Goal: Task Accomplishment & Management: Manage account settings

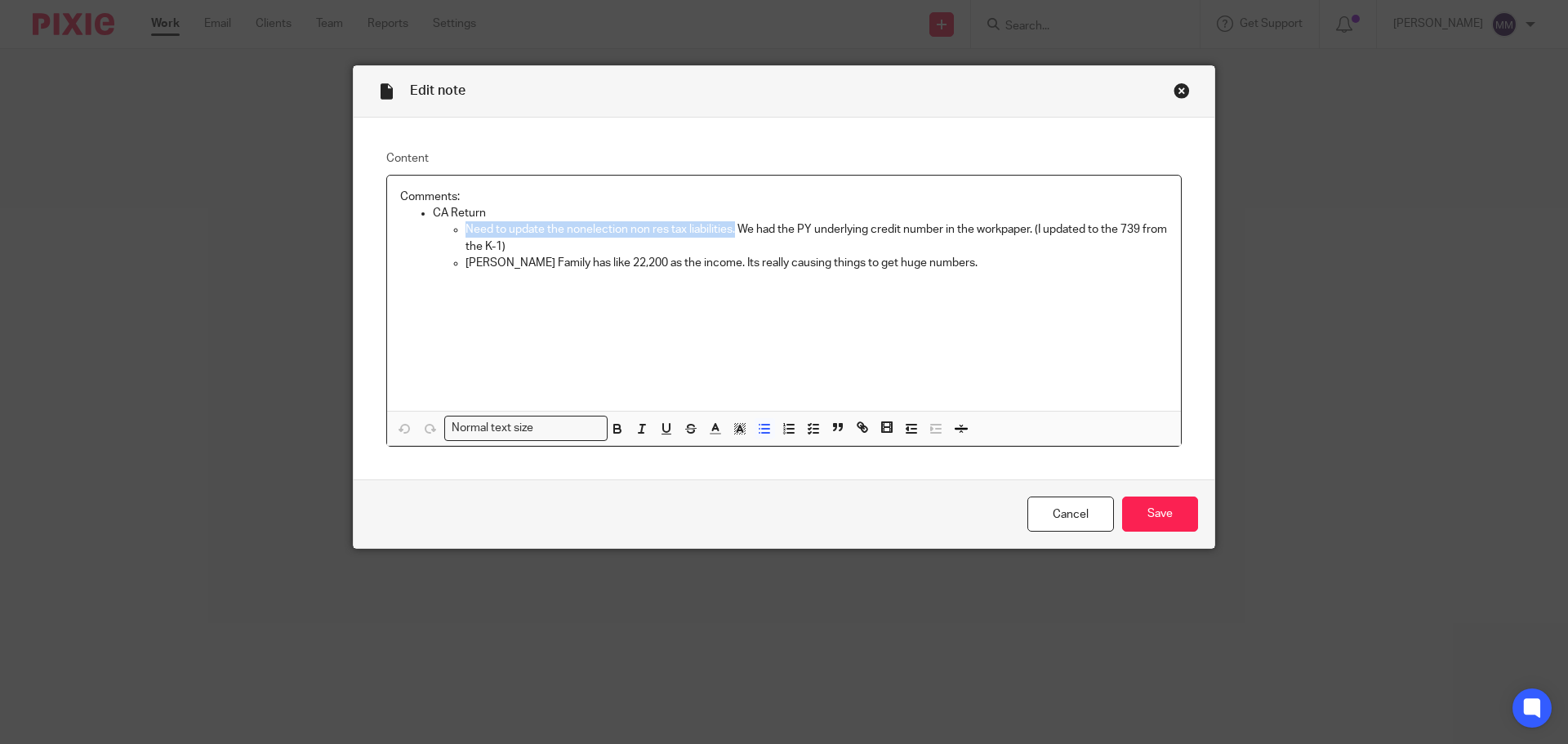
click at [1174, 92] on div "Close this dialog window" at bounding box center [1181, 90] width 16 height 16
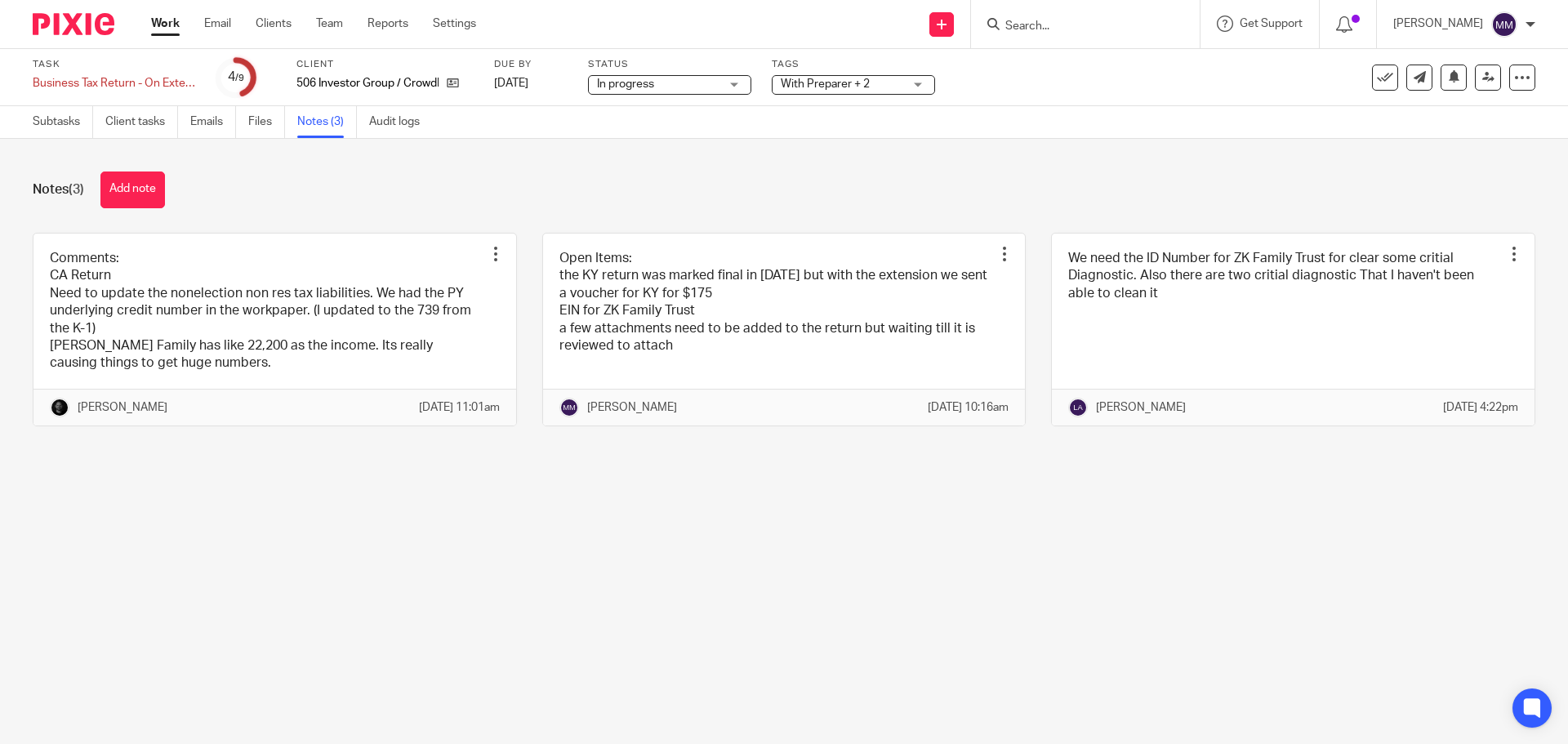
click at [174, 31] on link "Work" at bounding box center [165, 23] width 29 height 16
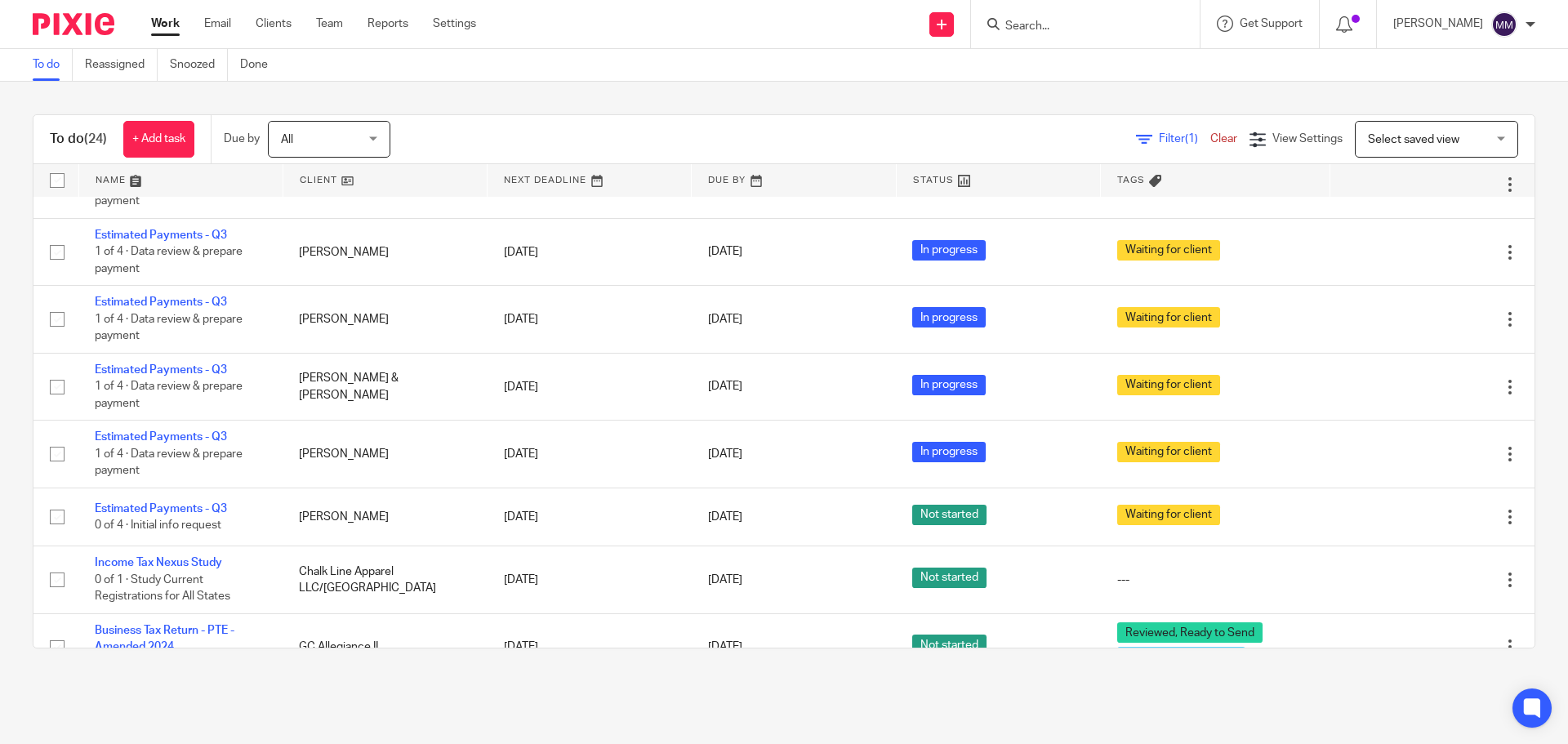
scroll to position [1355, 0]
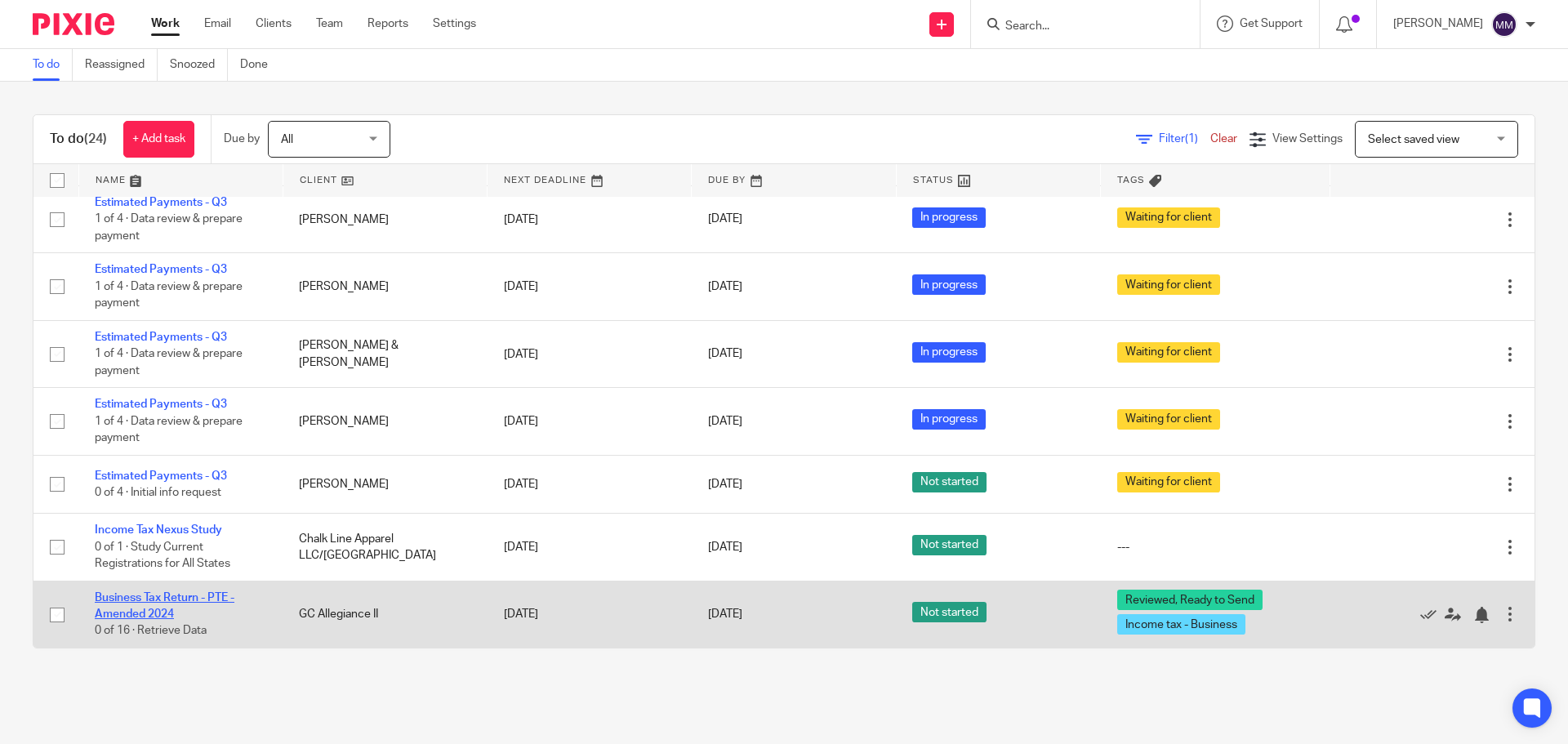
click at [186, 600] on link "Business Tax Return - PTE - Amended 2024" at bounding box center [164, 605] width 139 height 28
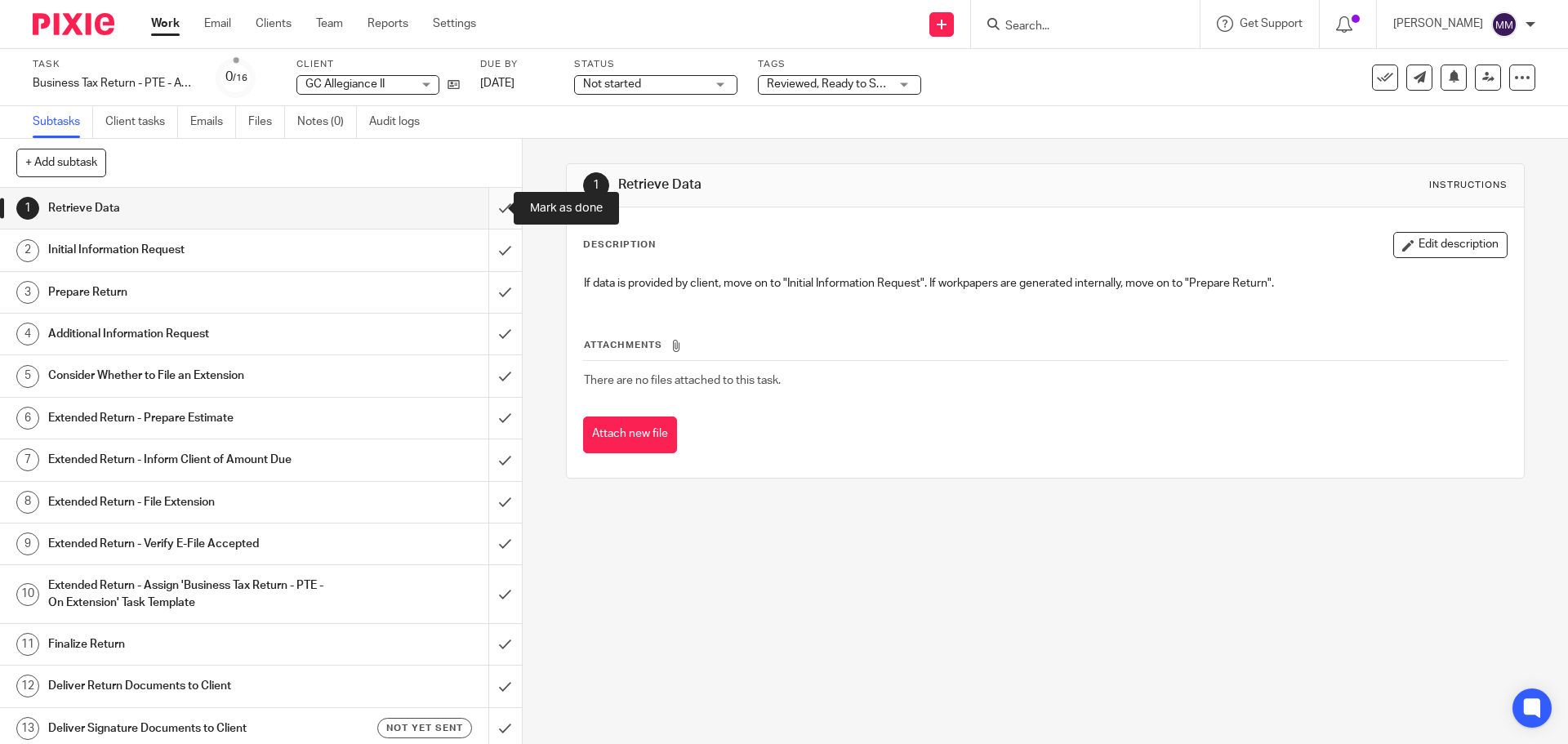
click at [488, 206] on input "submit" at bounding box center [261, 208] width 522 height 41
click at [475, 250] on input "submit" at bounding box center [261, 249] width 522 height 41
click at [484, 301] on input "submit" at bounding box center [261, 292] width 522 height 41
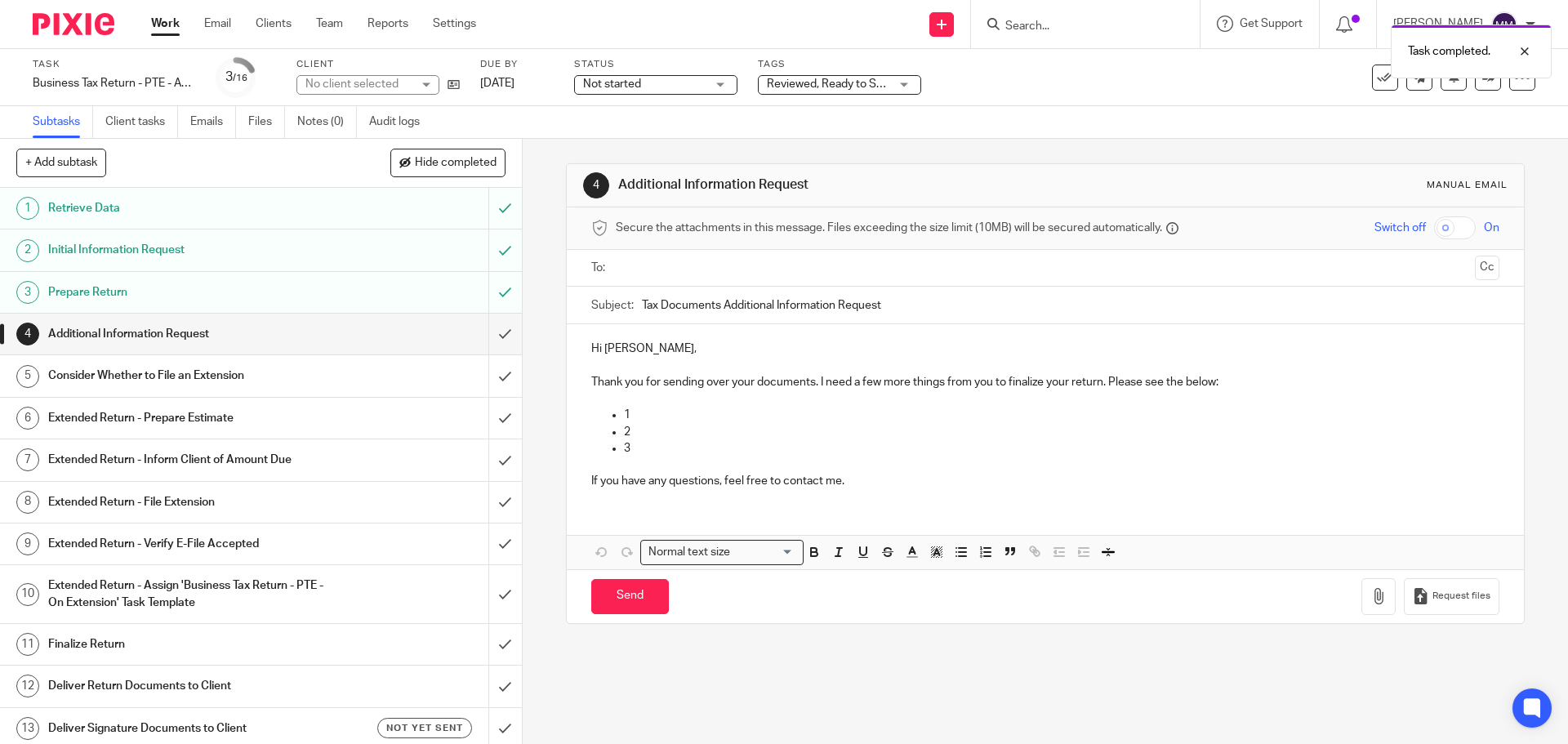
click at [485, 334] on input "submit" at bounding box center [261, 334] width 522 height 41
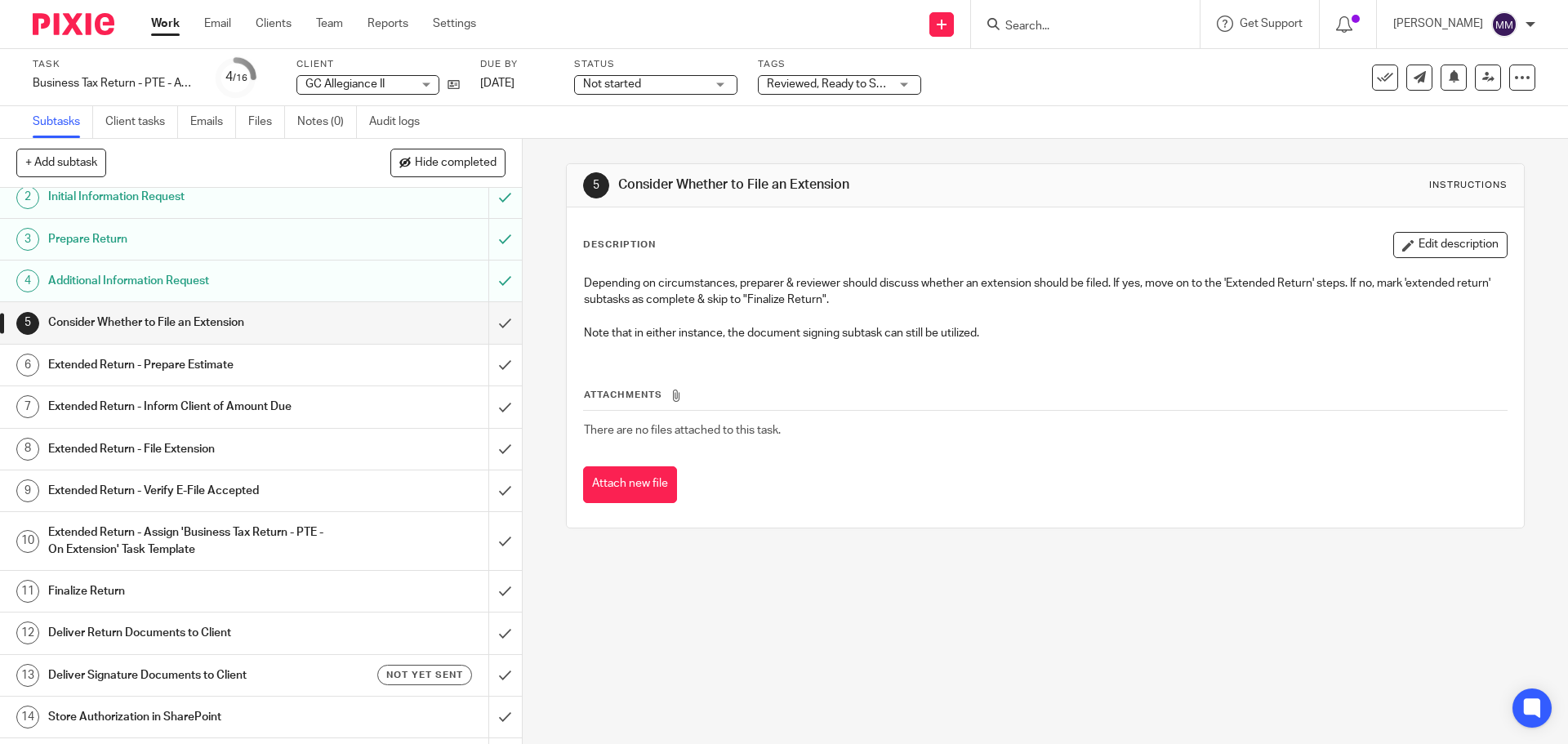
scroll to position [132, 0]
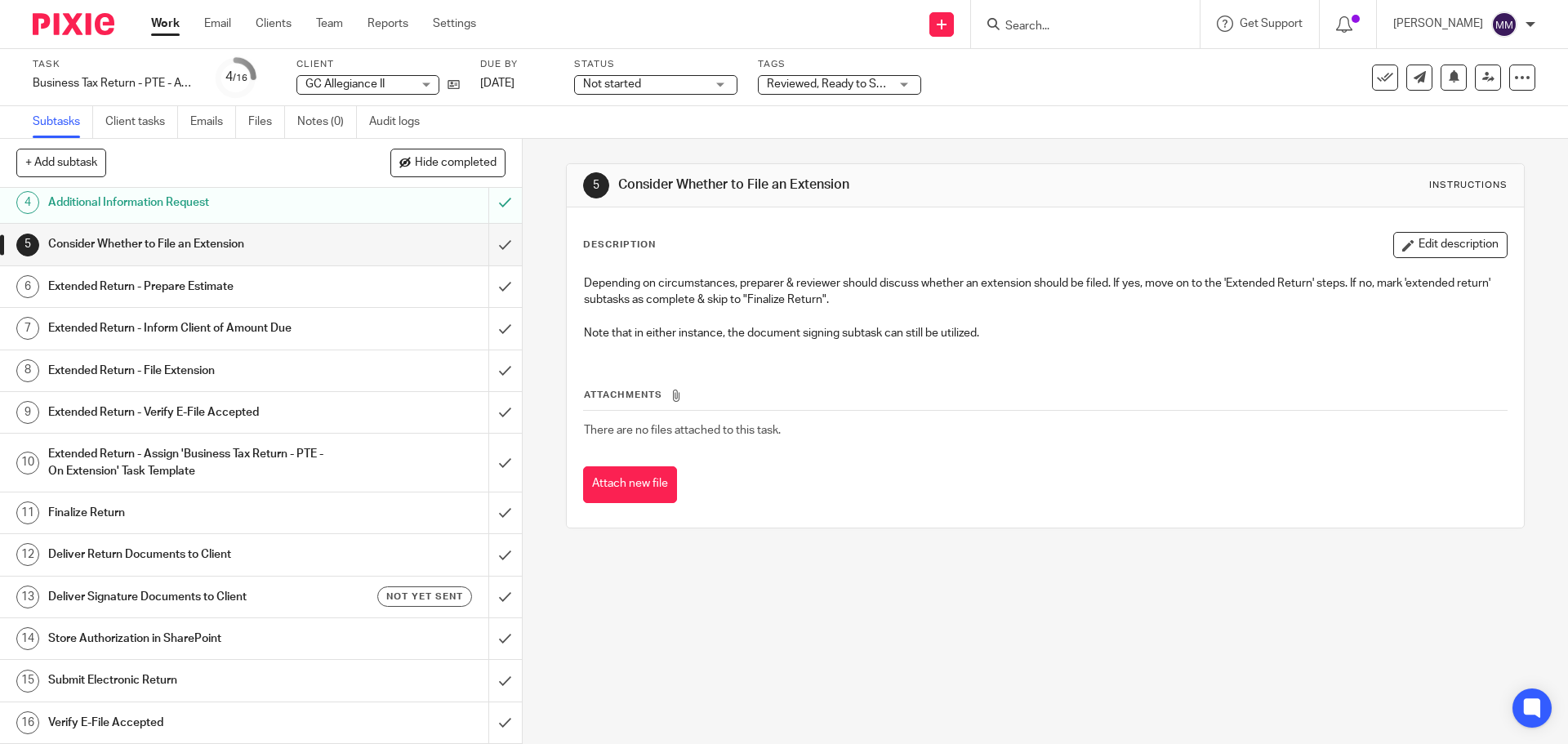
click at [237, 557] on h1 "Deliver Return Documents to Client" at bounding box center [189, 554] width 282 height 25
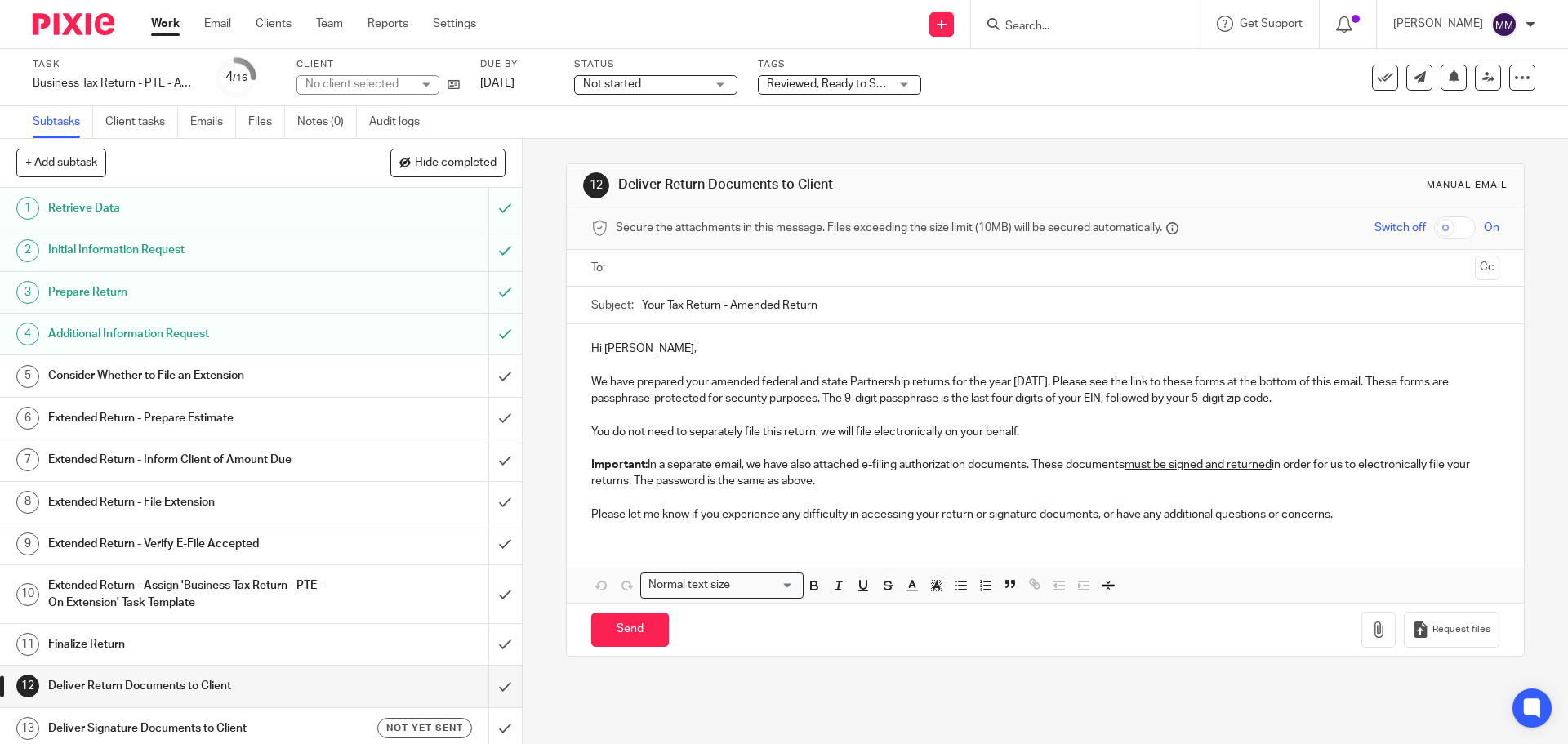
click at [679, 260] on input "text" at bounding box center [1044, 268] width 847 height 19
click at [1474, 263] on button "Cc" at bounding box center [1487, 270] width 25 height 25
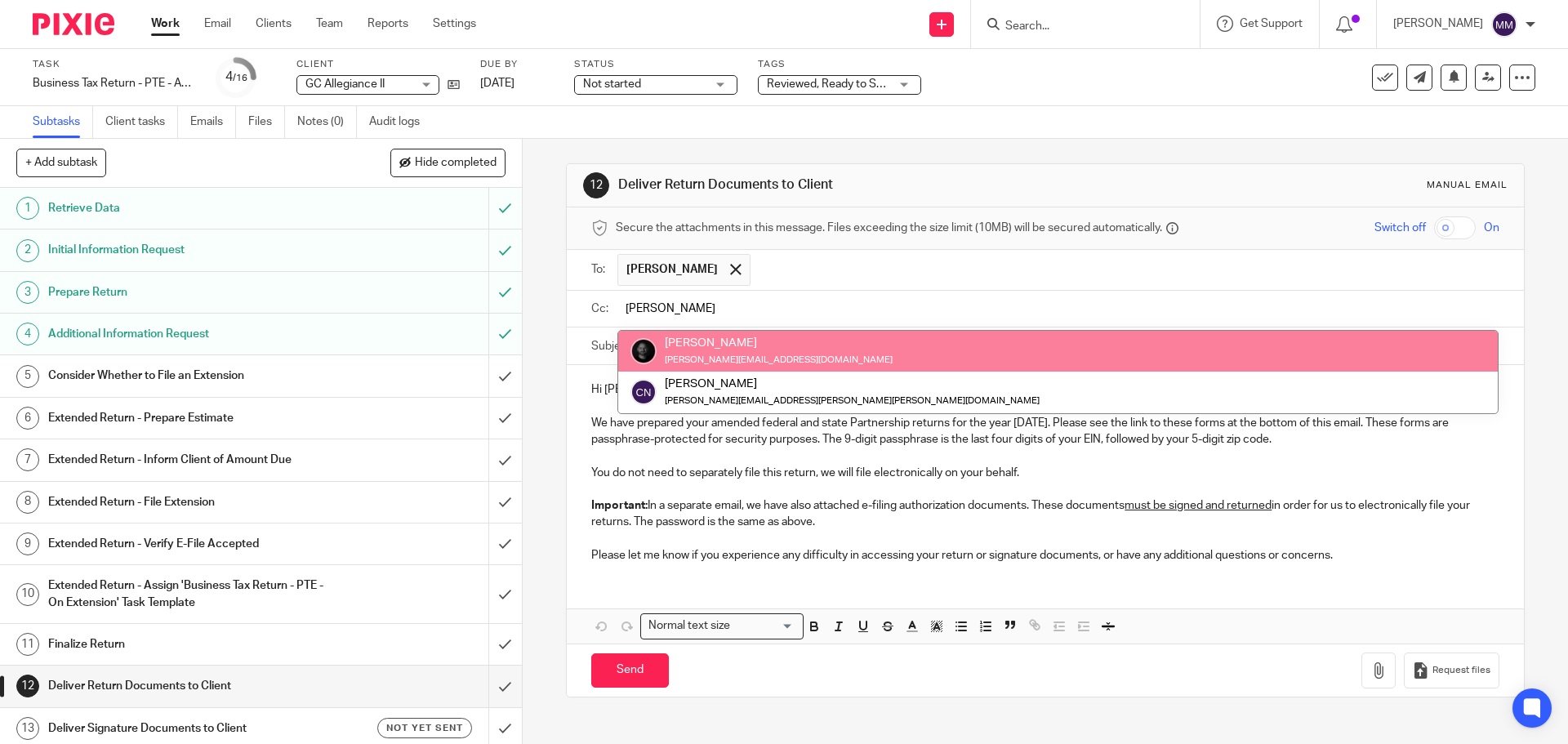
type input "chris"
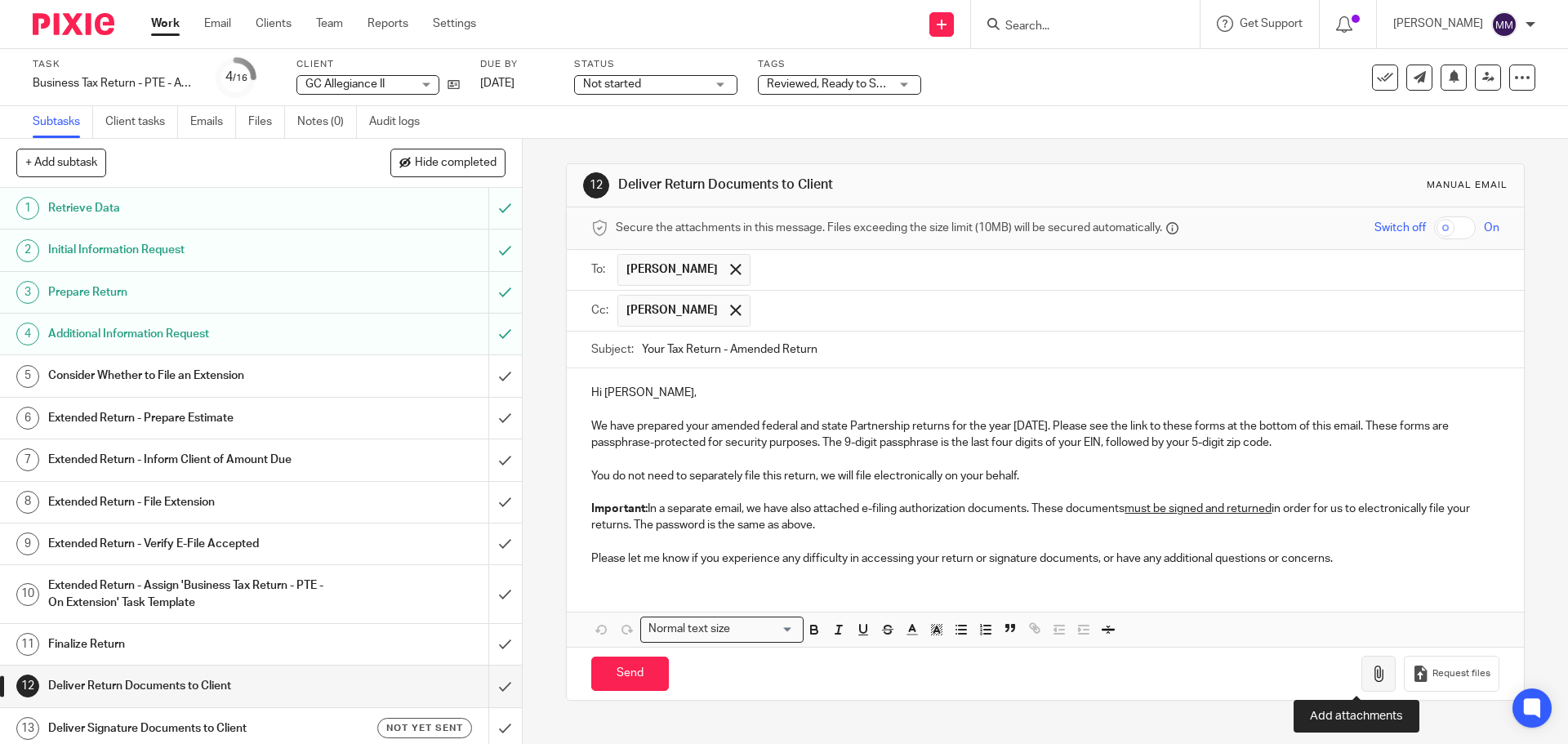
click at [1370, 672] on icon "button" at bounding box center [1378, 672] width 16 height 16
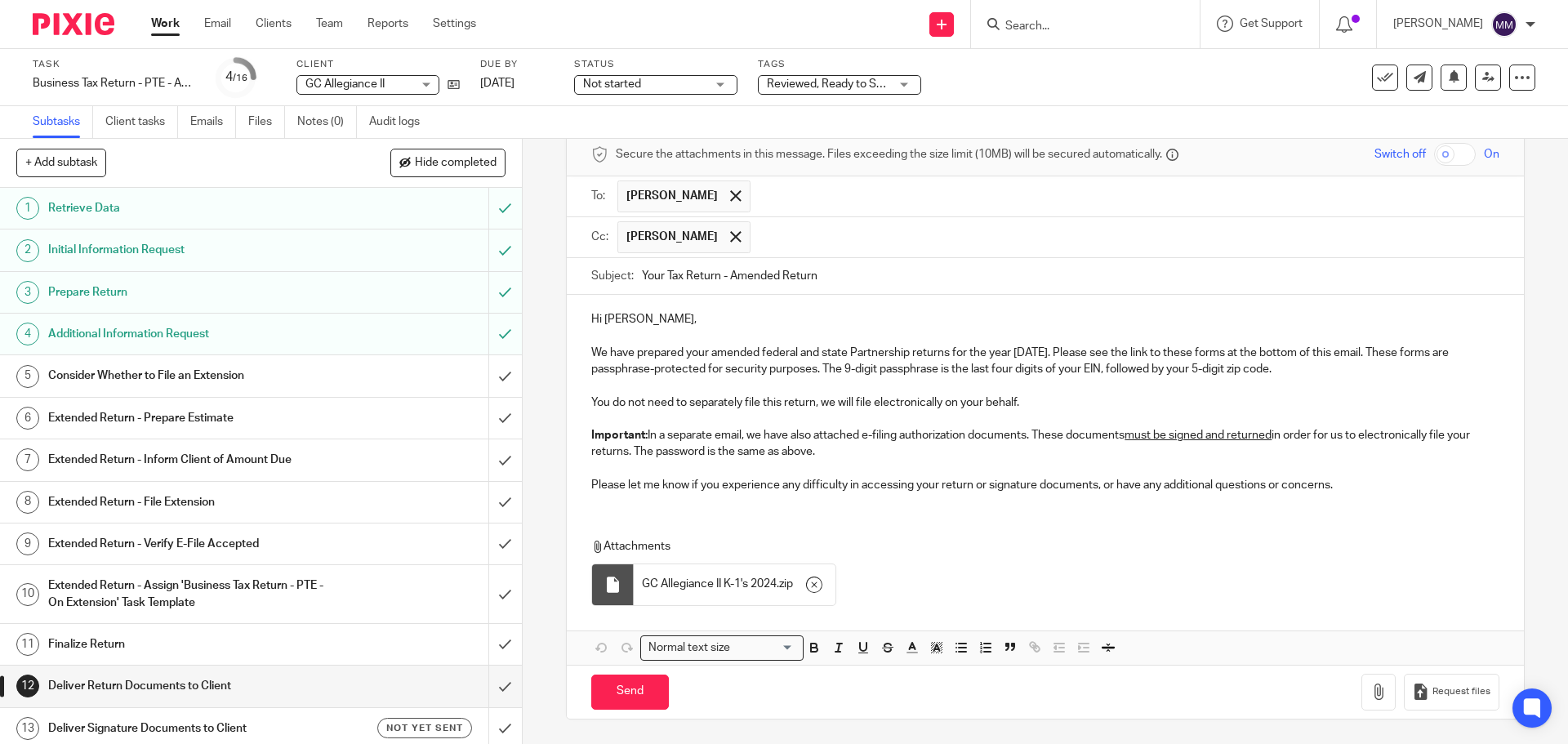
scroll to position [73, 0]
click at [822, 589] on icon "button" at bounding box center [814, 584] width 16 height 16
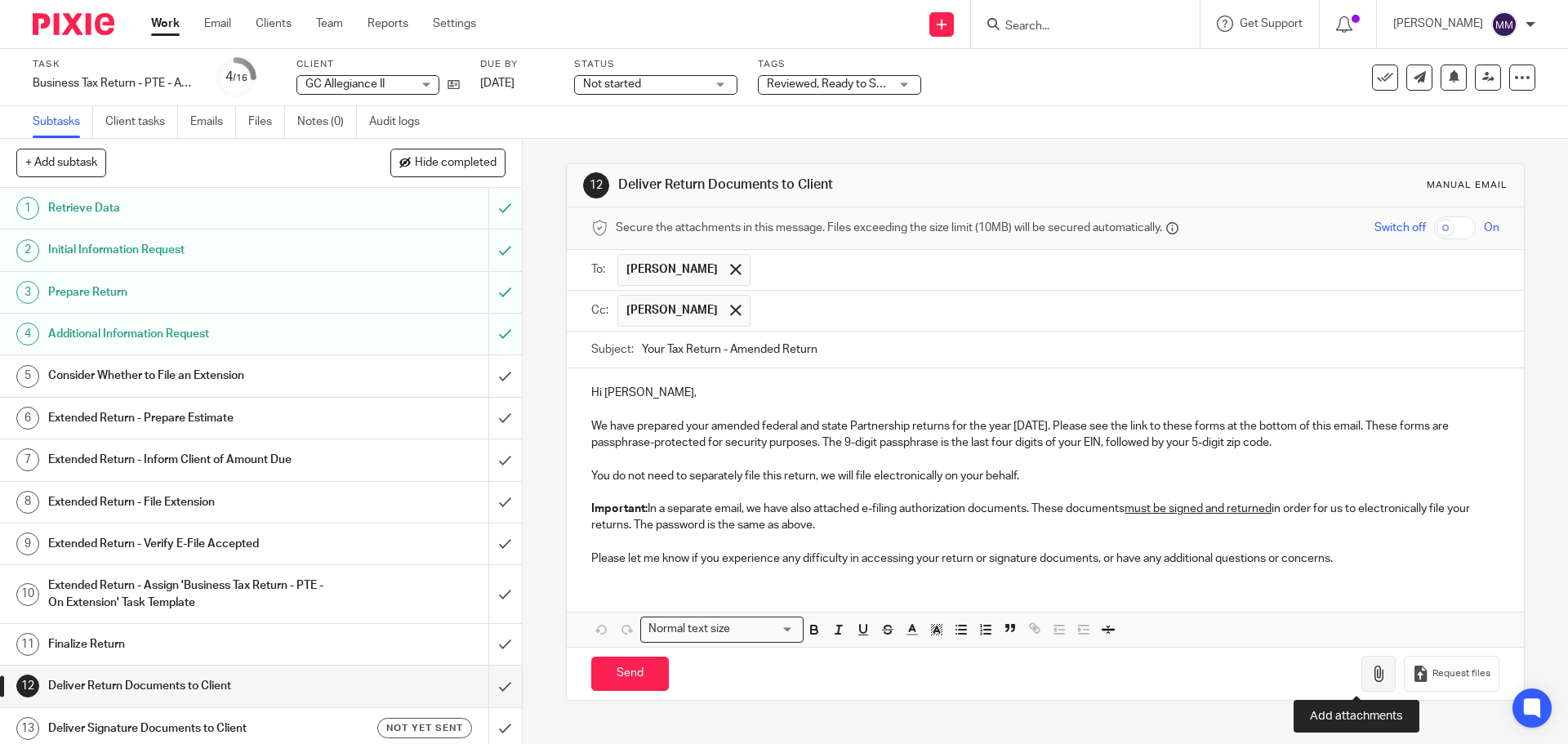
click at [1362, 669] on button "button" at bounding box center [1379, 673] width 34 height 37
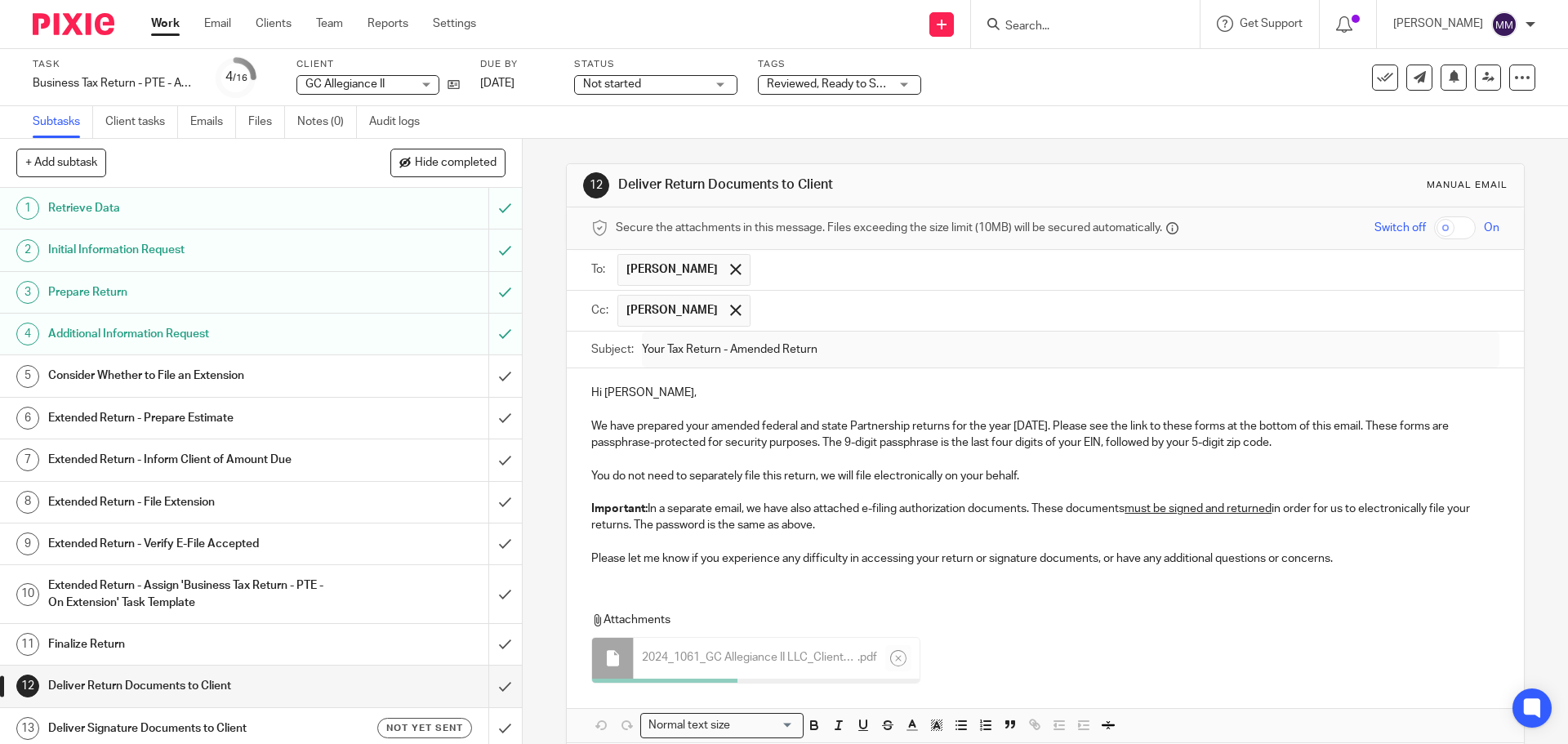
click at [1380, 555] on p "Please let me know if you experience any difficulty in accessing your return or…" at bounding box center [1045, 558] width 908 height 16
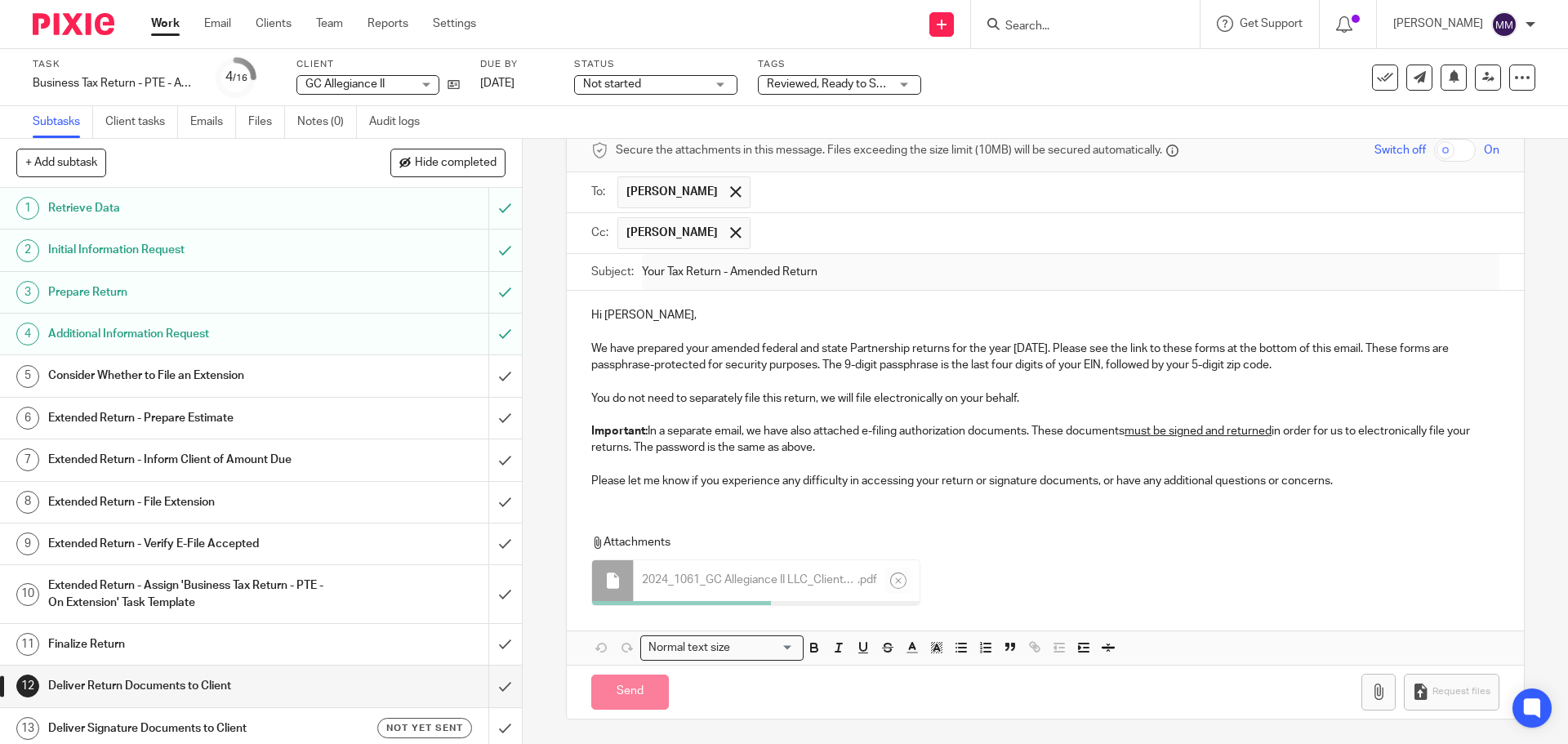
drag, startPoint x: 1332, startPoint y: 472, endPoint x: 1344, endPoint y: 484, distance: 17.0
click at [1344, 484] on p "Please let me know if you experience any difficulty in accessing your return or…" at bounding box center [1045, 480] width 908 height 16
click at [1516, 73] on icon at bounding box center [1522, 77] width 16 height 16
click at [1515, 320] on div "12 Deliver Return Documents to Client Manual email Secure the attachments in th…" at bounding box center [1045, 441] width 1045 height 605
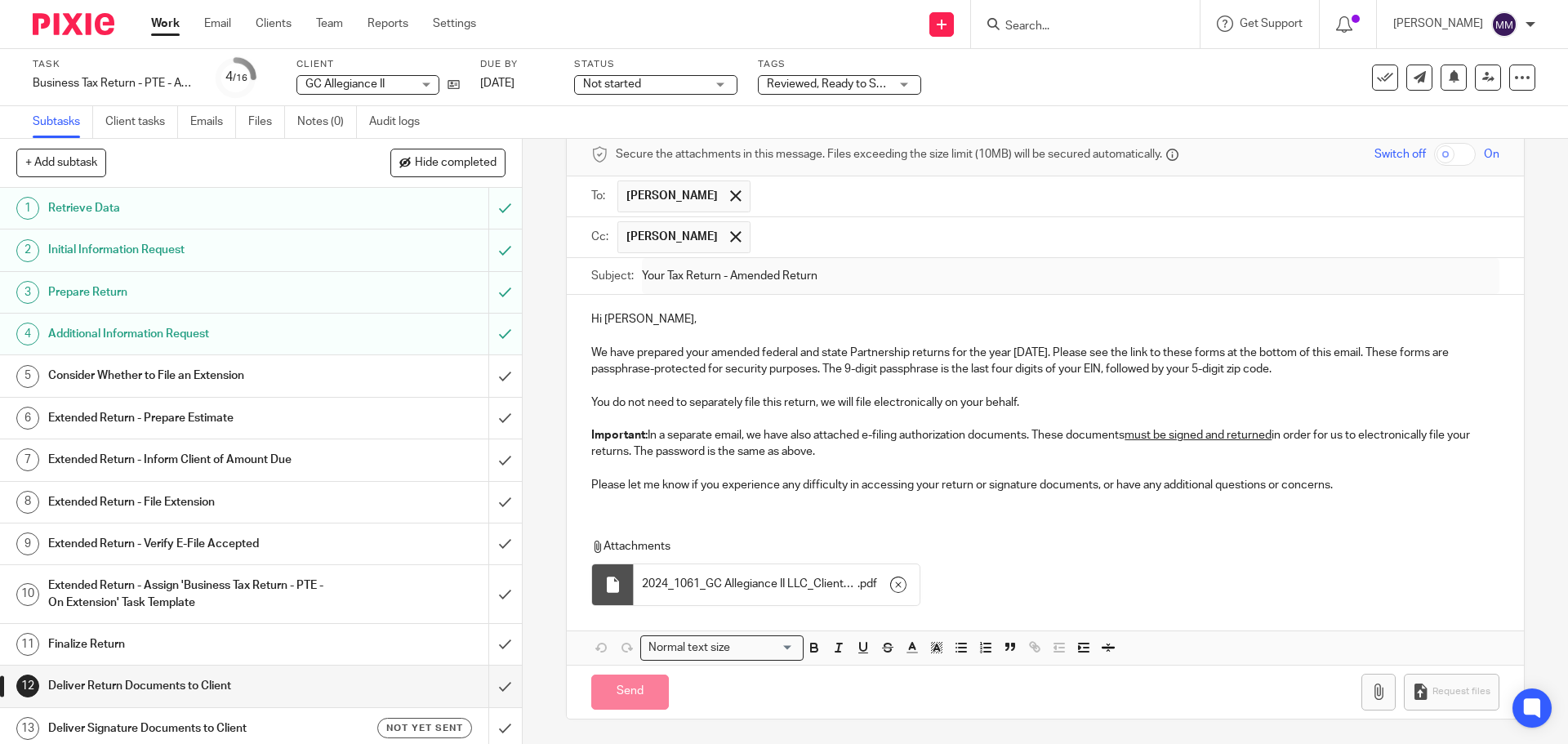
scroll to position [73, 0]
click at [1362, 702] on button "button" at bounding box center [1379, 692] width 34 height 37
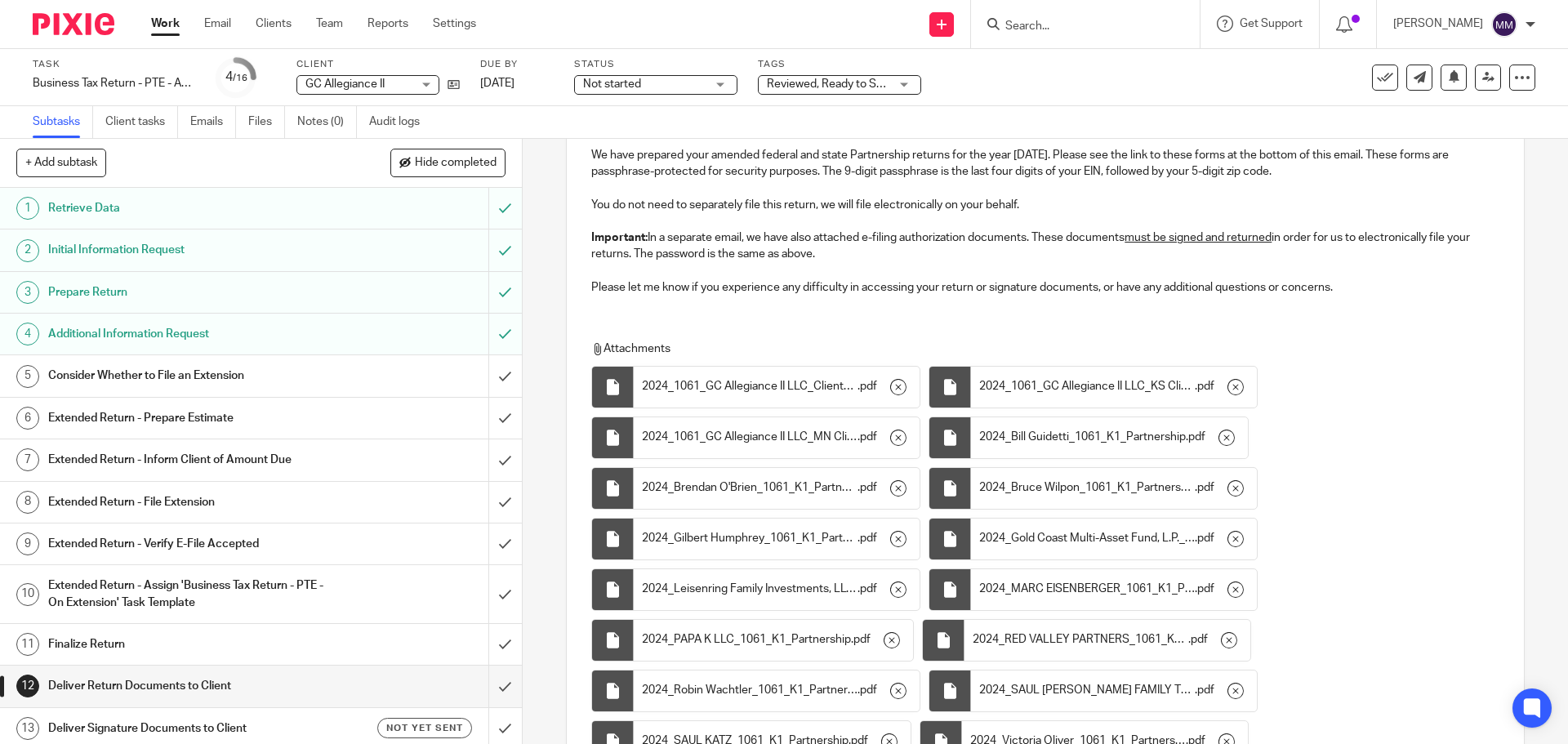
scroll to position [0, 0]
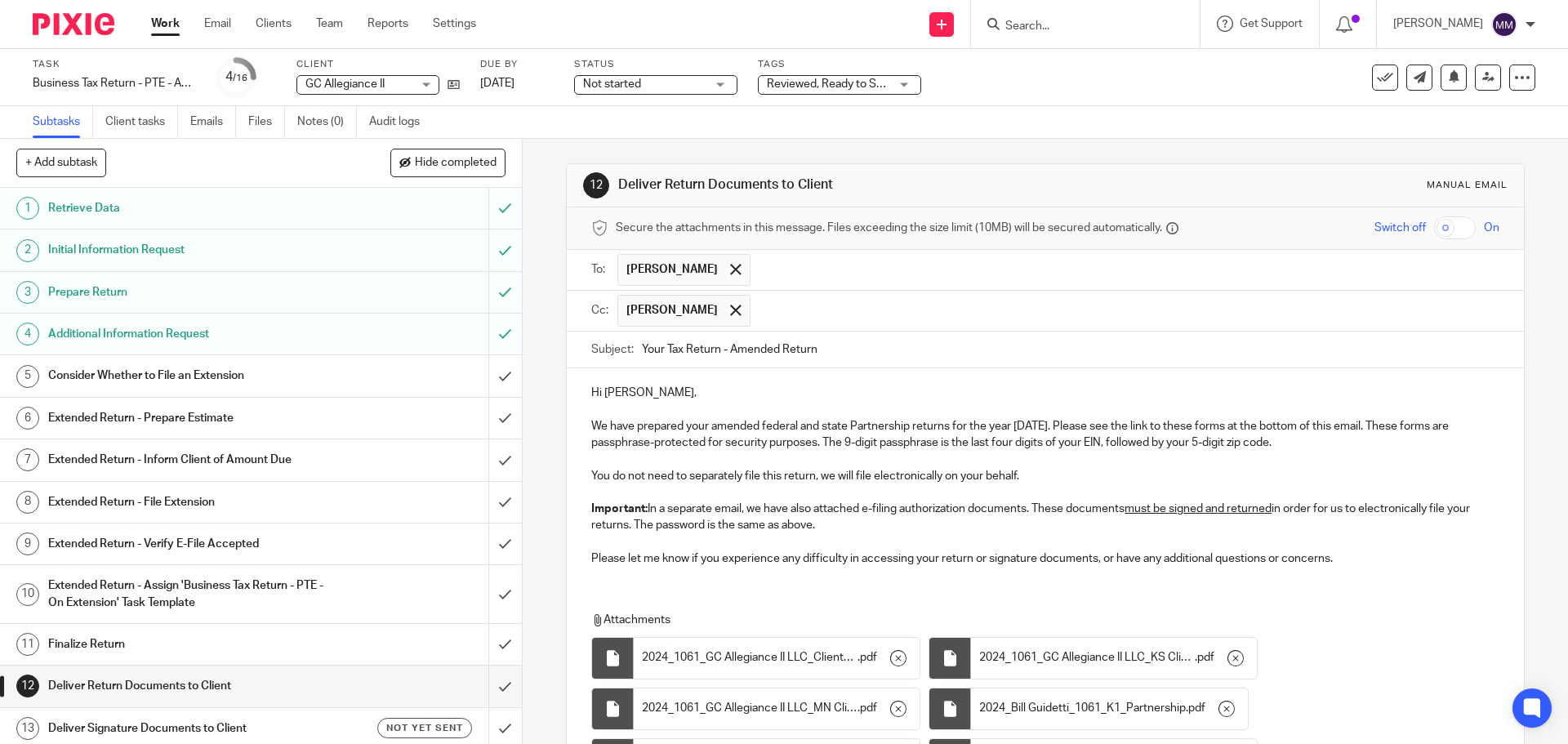
click at [1331, 556] on p "Please let me know if you experience any difficulty in accessing your return or…" at bounding box center [1045, 558] width 908 height 16
click at [1006, 541] on p at bounding box center [1045, 542] width 908 height 16
click at [980, 523] on p "Important: In a separate email, we have also attached e-filing authorization do…" at bounding box center [1045, 517] width 908 height 33
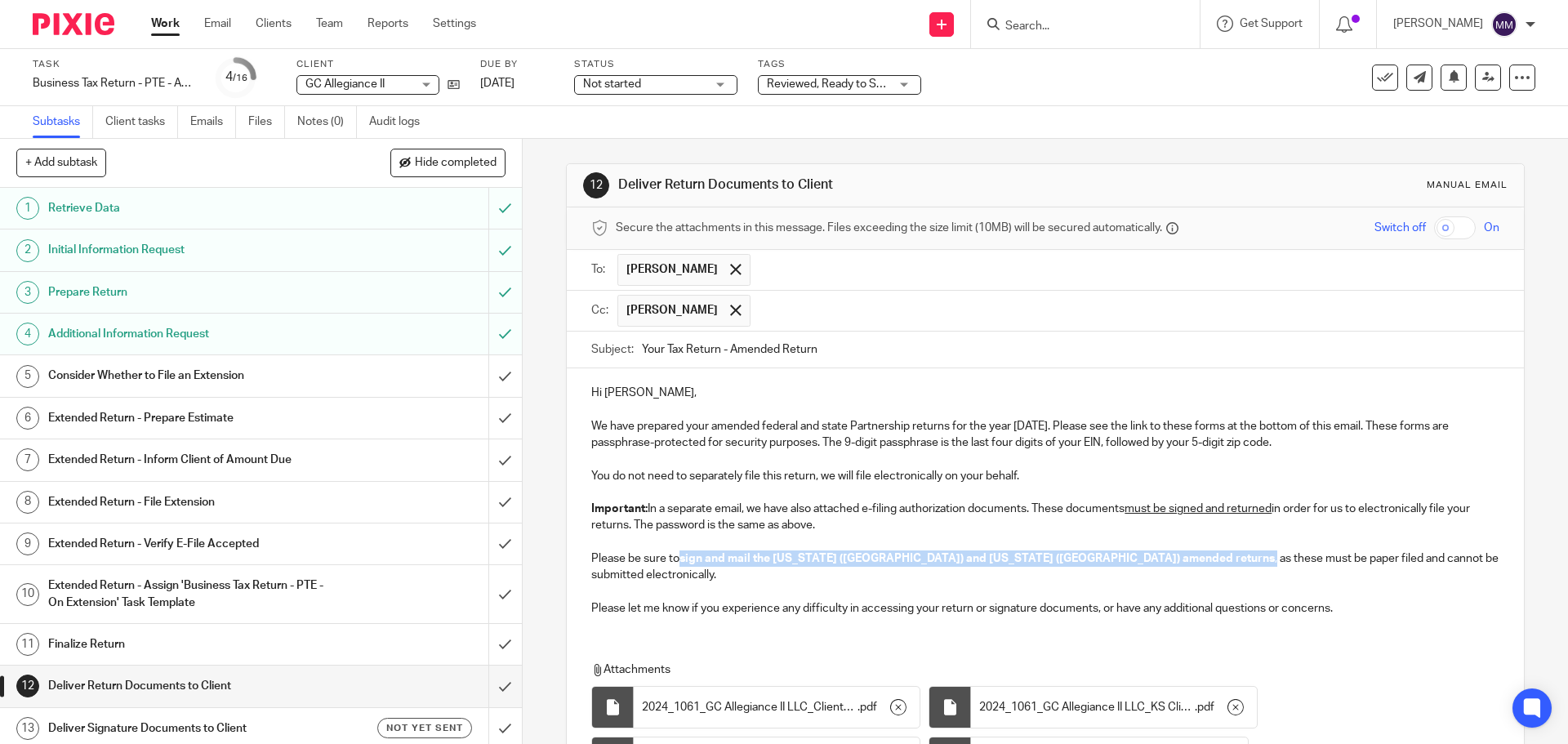
drag, startPoint x: 678, startPoint y: 556, endPoint x: 1040, endPoint y: 556, distance: 362.0
click at [1040, 556] on p "Please be sure to sign and mail the Minnesota (MN) and Kansas (KS) amended retu…" at bounding box center [1045, 567] width 908 height 33
click at [852, 555] on strong "sign and mail the Minnesota (MN) and Kansas (KS) amended returns" at bounding box center [977, 558] width 596 height 11
drag, startPoint x: 834, startPoint y: 558, endPoint x: 851, endPoint y: 558, distance: 17.0
click at [851, 558] on strong "sign and mail the Minnesota (MN) and Kansas (KS) amended returns" at bounding box center [977, 558] width 596 height 11
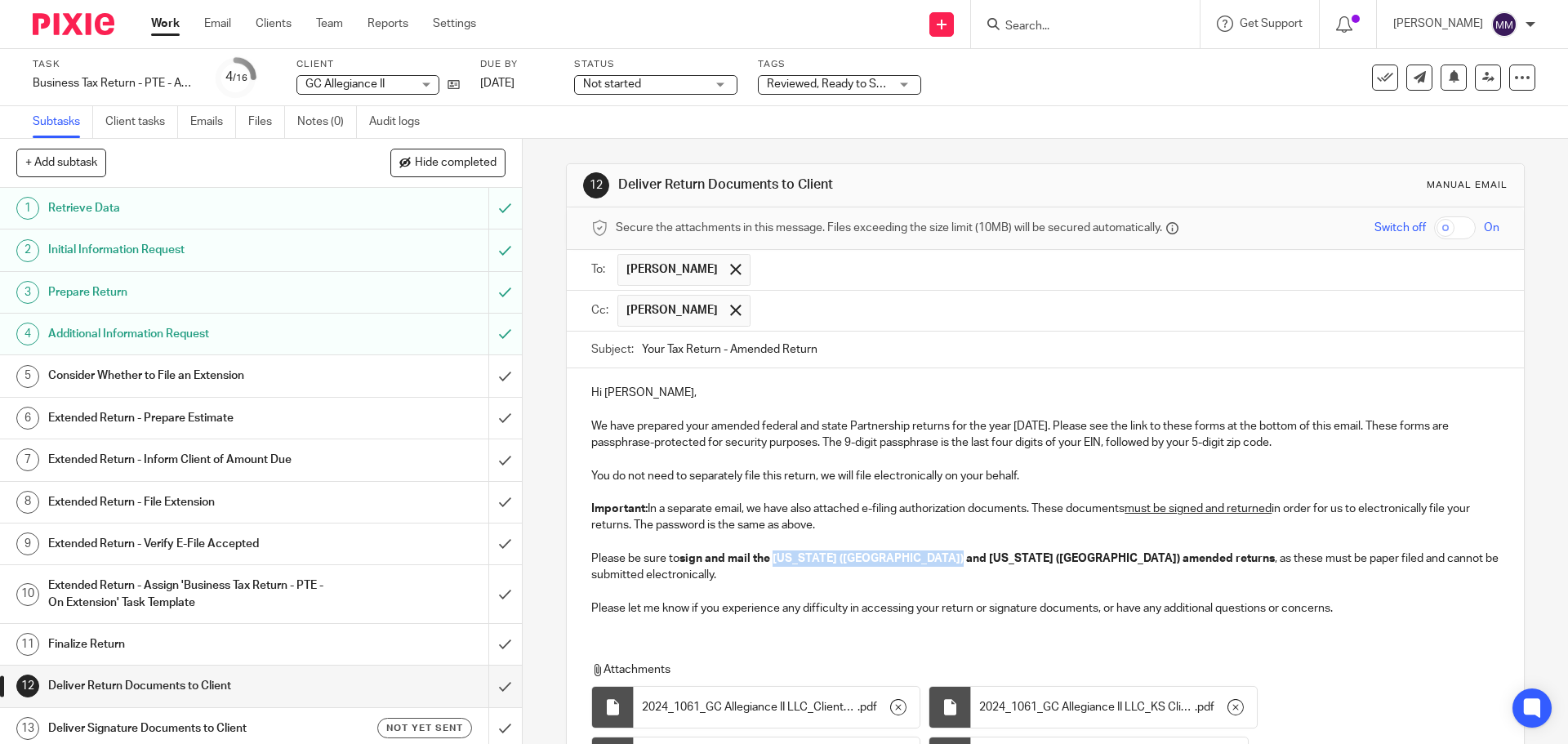
drag, startPoint x: 773, startPoint y: 554, endPoint x: 943, endPoint y: 556, distance: 170.0
click at [943, 556] on strong "sign and mail the Minnesota (MN) and Kansas (KS) amended returns" at bounding box center [977, 558] width 596 height 11
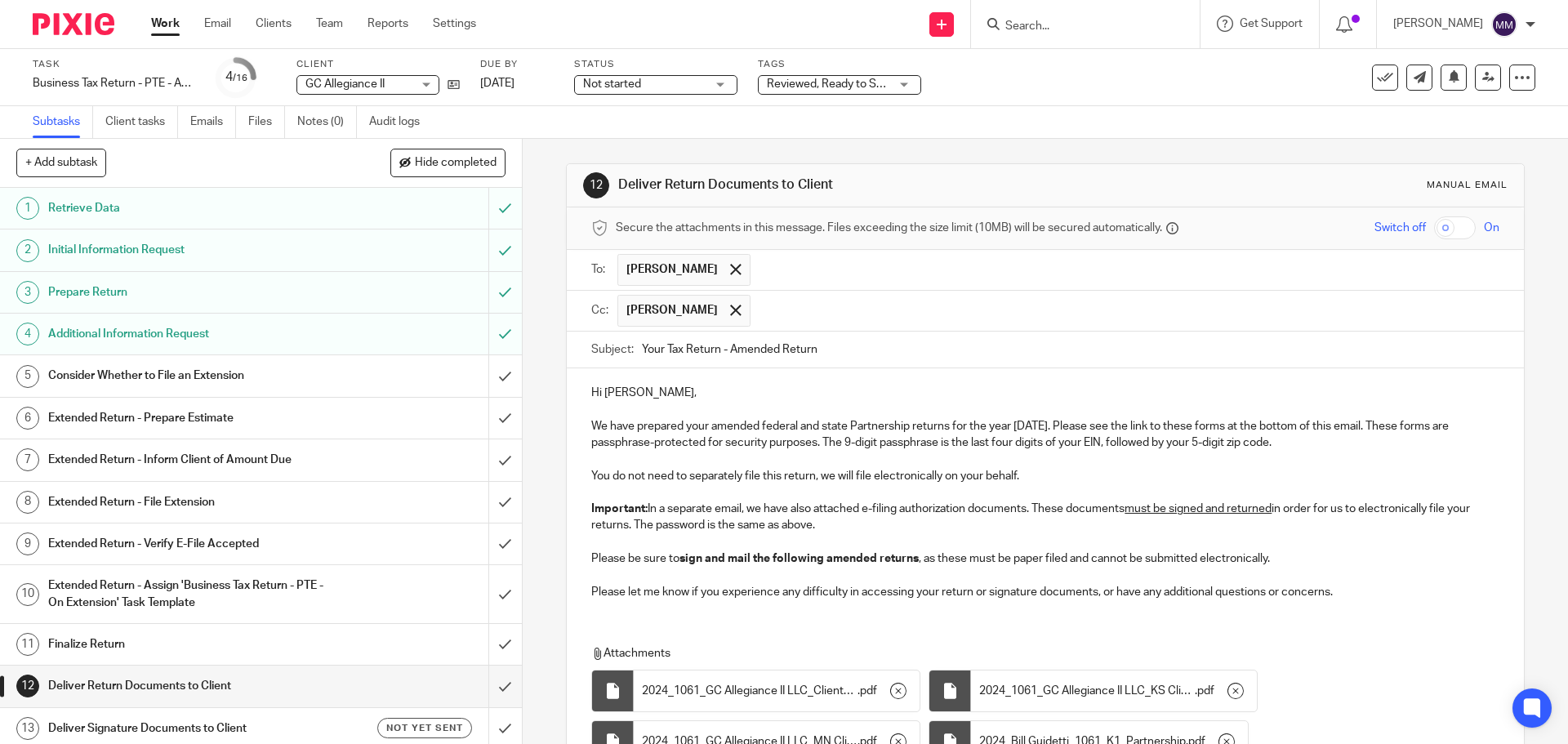
click at [1276, 553] on p "Please be sure to sign and mail the following amended returns , as these must b…" at bounding box center [1045, 558] width 908 height 16
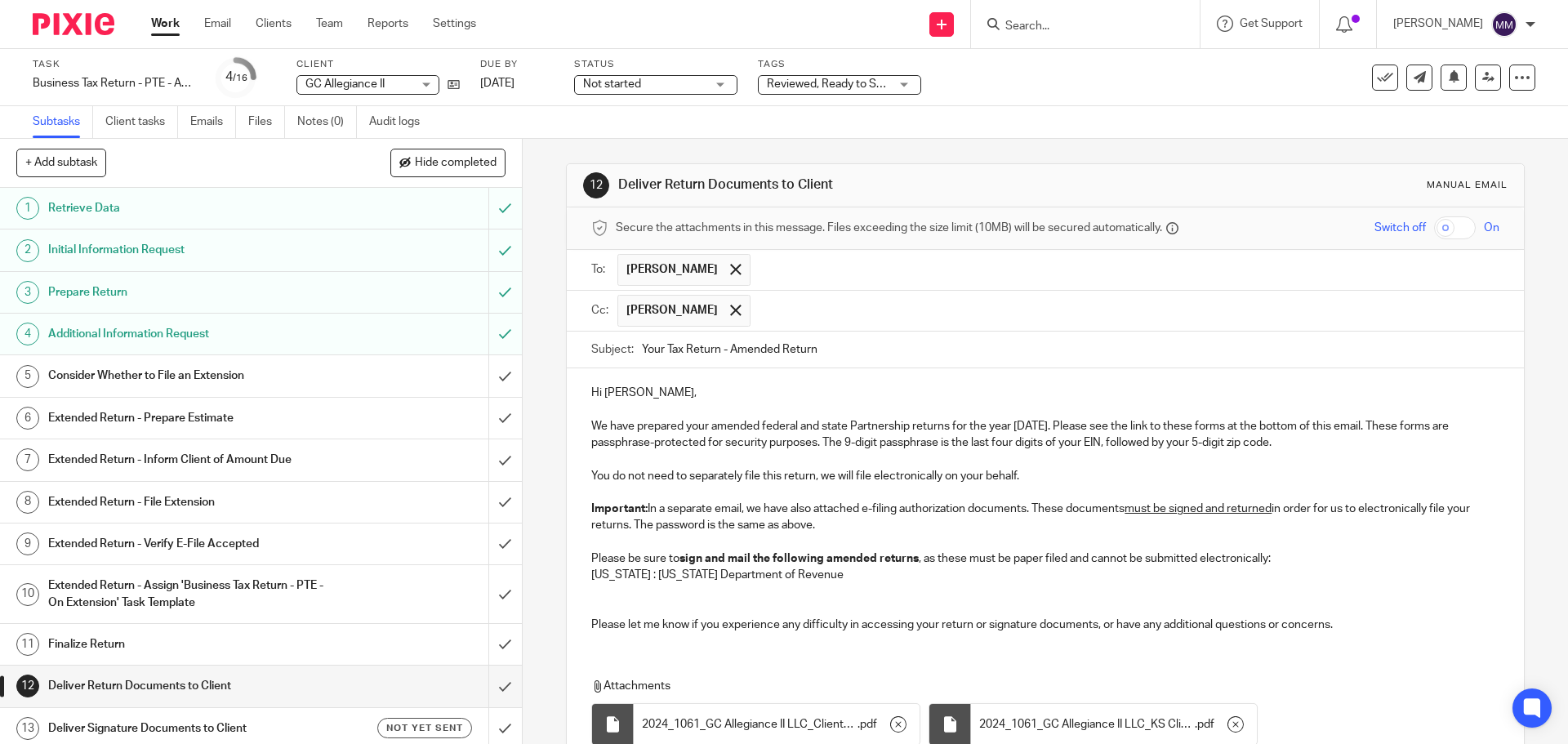
click at [882, 601] on p at bounding box center [1045, 608] width 908 height 16
click at [876, 586] on p at bounding box center [1045, 591] width 908 height 16
click at [873, 580] on p "Kansas : Kansas Department of Revenue" at bounding box center [1045, 574] width 908 height 16
click at [634, 570] on p "Kansas : Kansas Department of Revenue" at bounding box center [1045, 574] width 908 height 16
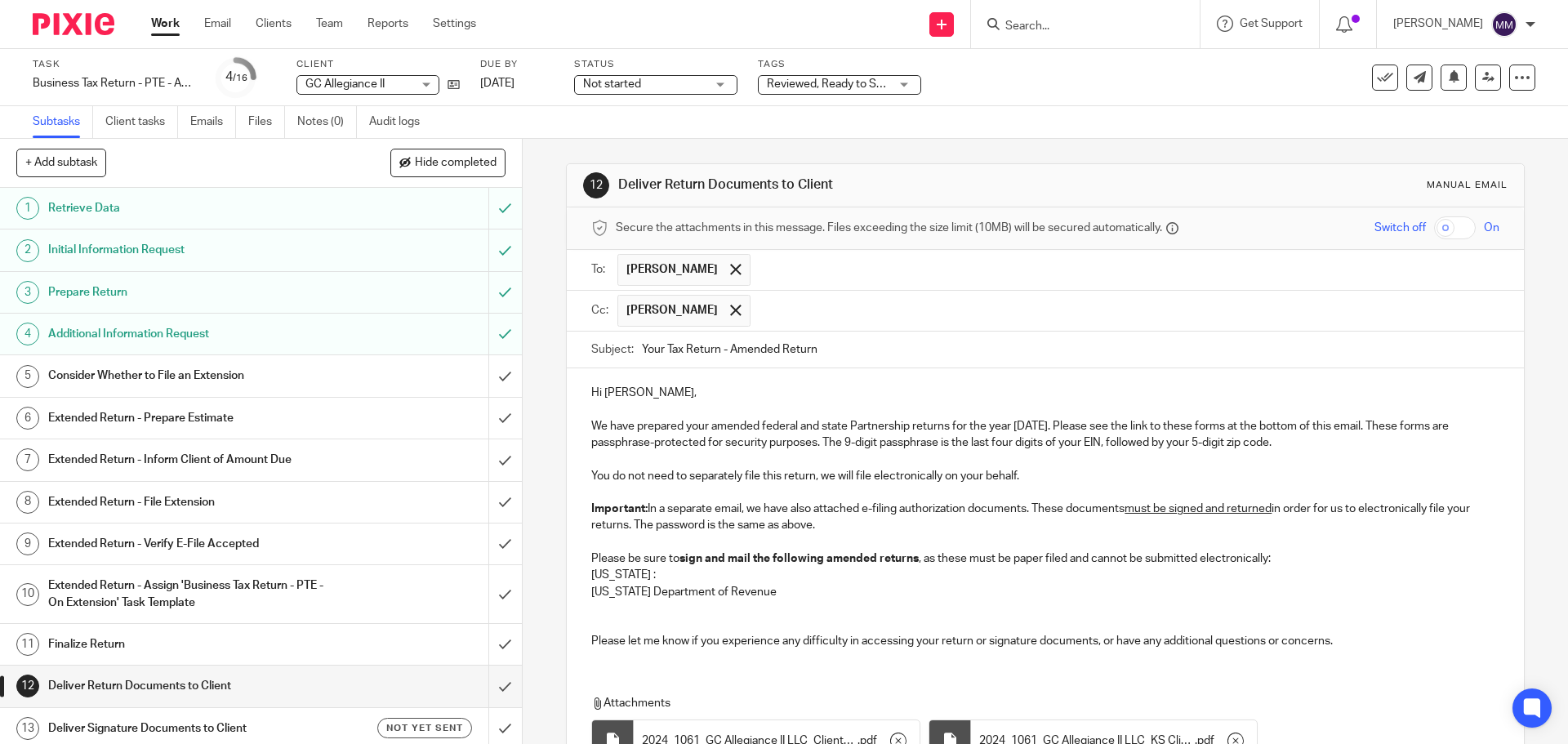
click at [770, 589] on p "Kansas Department of Revenue" at bounding box center [1045, 591] width 908 height 16
click at [585, 587] on div "Hi Lauren, We have prepared your amended federal and state Partnership returns …" at bounding box center [1045, 514] width 956 height 293
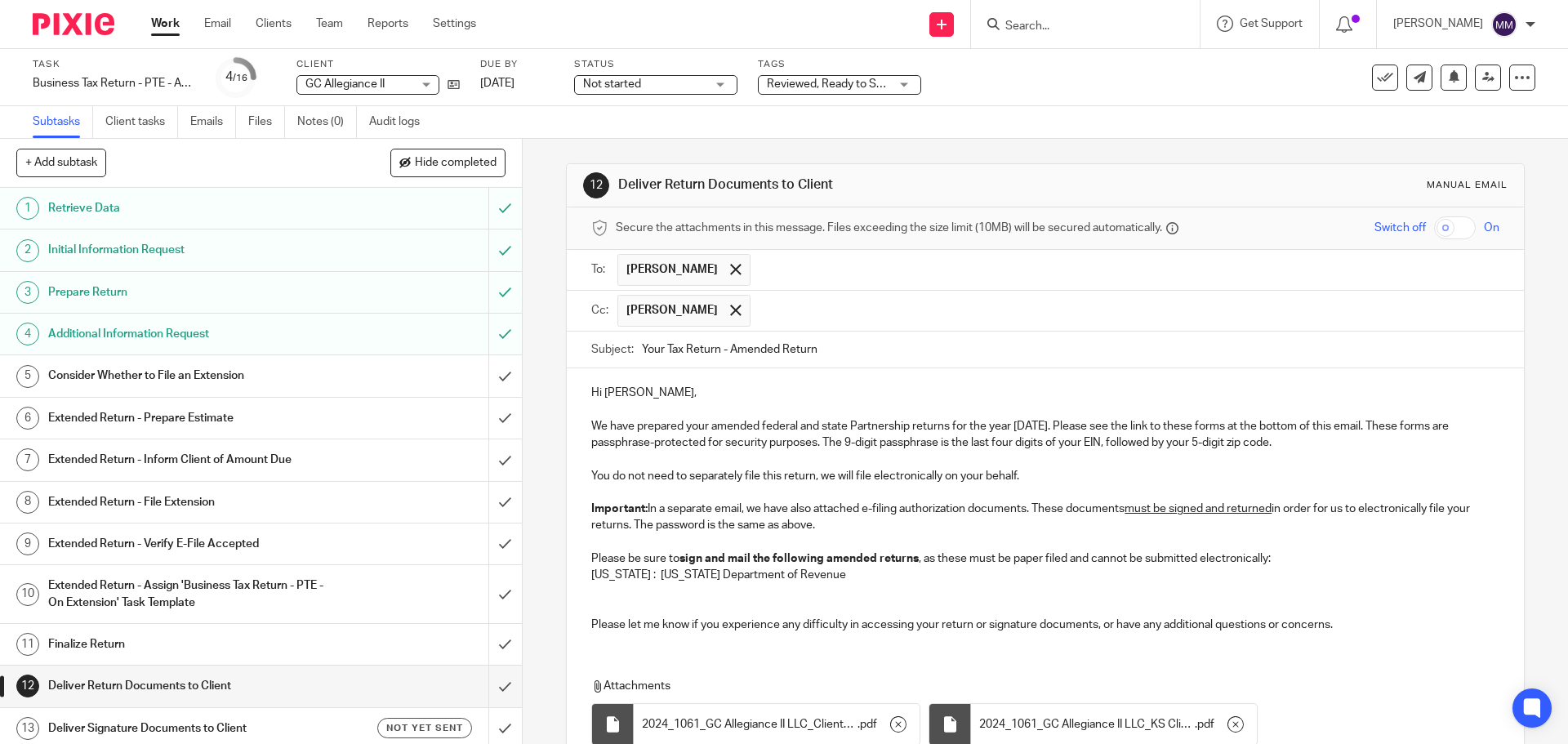
click at [840, 569] on p "Kansas : Kansas Department of Revenue" at bounding box center [1045, 574] width 908 height 16
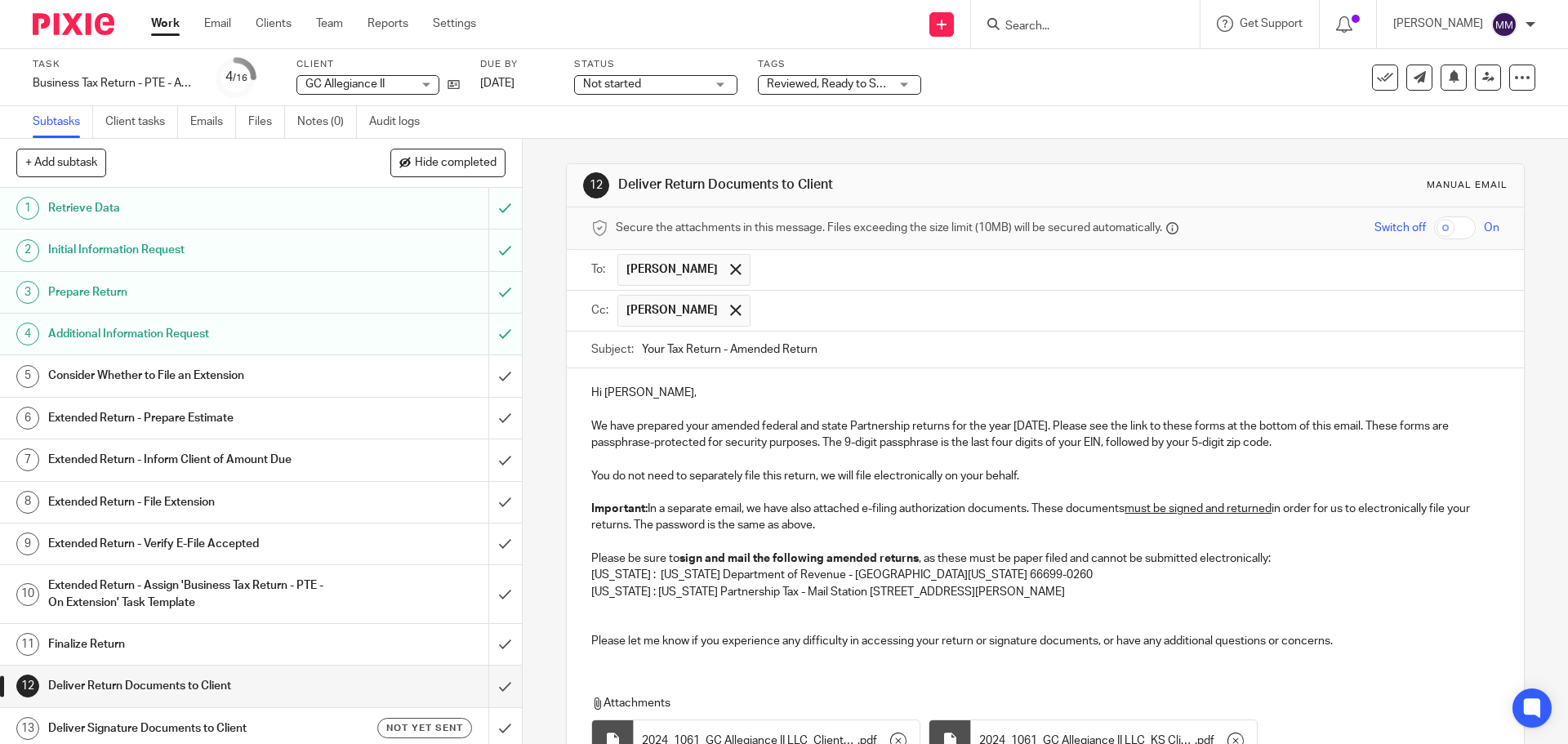
click at [1304, 553] on p "Please be sure to sign and mail the following amended returns , as these must b…" at bounding box center [1045, 558] width 908 height 16
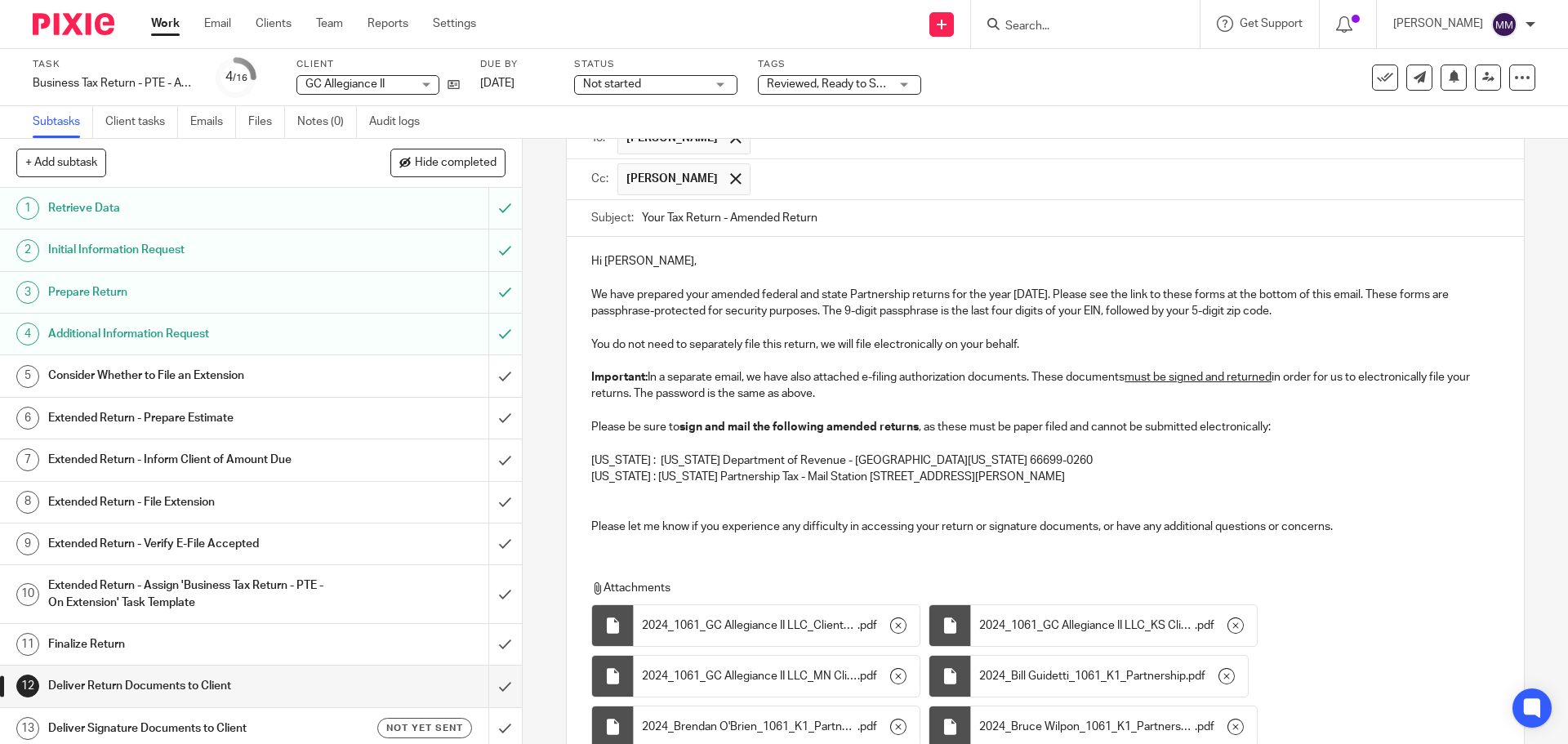
scroll to position [163, 0]
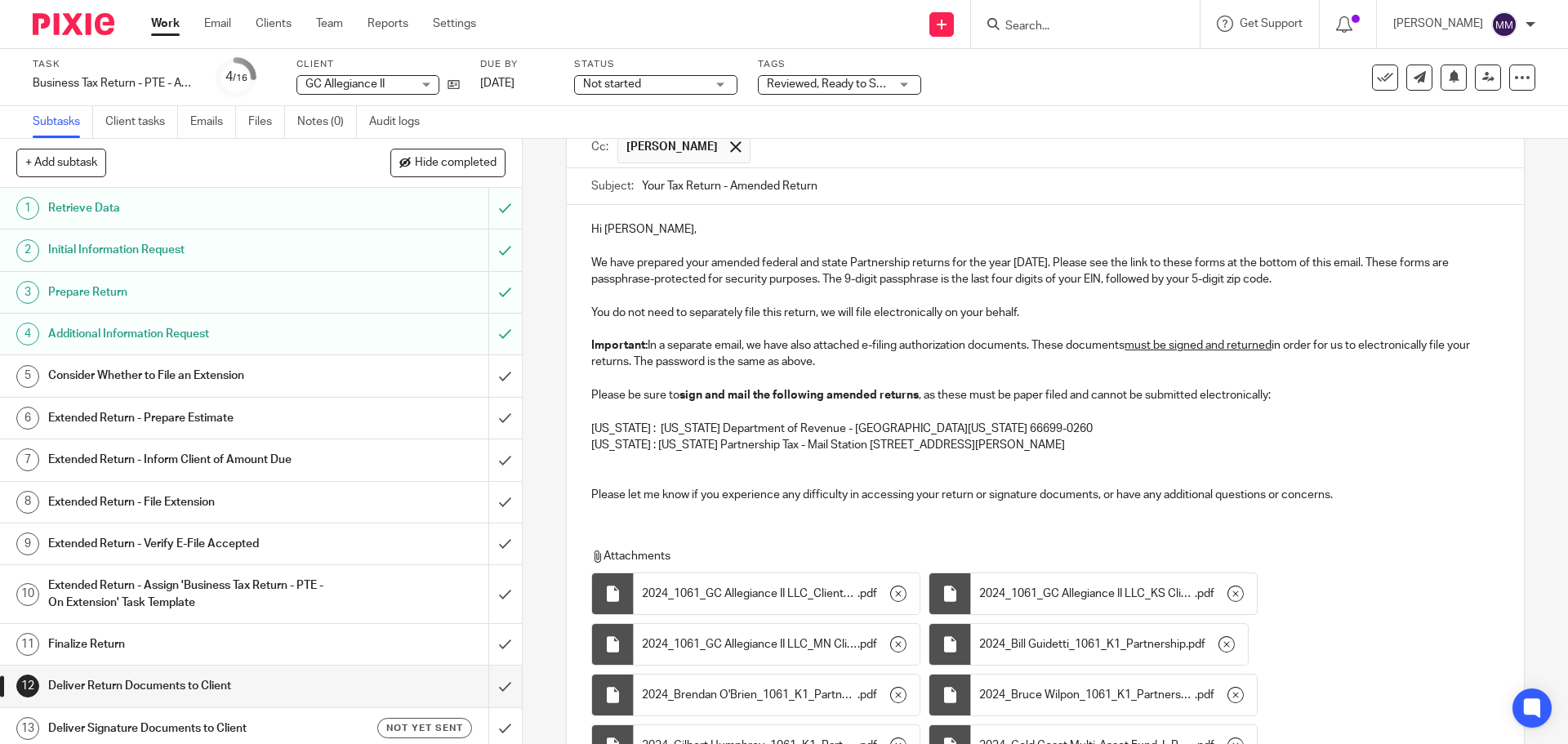
click at [592, 424] on p "Kansas : Kansas Department of Revenue - PO Box 750260 Topeka, Kansas 66699-0260" at bounding box center [1045, 428] width 908 height 16
click at [592, 446] on p "Minnesota : Minnesota Partnership Tax - Mail Station 1760 St. Paul, MN 55146-17…" at bounding box center [1045, 444] width 908 height 16
click at [624, 425] on p "Kansas : Kansas Department of Revenue - PO Box 750260 Topeka, Kansas 66699-0260" at bounding box center [1061, 428] width 874 height 16
click at [694, 426] on p "Kansas : Kansas Department of Revenue - PO Box 750260 Topeka, Kansas 66699-0260" at bounding box center [1061, 428] width 874 height 16
click at [643, 406] on p at bounding box center [1045, 411] width 908 height 16
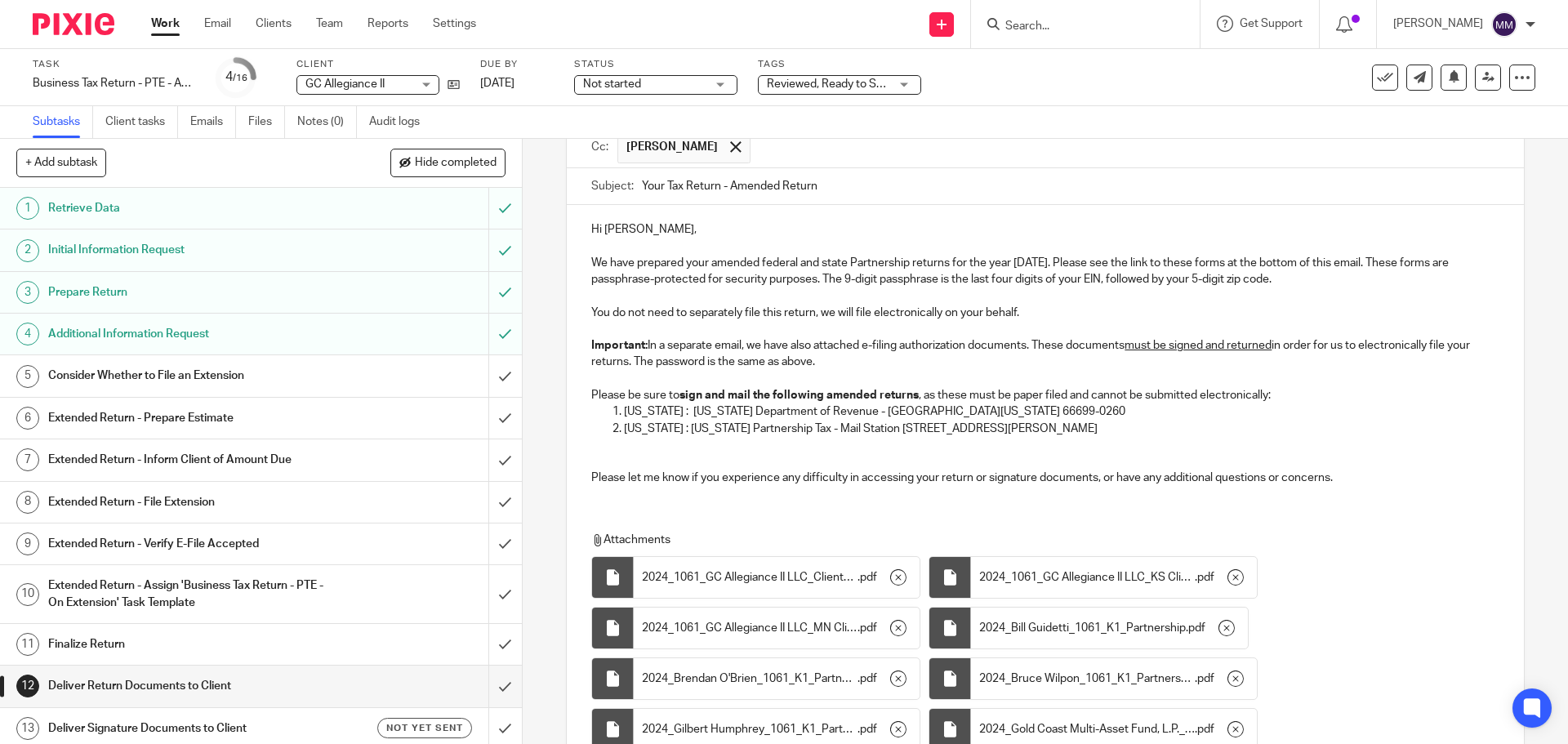
click at [898, 463] on p at bounding box center [1045, 461] width 908 height 16
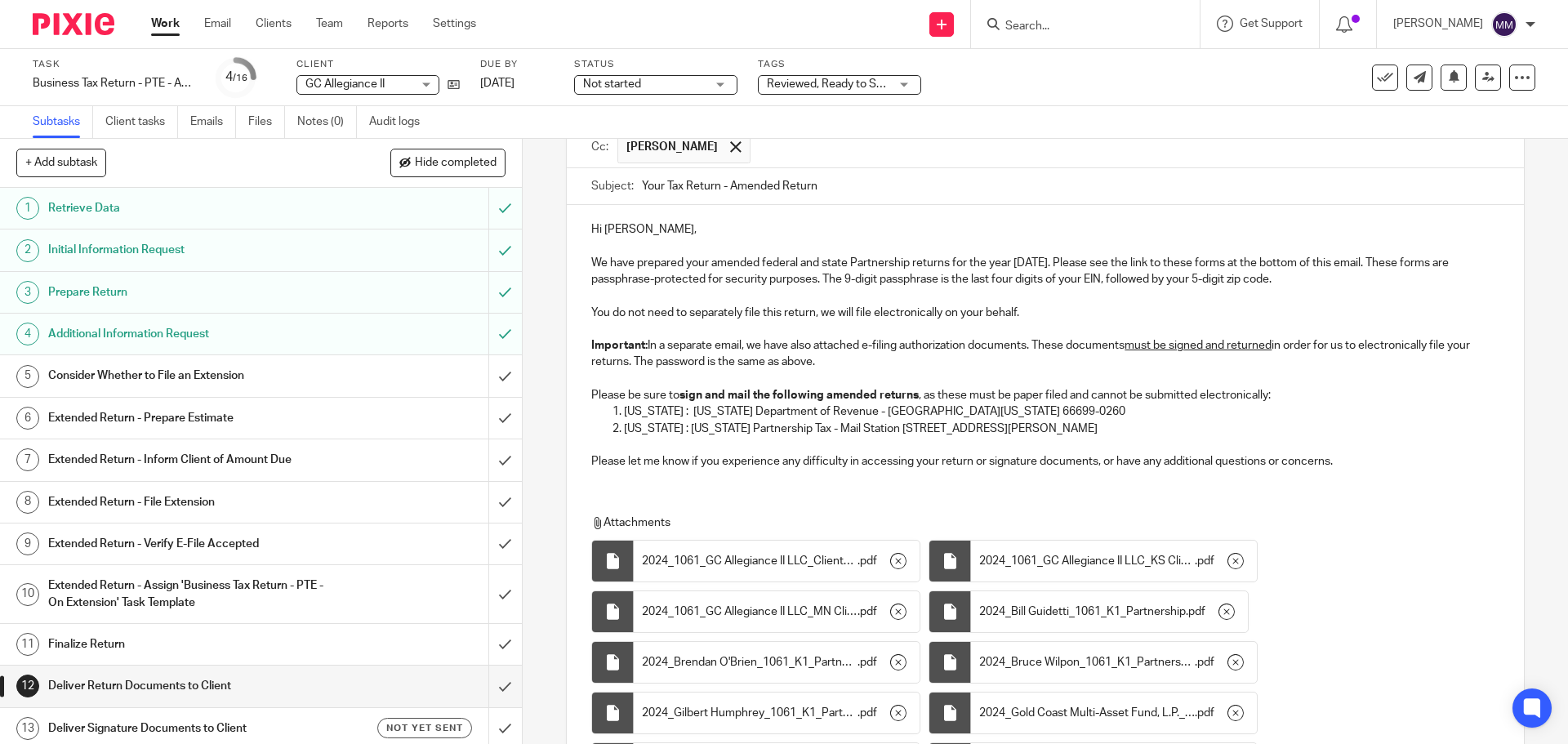
click at [878, 456] on p "Please let me know if you experience any difficulty in accessing your return or…" at bounding box center [1045, 461] width 908 height 16
click at [1395, 465] on p "Please let me know if you experience any difficulty in accessing your return or…" at bounding box center [1045, 461] width 908 height 16
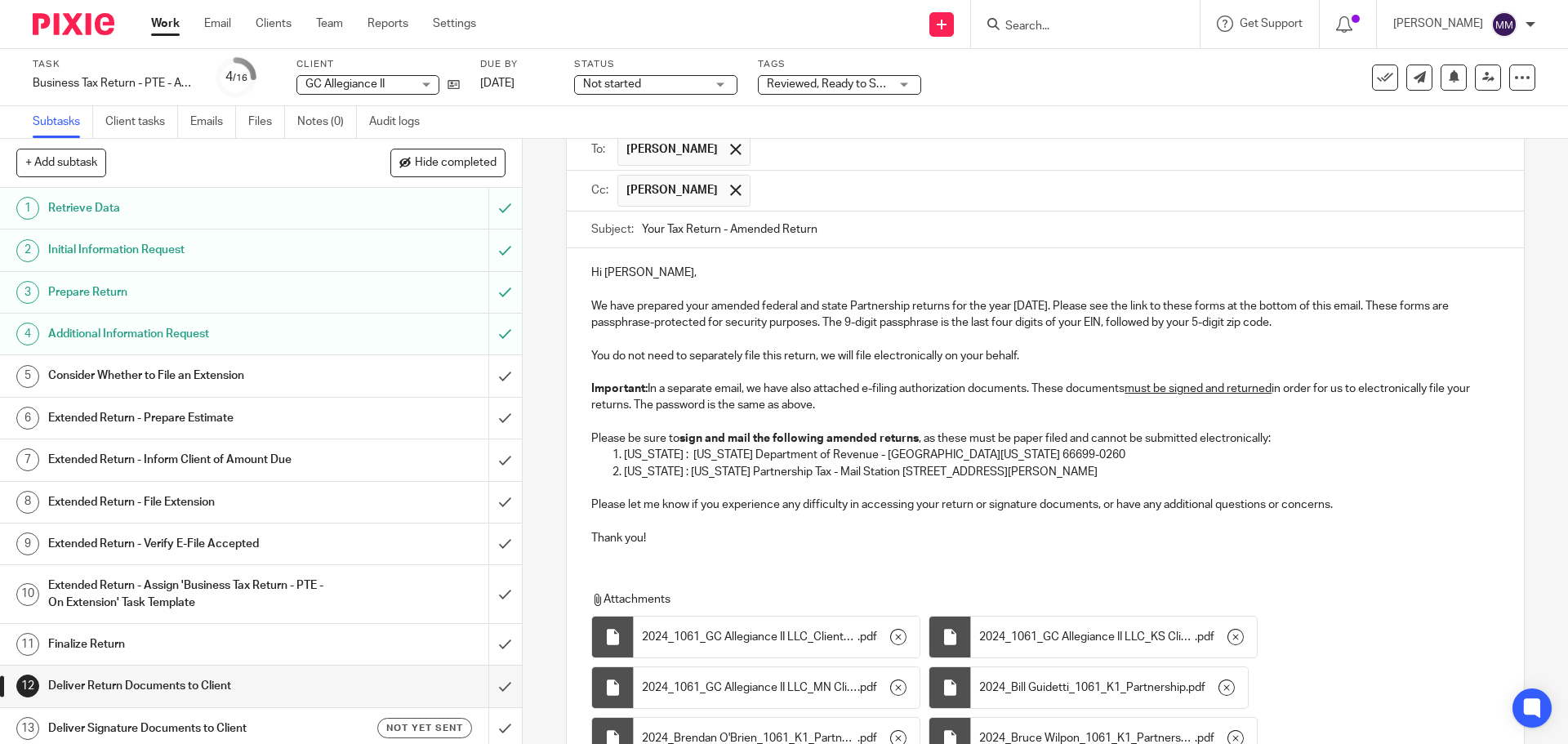
scroll to position [93, 0]
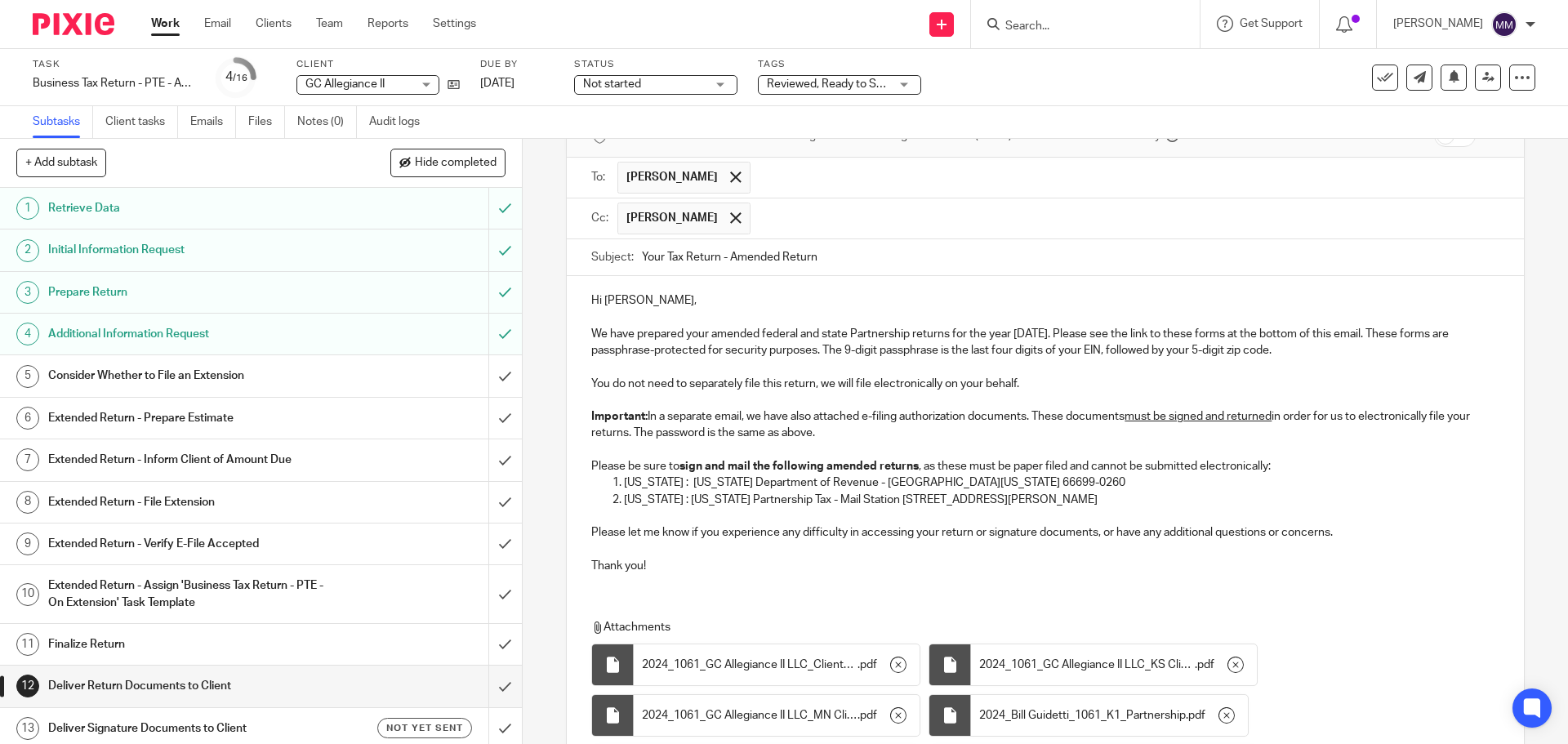
click at [825, 464] on strong "sign and mail the following amended returns" at bounding box center [799, 466] width 240 height 11
click at [914, 465] on strong "sign and mail the following amended returns" at bounding box center [799, 466] width 240 height 11
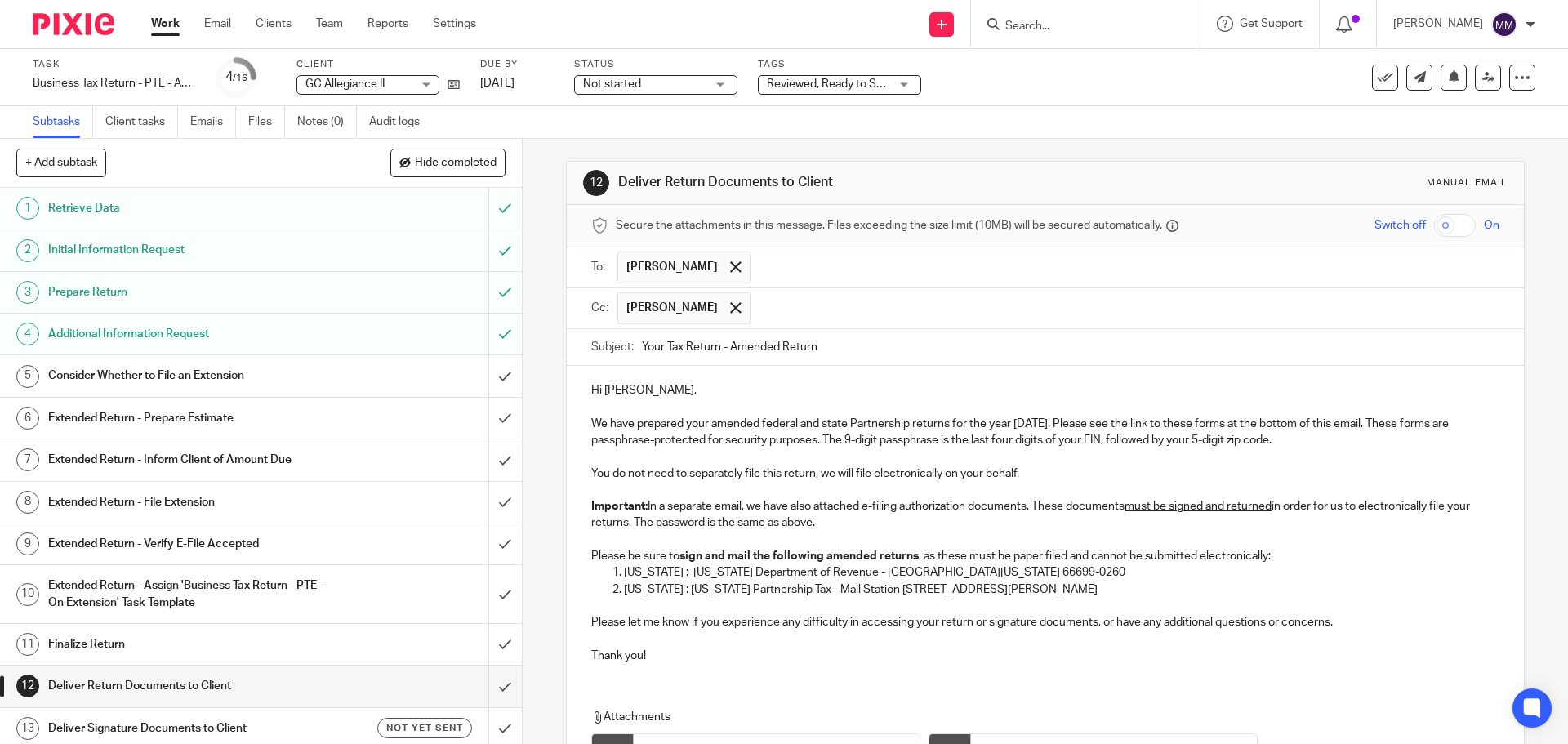
scroll to position [0, 0]
click at [1434, 228] on input "checkbox" at bounding box center [1455, 228] width 42 height 23
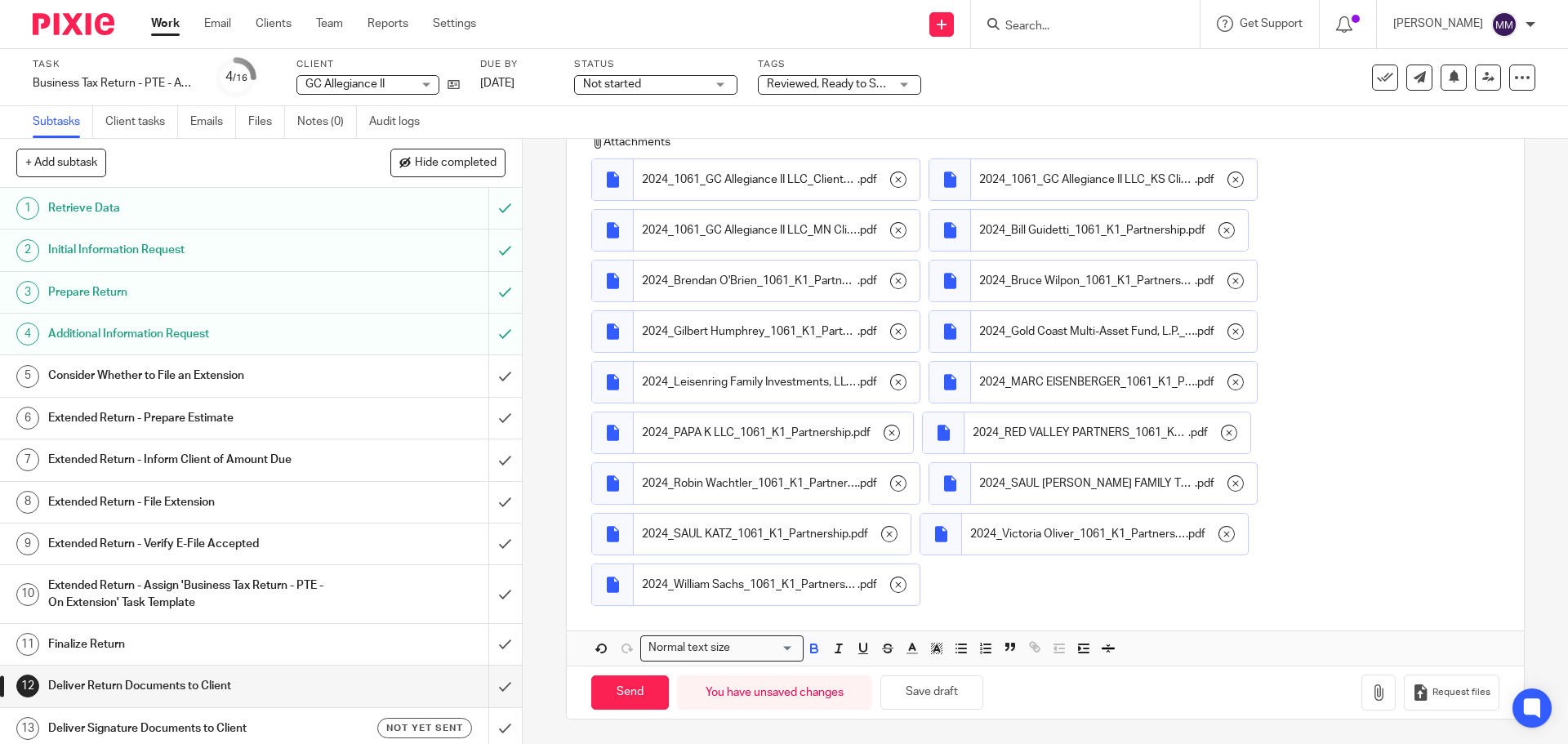
scroll to position [582, 0]
click at [625, 699] on input "Send" at bounding box center [630, 692] width 77 height 35
checkbox input "false"
type input "Sent"
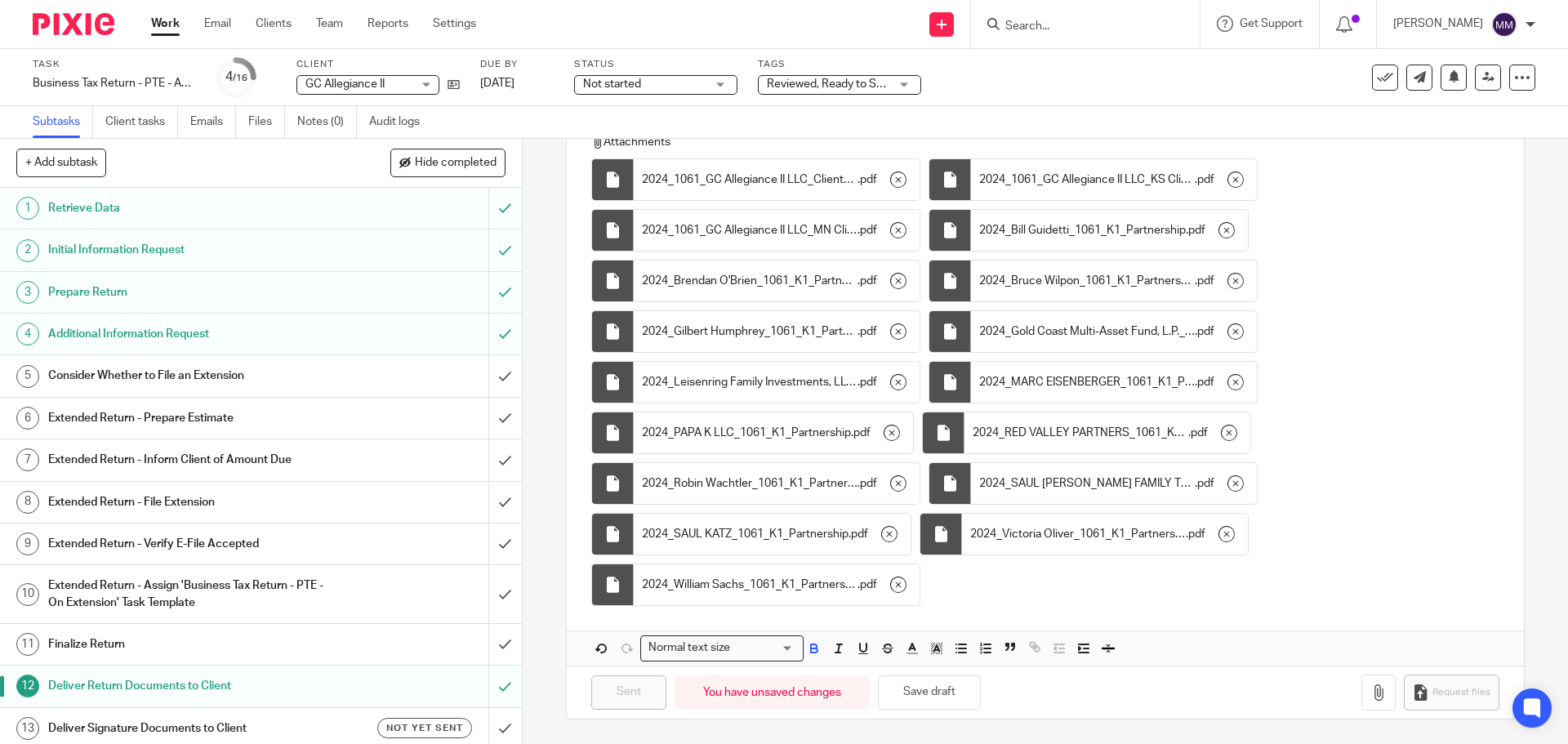
click at [863, 72] on div "Tags Reviewed, Ready to Send + 1 Urgent Waiting for client With Preparer With T…" at bounding box center [839, 77] width 163 height 39
click at [869, 81] on span "Reviewed, Ready to Send + 1" at bounding box center [841, 84] width 147 height 11
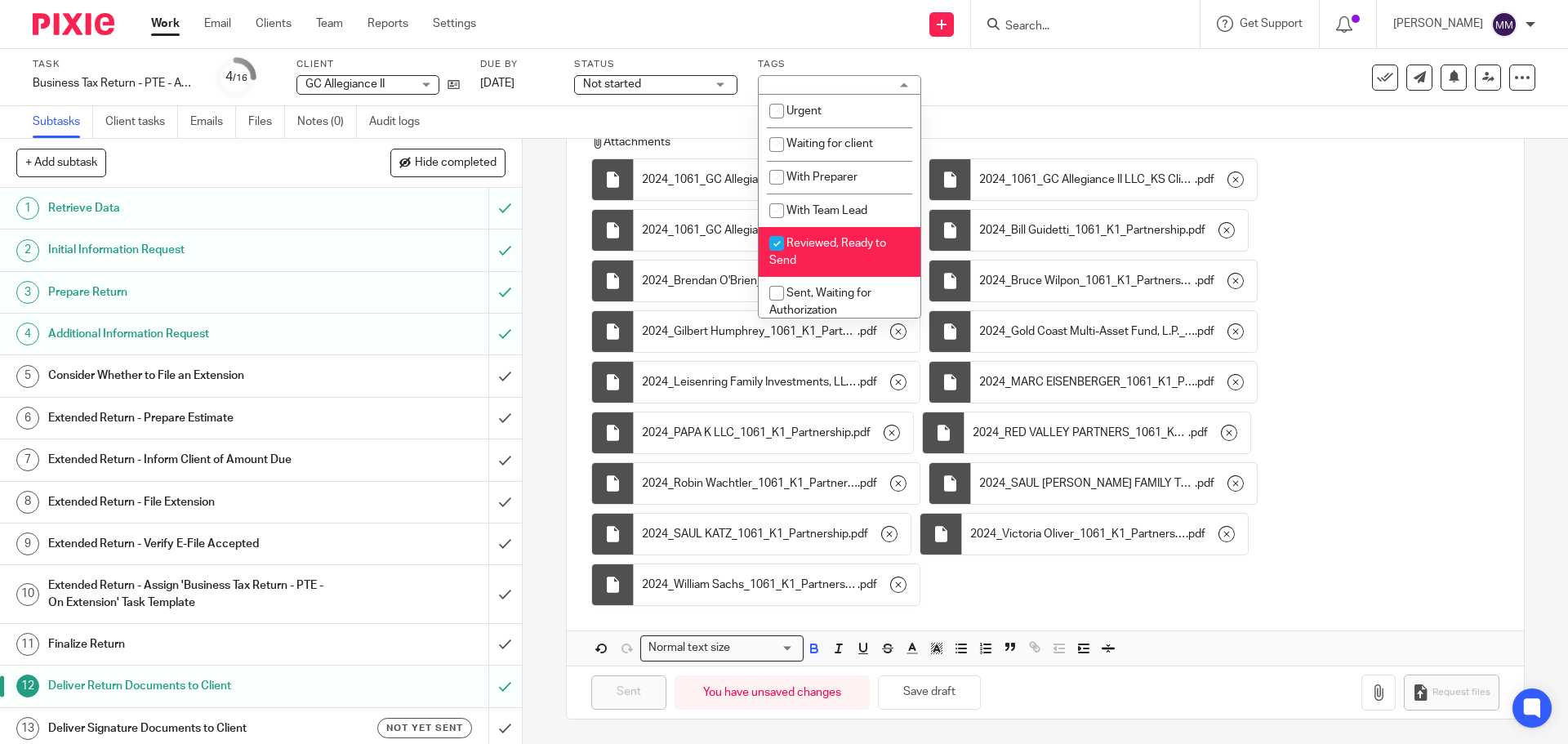
click at [833, 249] on li "Reviewed, Ready to Send" at bounding box center [839, 252] width 161 height 50
checkbox input "false"
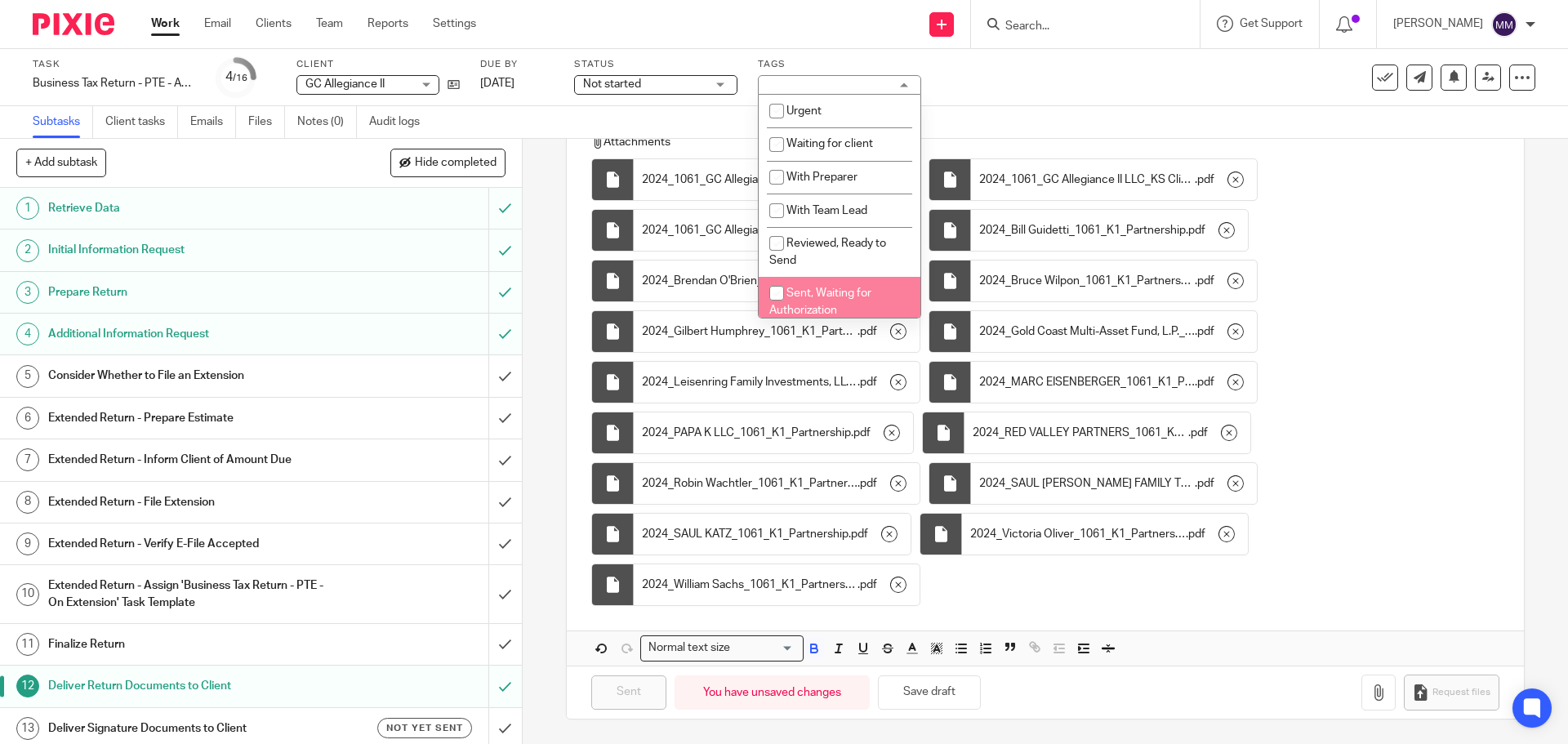
click at [826, 294] on span "Sent, Waiting for Authorization" at bounding box center [820, 301] width 102 height 29
checkbox input "true"
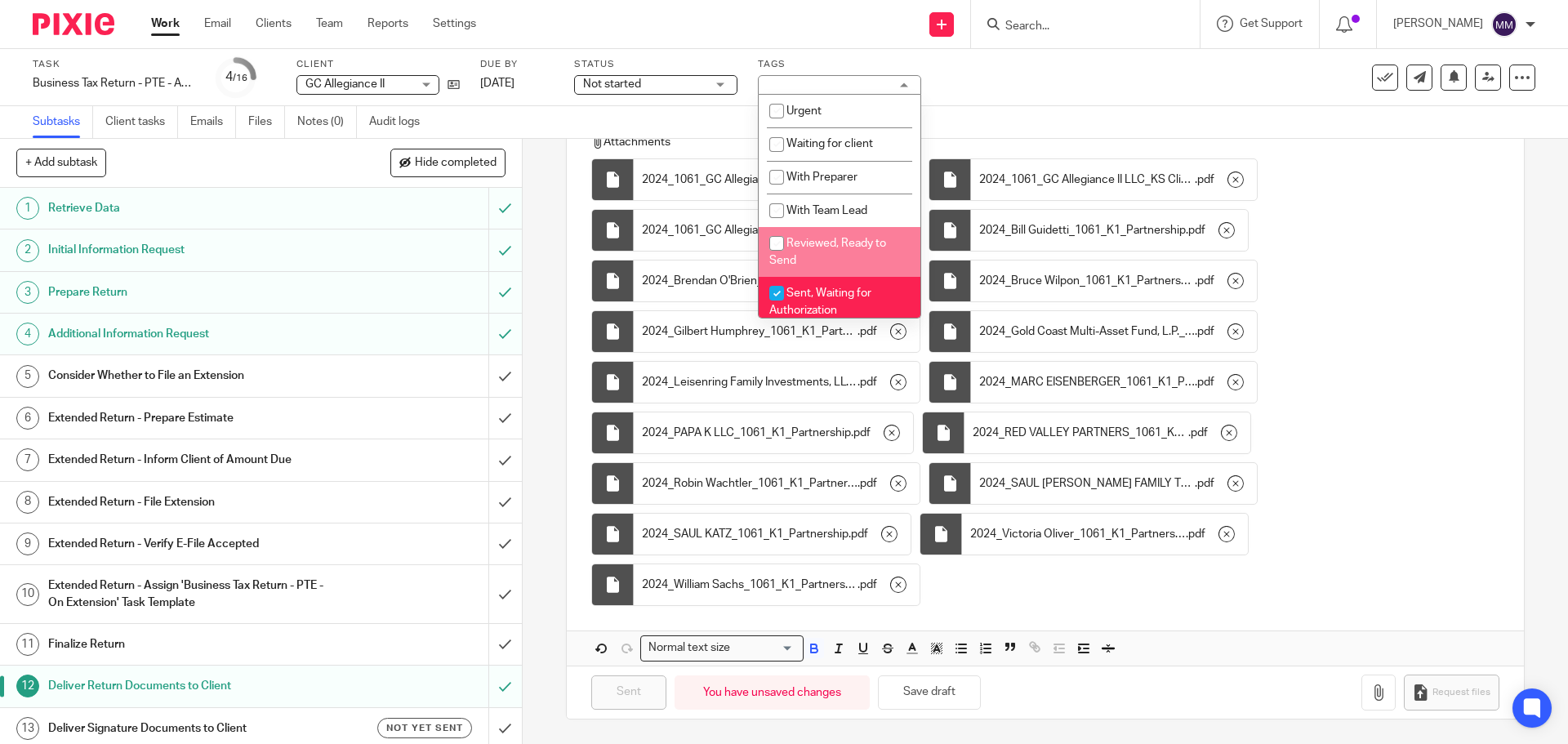
click at [1077, 76] on div "Task Business Tax Return - PTE - Amended 2024 Save Business Tax Return - PTE - …" at bounding box center [659, 77] width 1252 height 39
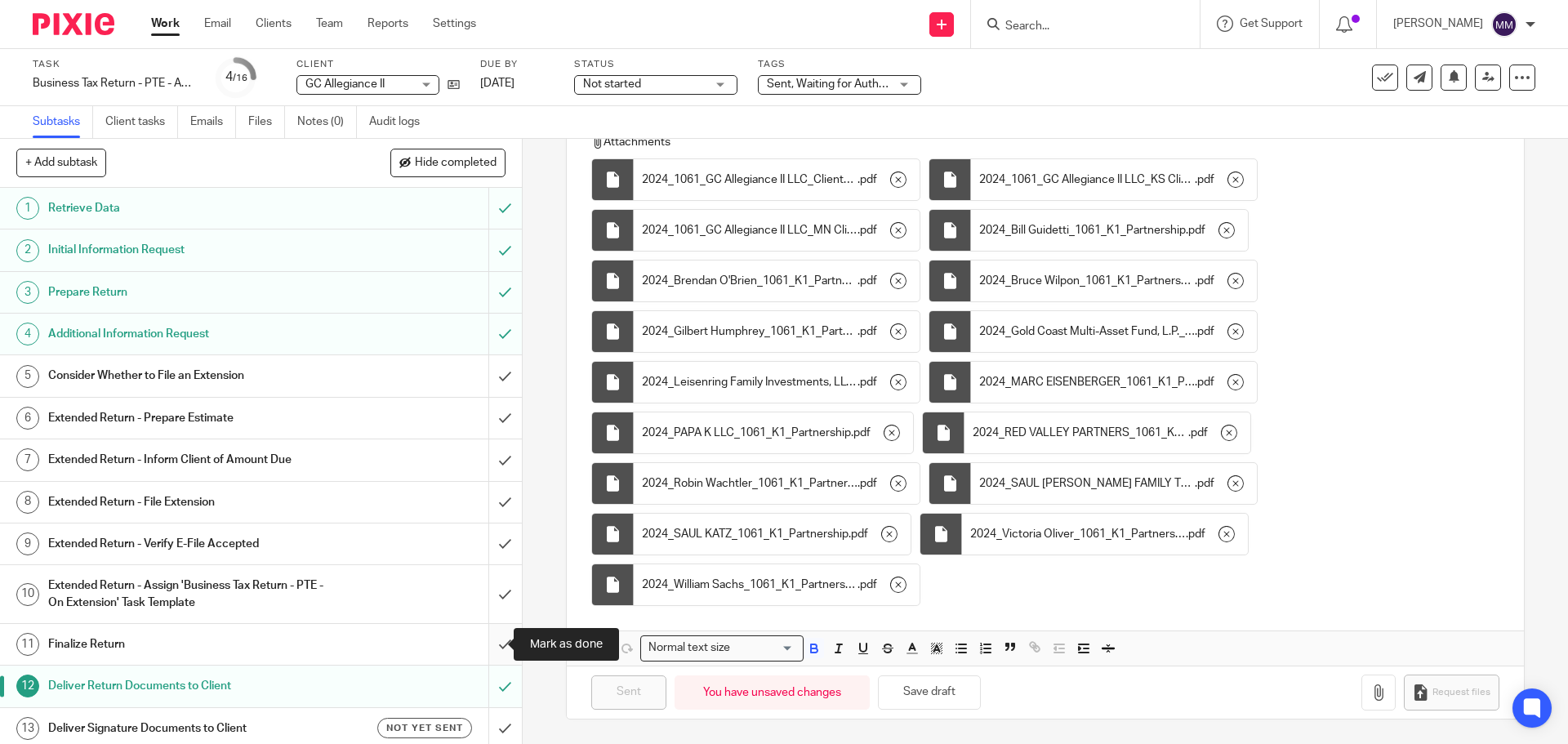
click at [491, 651] on input "submit" at bounding box center [261, 644] width 522 height 41
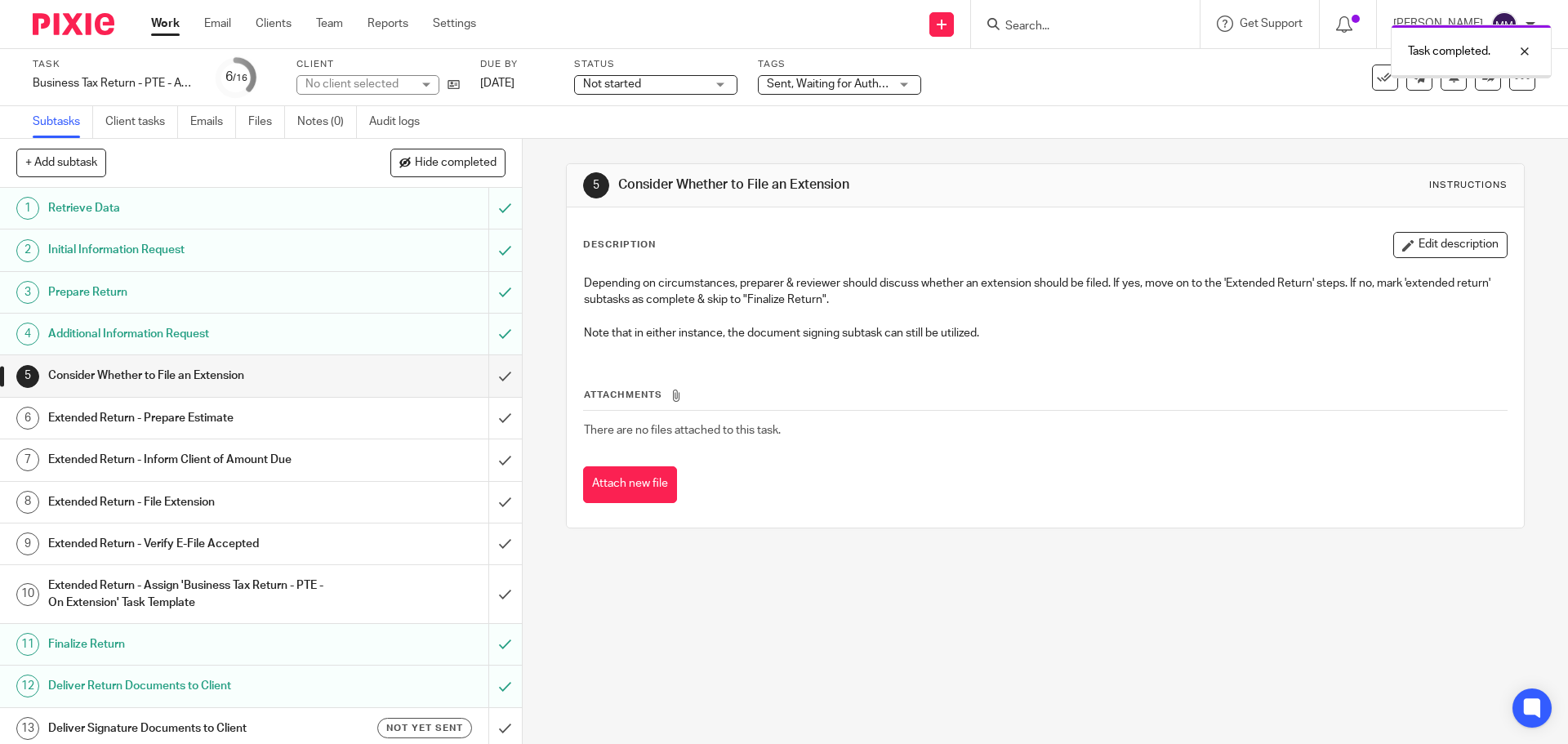
click at [167, 28] on link "Work" at bounding box center [165, 23] width 29 height 16
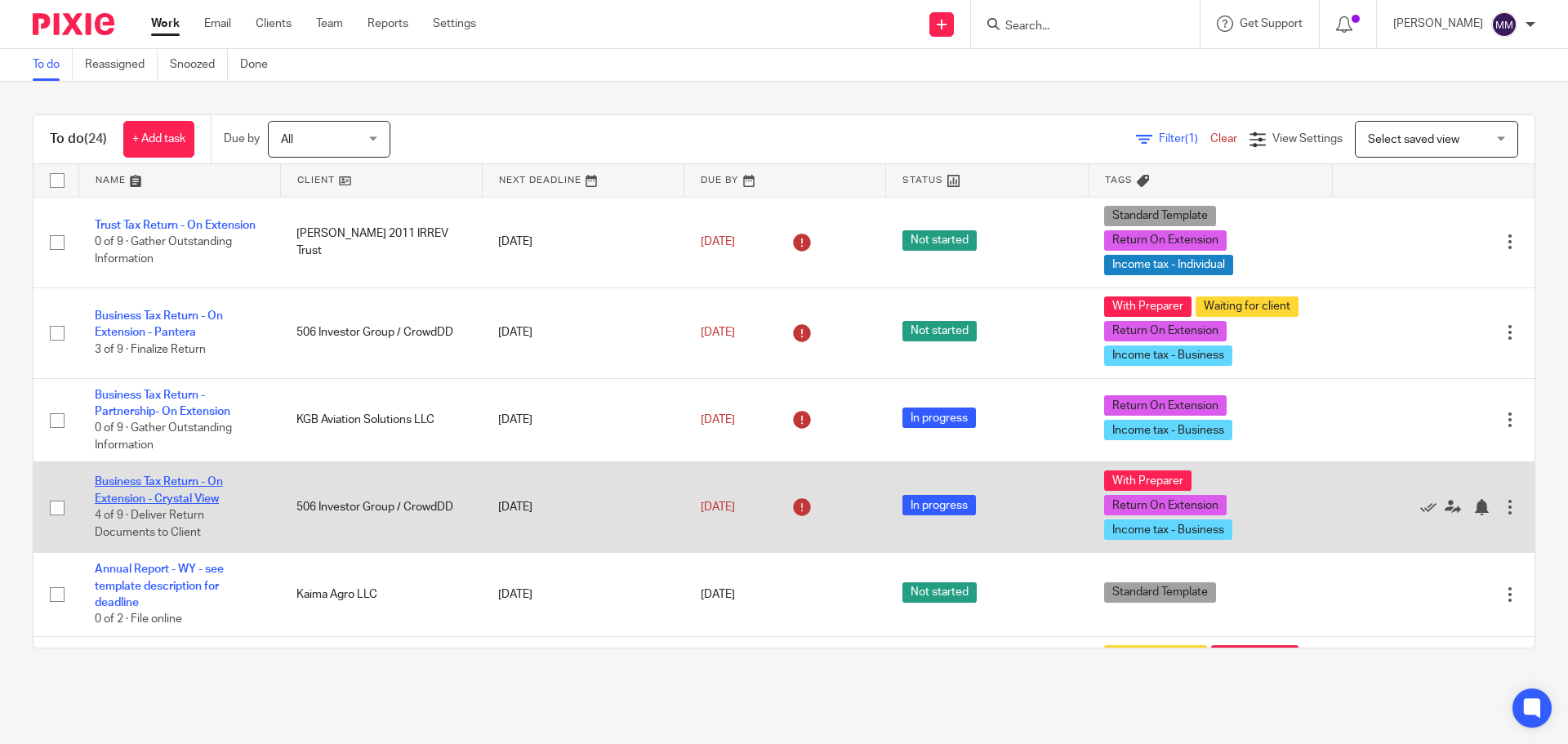
click at [199, 484] on link "Business Tax Return - On Extension - Crystal View" at bounding box center [158, 489] width 128 height 28
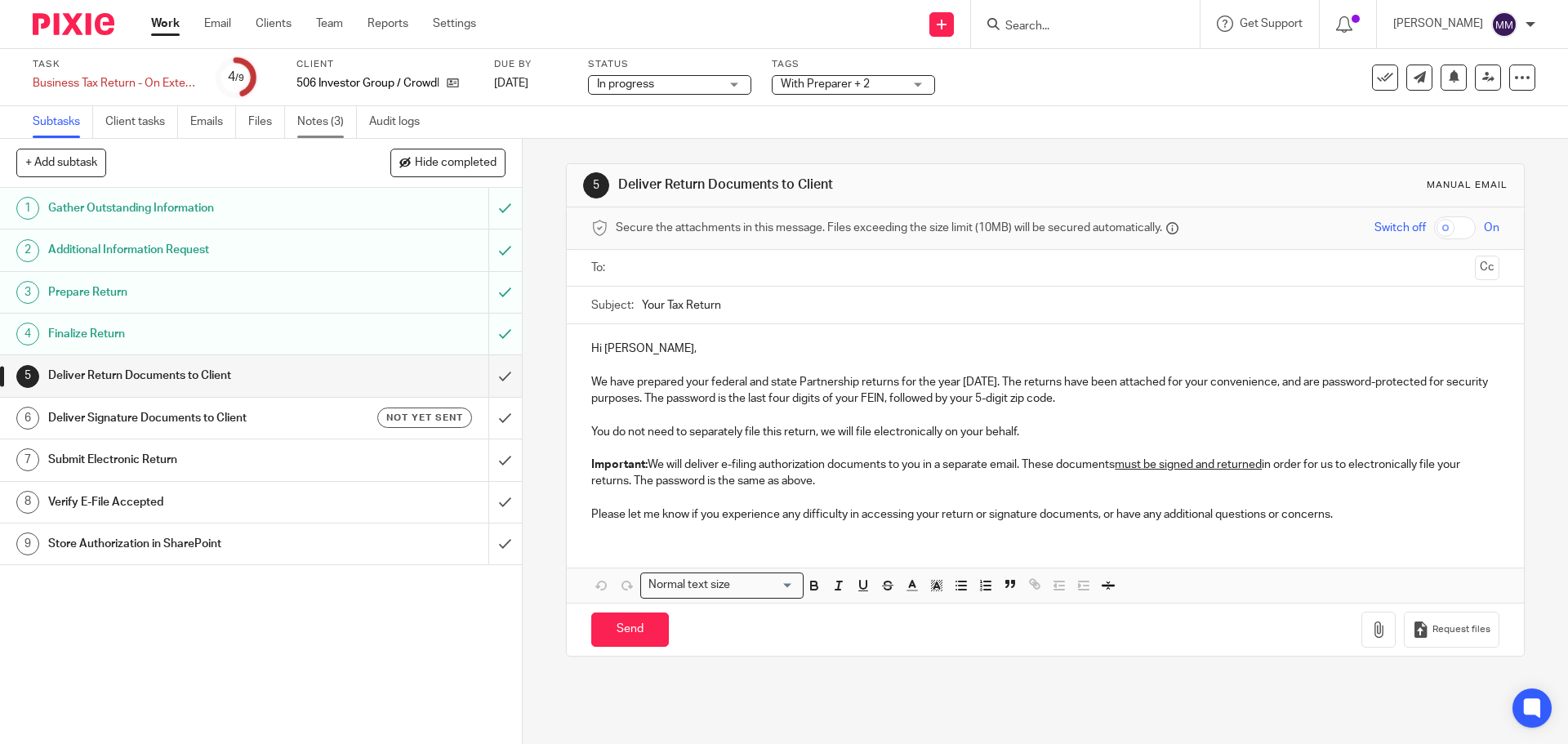
click at [340, 127] on link "Notes (3)" at bounding box center [326, 121] width 59 height 31
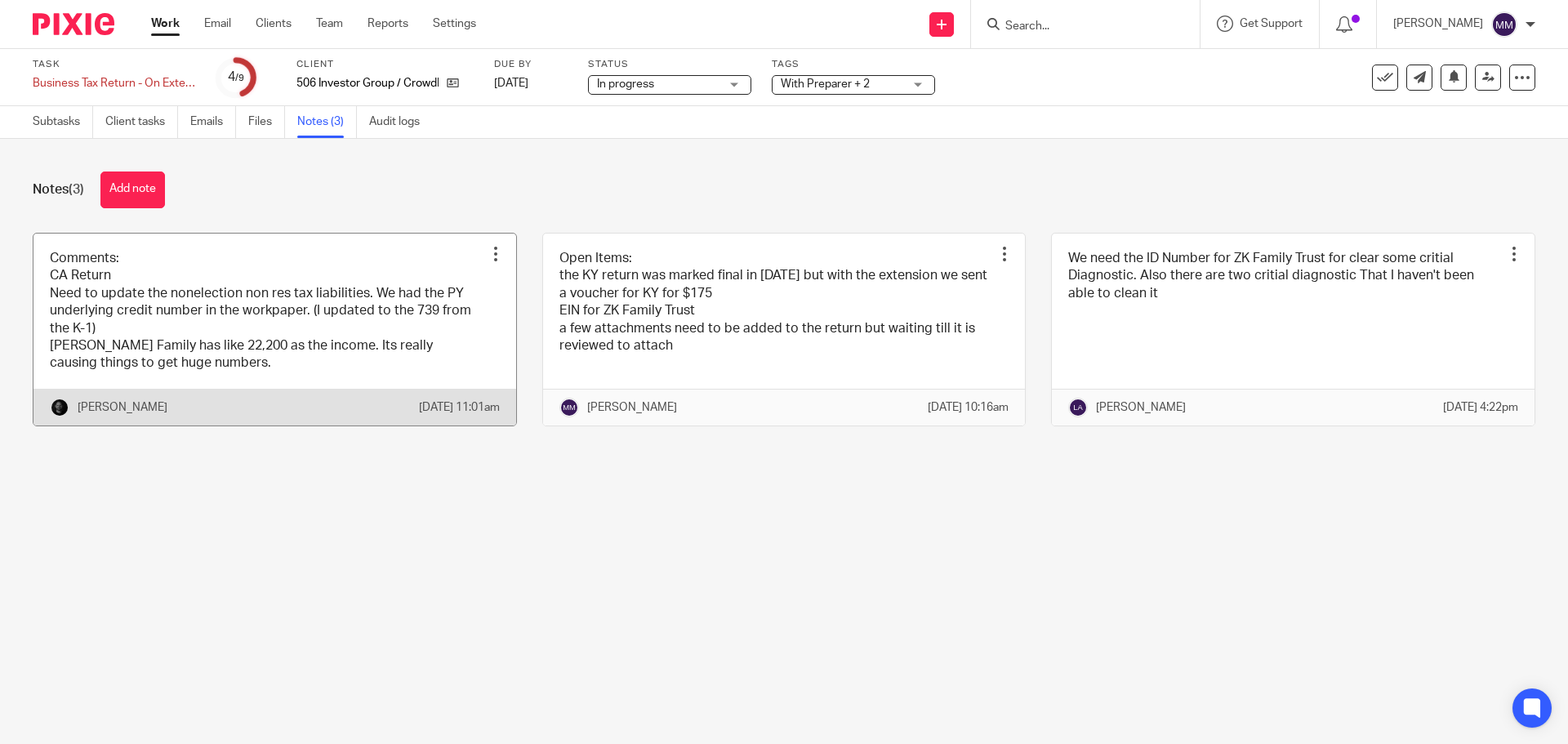
click at [244, 302] on link at bounding box center [275, 329] width 483 height 192
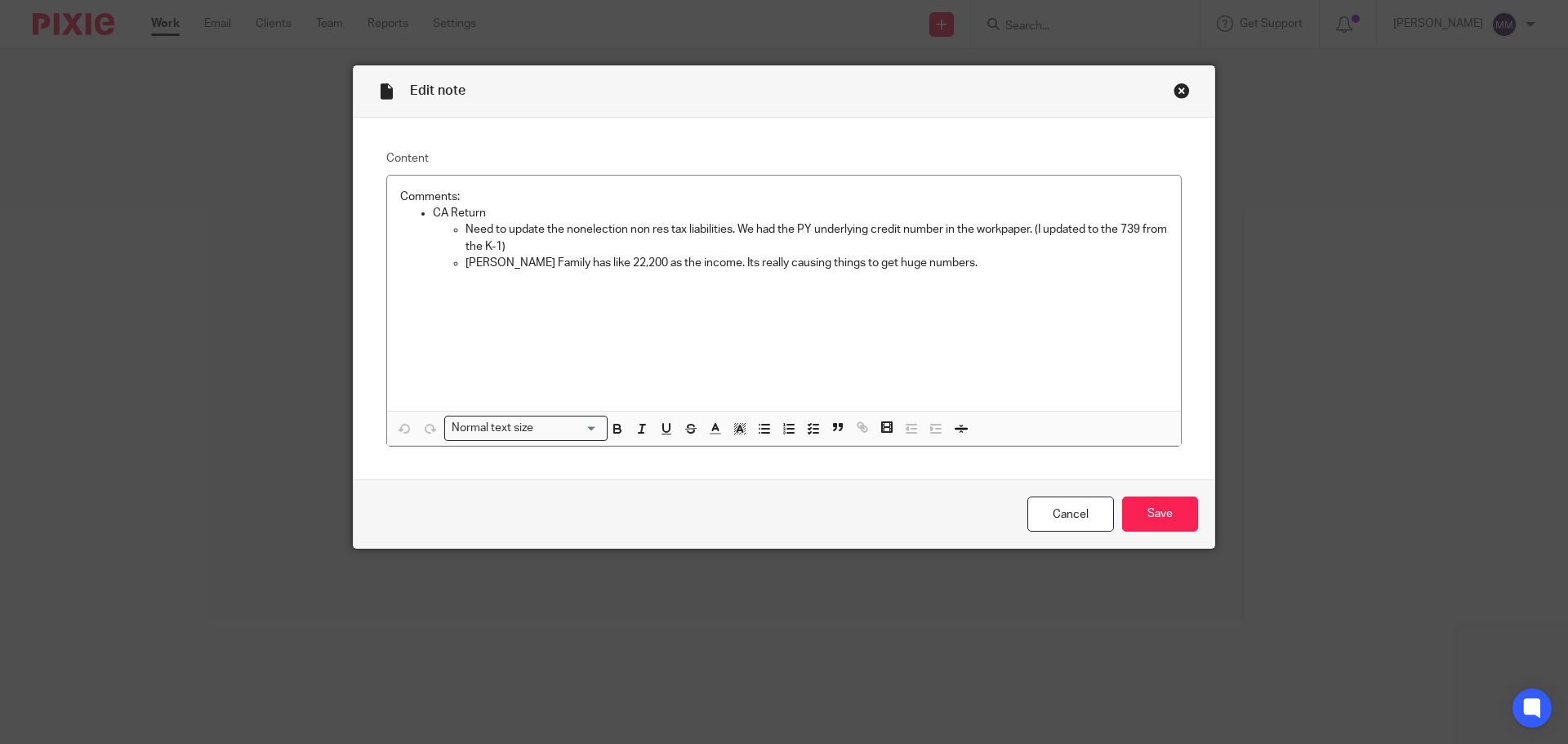
click at [1174, 88] on div "Close this dialog window" at bounding box center [1181, 90] width 16 height 16
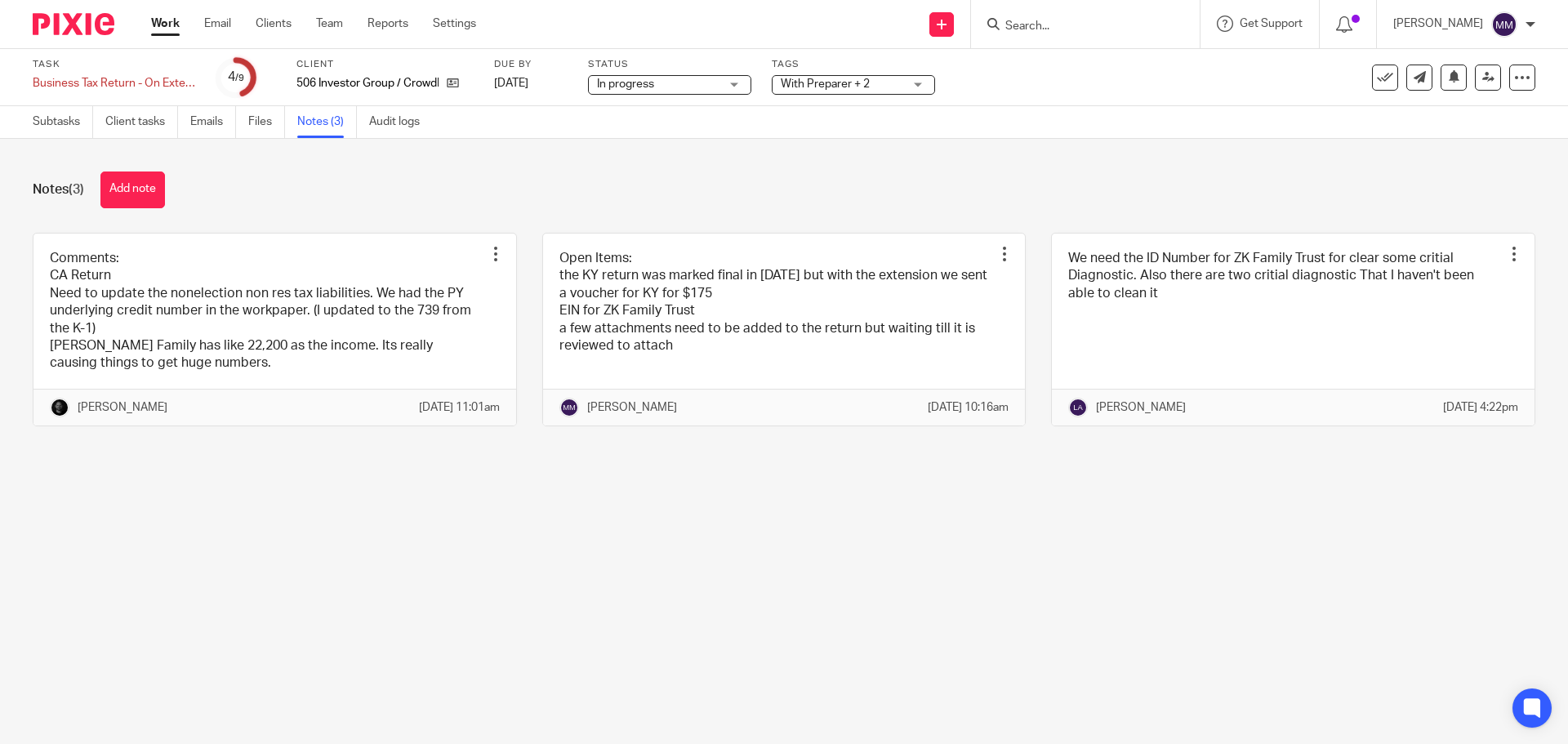
click at [160, 25] on link "Work" at bounding box center [165, 23] width 29 height 16
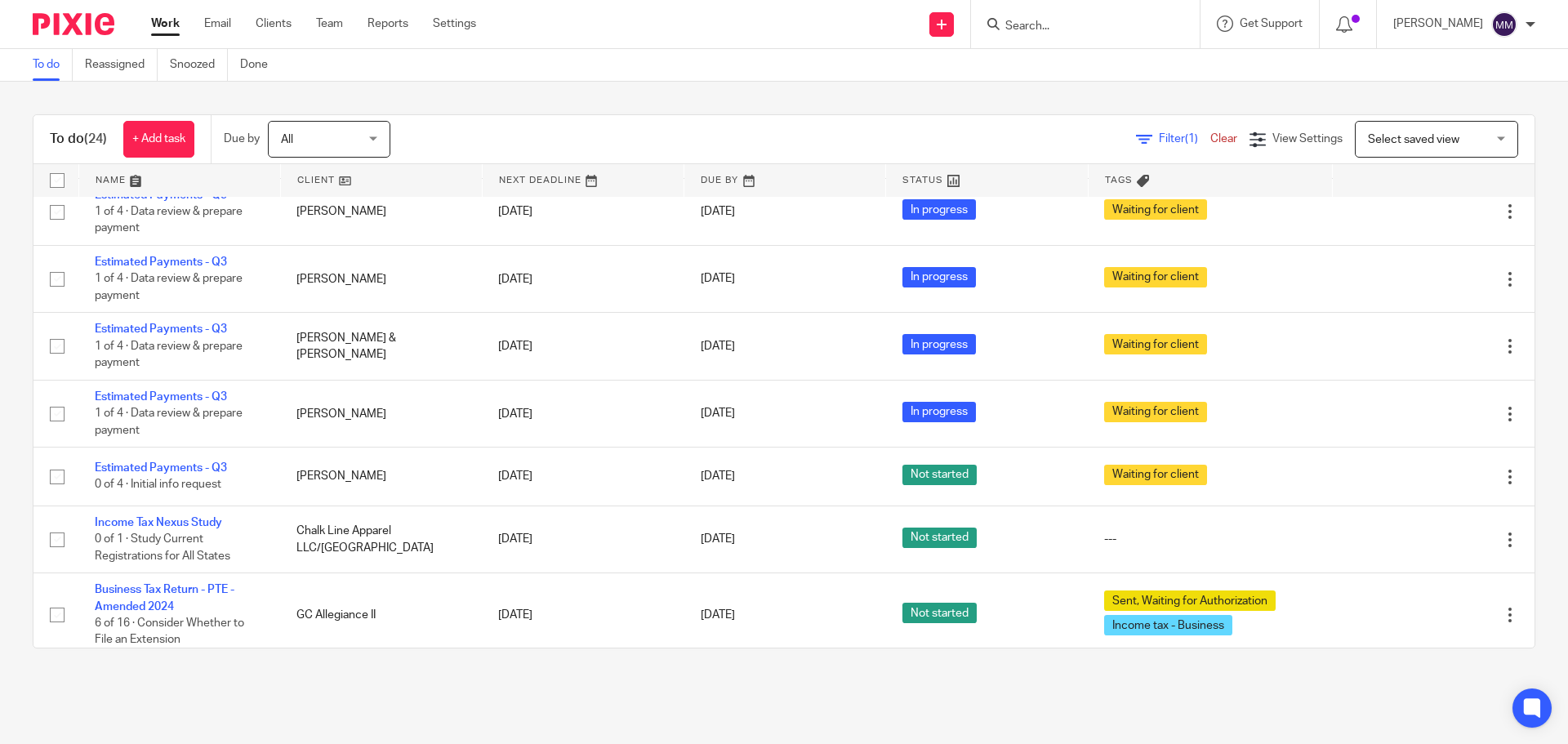
scroll to position [1324, 0]
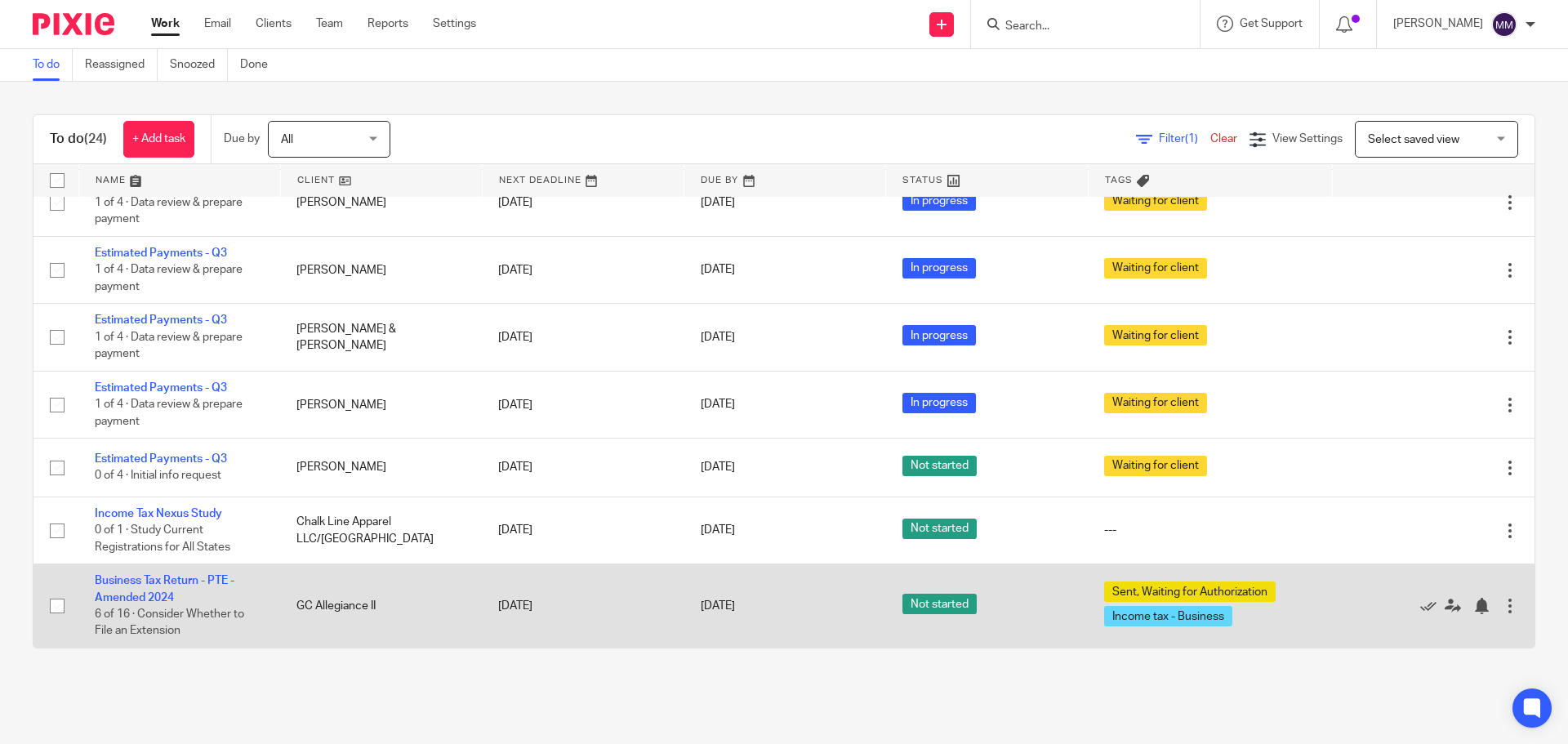
click at [179, 590] on td "Business Tax Return - PTE - Amended 2024 6 of 16 · Consider Whether to File an …" at bounding box center [178, 605] width 201 height 83
click at [150, 590] on td "Business Tax Return - PTE - Amended 2024 6 of 16 · Consider Whether to File an …" at bounding box center [178, 605] width 201 height 83
click at [150, 576] on link "Business Tax Return - PTE - Amended 2024" at bounding box center [164, 588] width 139 height 28
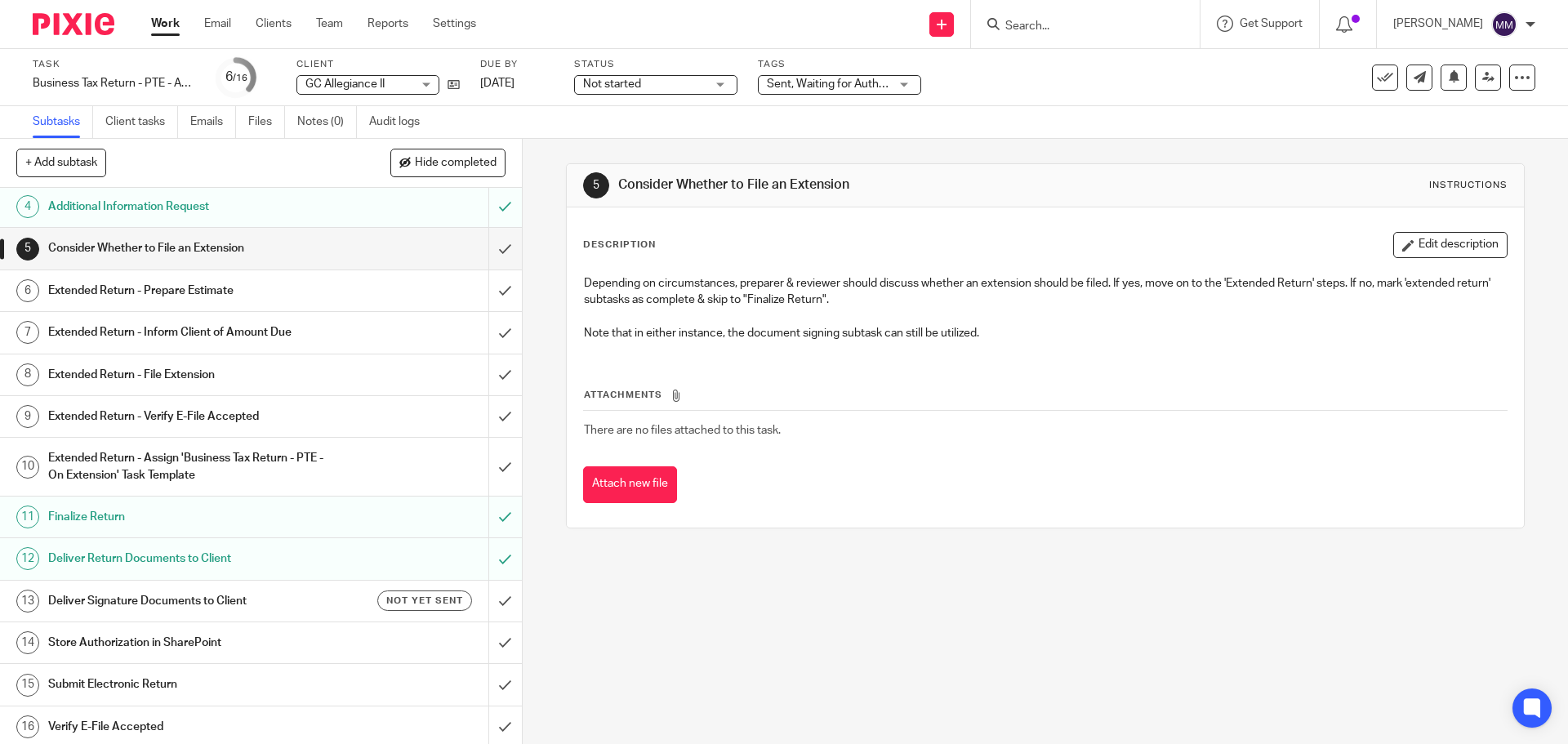
scroll to position [132, 0]
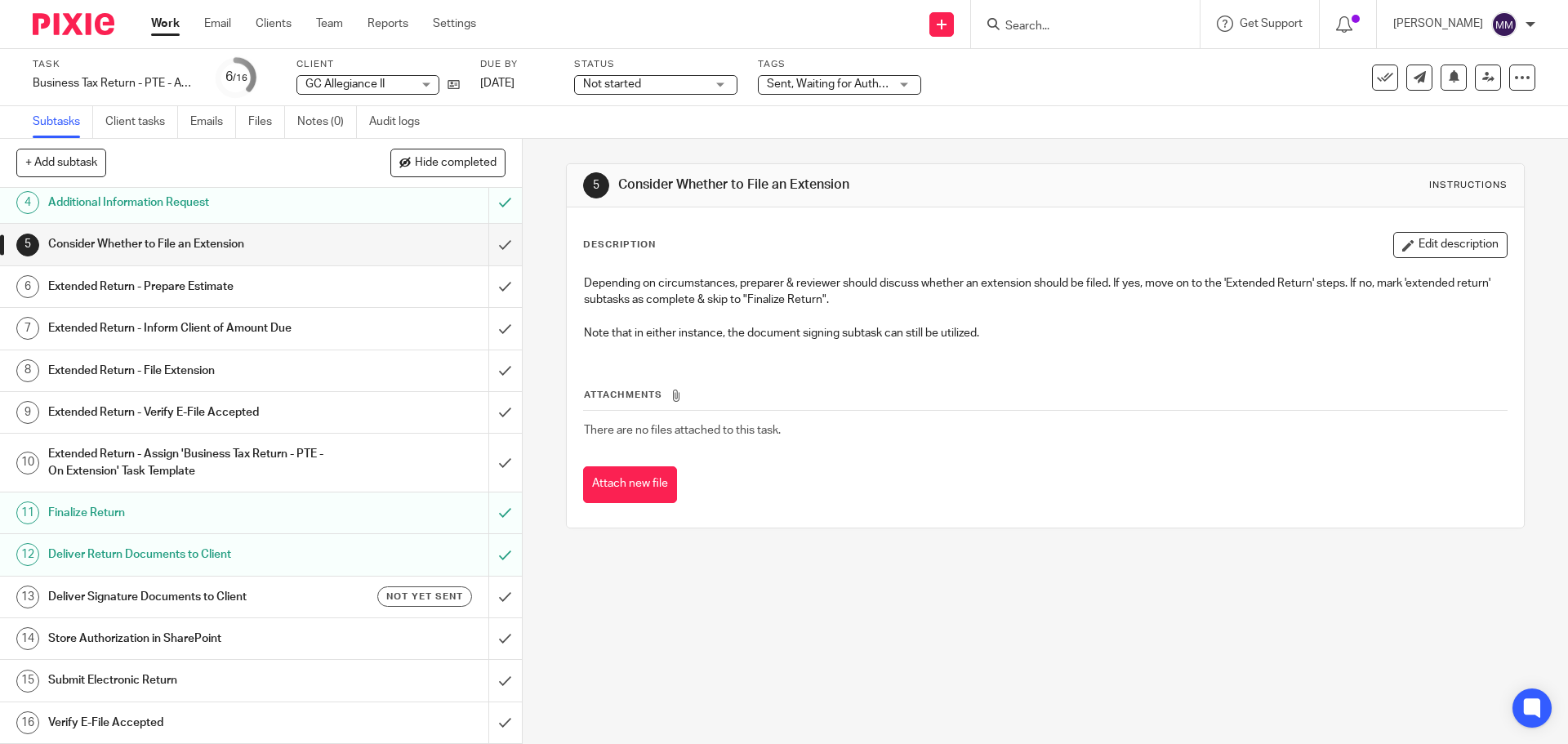
click at [211, 591] on h1 "Deliver Signature Documents to Client" at bounding box center [189, 597] width 282 height 25
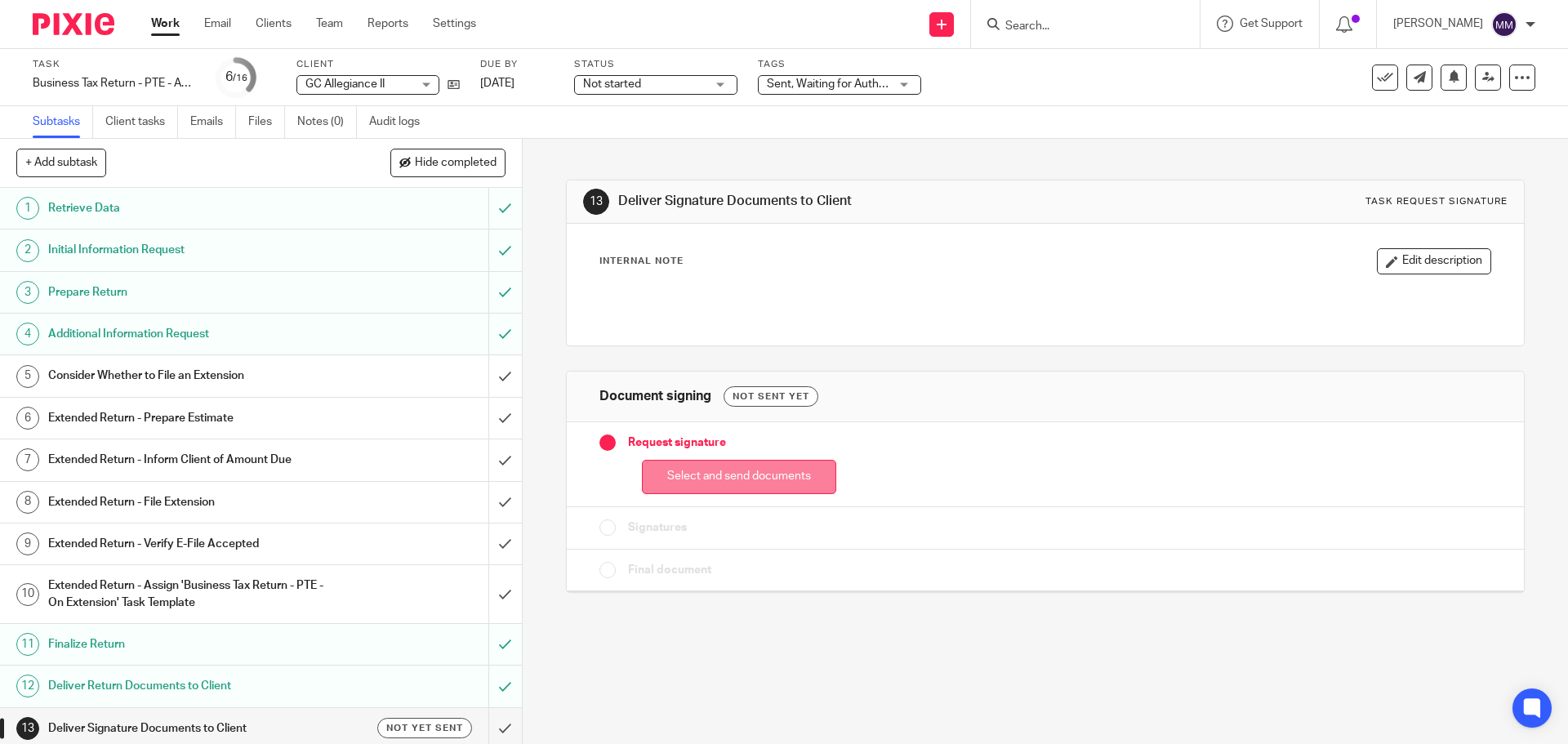
click at [730, 485] on button "Select and send documents" at bounding box center [740, 477] width 195 height 35
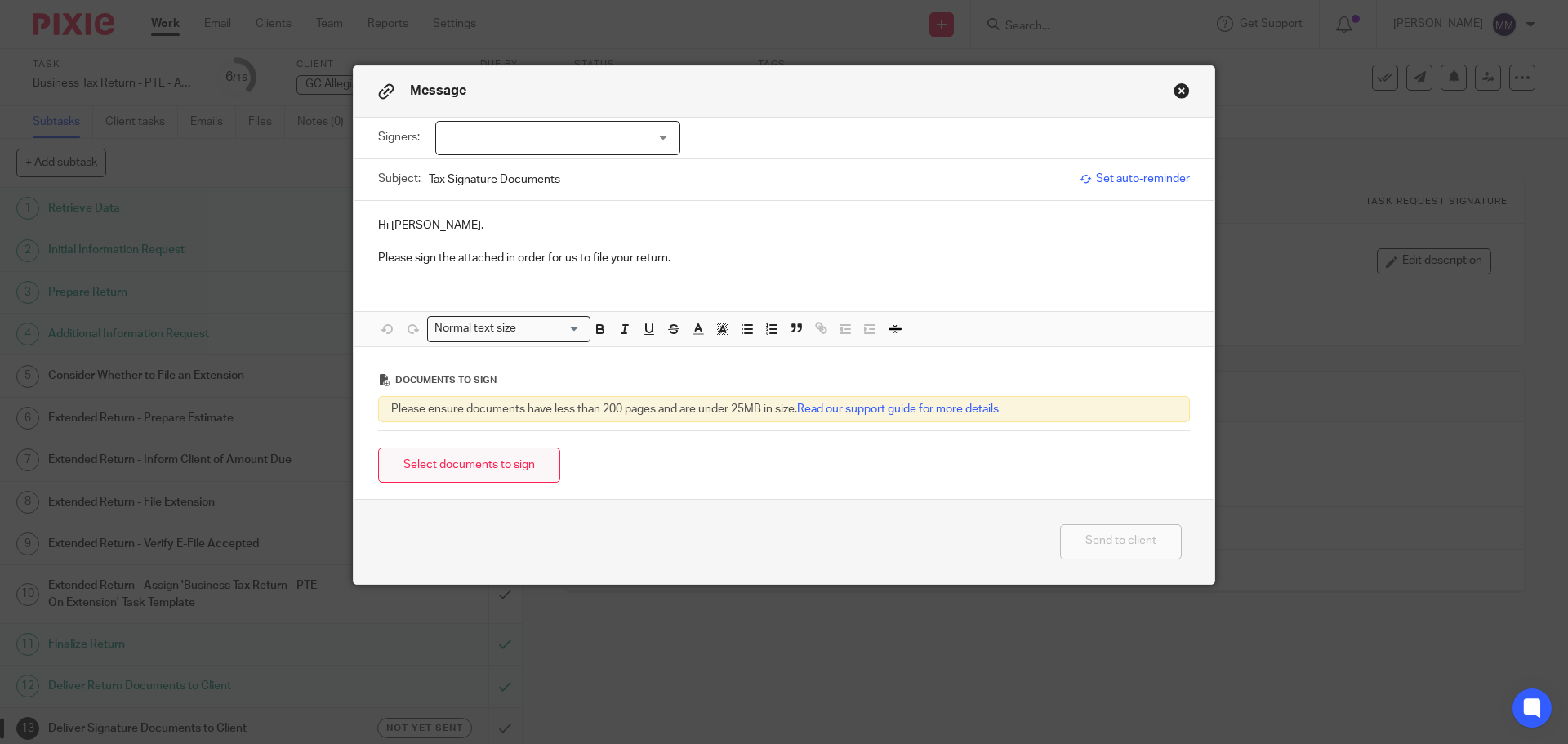
click at [486, 463] on button "Select documents to sign" at bounding box center [469, 465] width 182 height 35
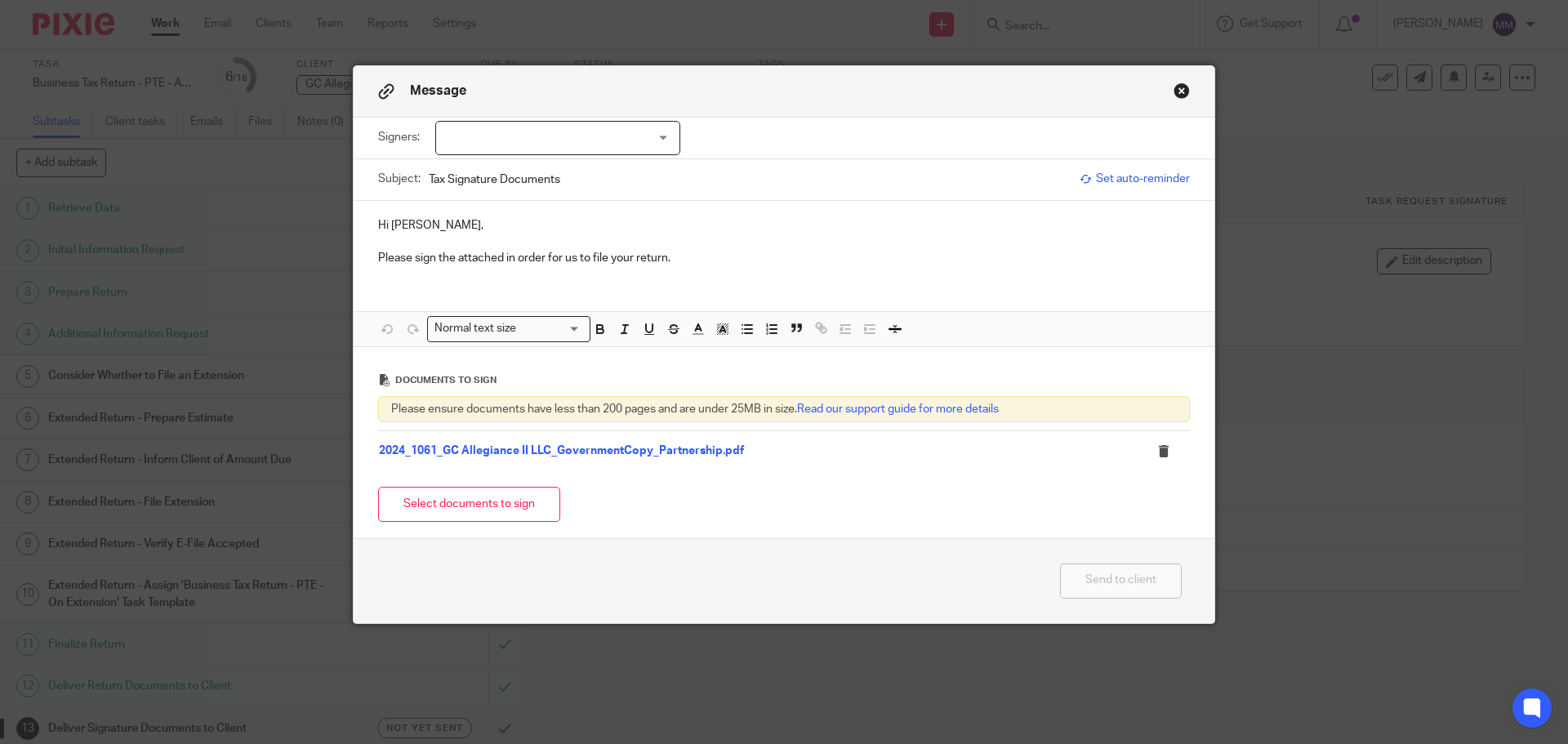
click at [562, 134] on div at bounding box center [557, 138] width 245 height 34
click at [561, 168] on li "[PERSON_NAME]" at bounding box center [552, 172] width 243 height 33
checkbox input "true"
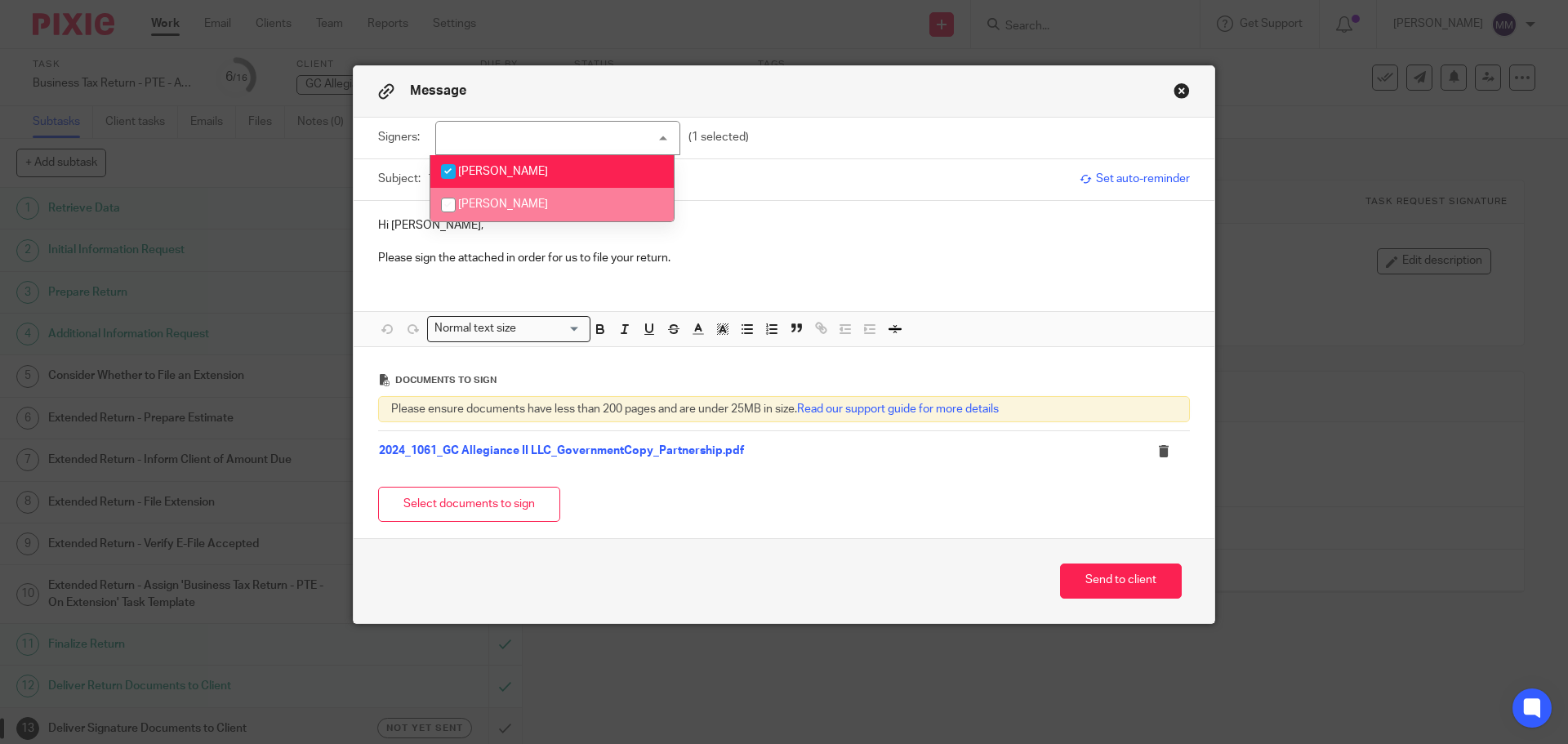
click at [789, 243] on p at bounding box center [784, 241] width 812 height 16
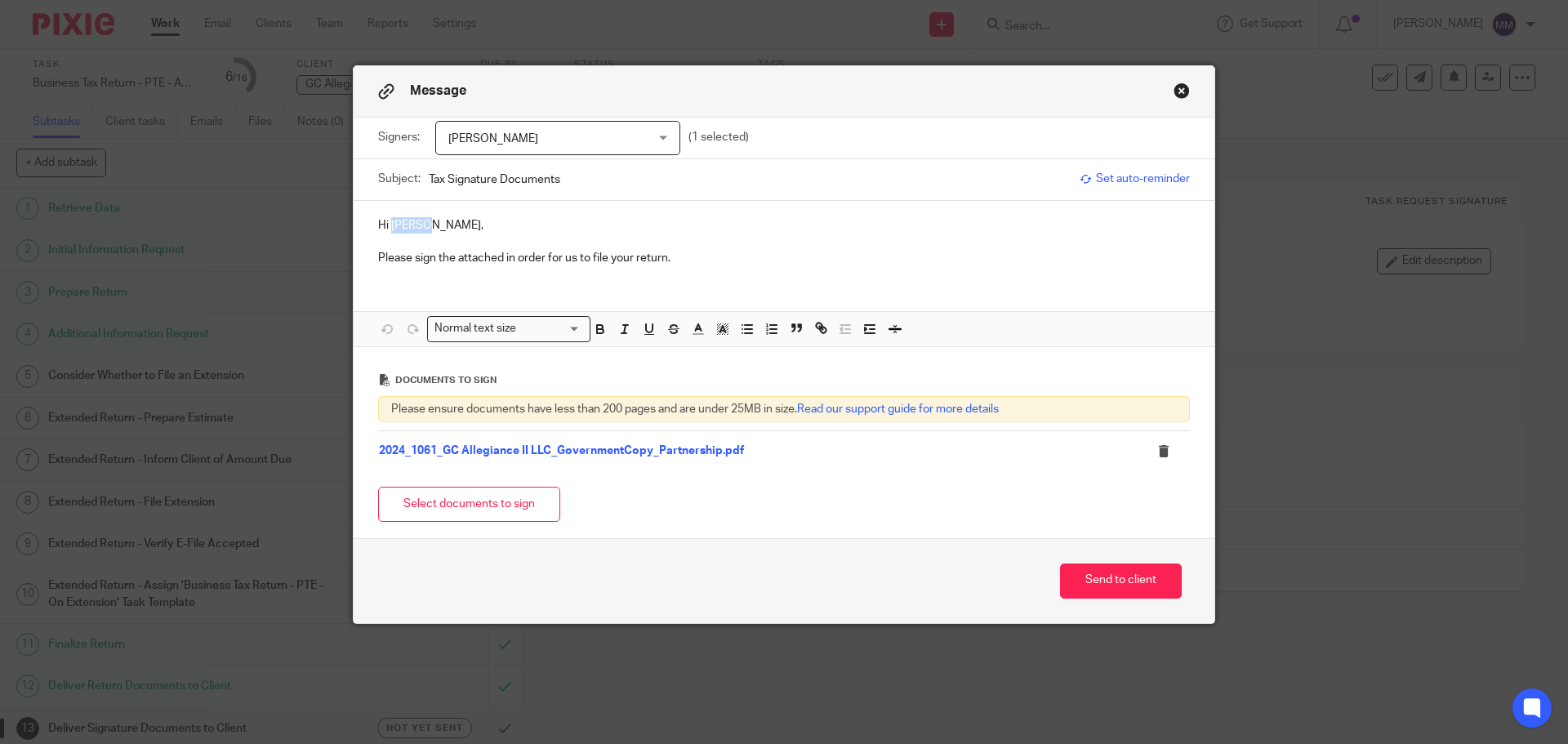
drag, startPoint x: 421, startPoint y: 223, endPoint x: 384, endPoint y: 230, distance: 37.7
click at [384, 230] on p "Hi [PERSON_NAME]," at bounding box center [784, 225] width 812 height 16
click at [704, 268] on div "Hi [PERSON_NAME], Please sign the attached in order for us to file your return." at bounding box center [784, 240] width 861 height 78
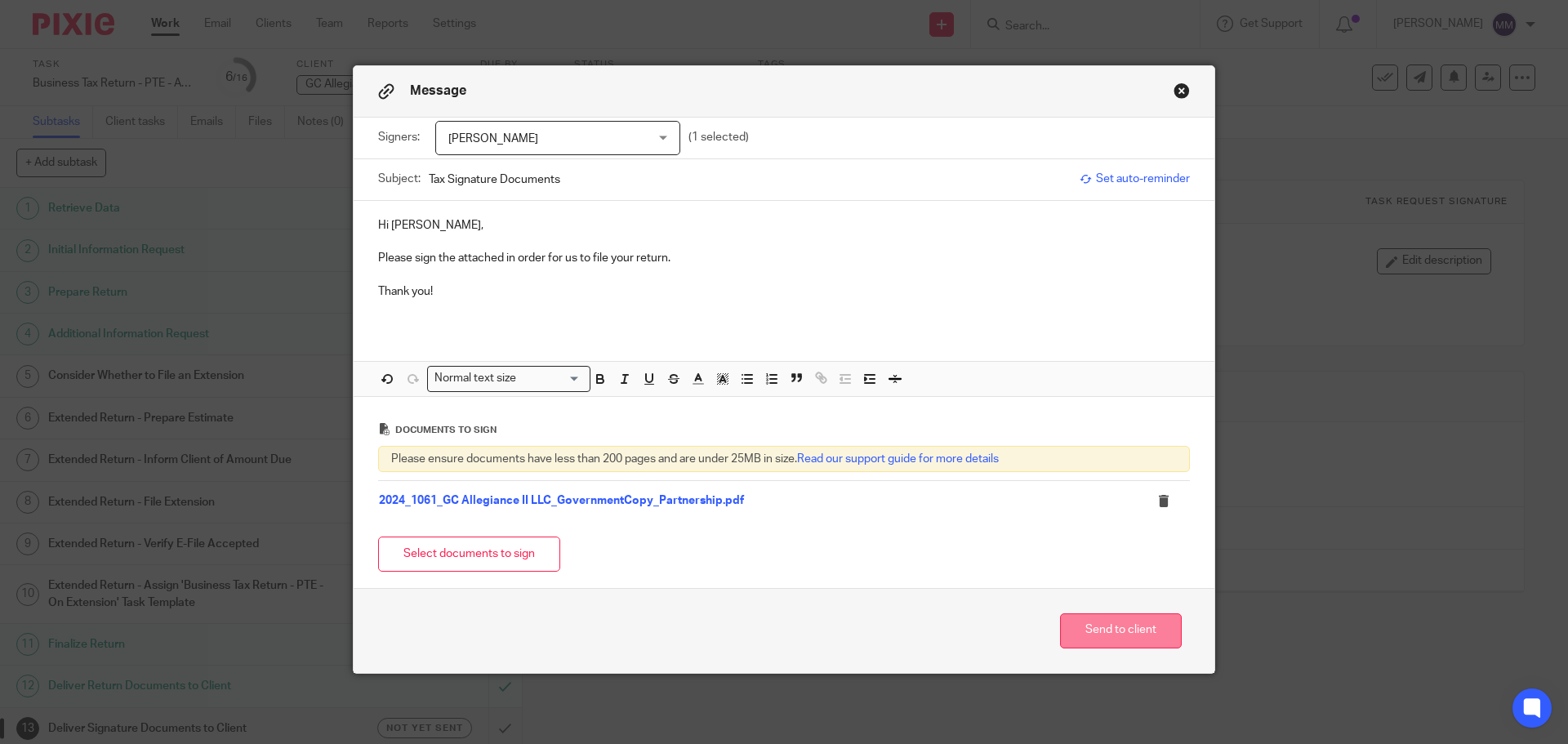
click at [1131, 629] on button "Send to client" at bounding box center [1121, 630] width 122 height 35
click at [680, 546] on div "Select documents to sign" at bounding box center [784, 554] width 812 height 52
click at [1296, 106] on div "Message Signers: Brendan O'Brien Brendan O'Brien Lauren Klatsky (1 selected) Su…" at bounding box center [784, 372] width 1568 height 744
click at [1174, 90] on button "Close modal" at bounding box center [1181, 90] width 16 height 16
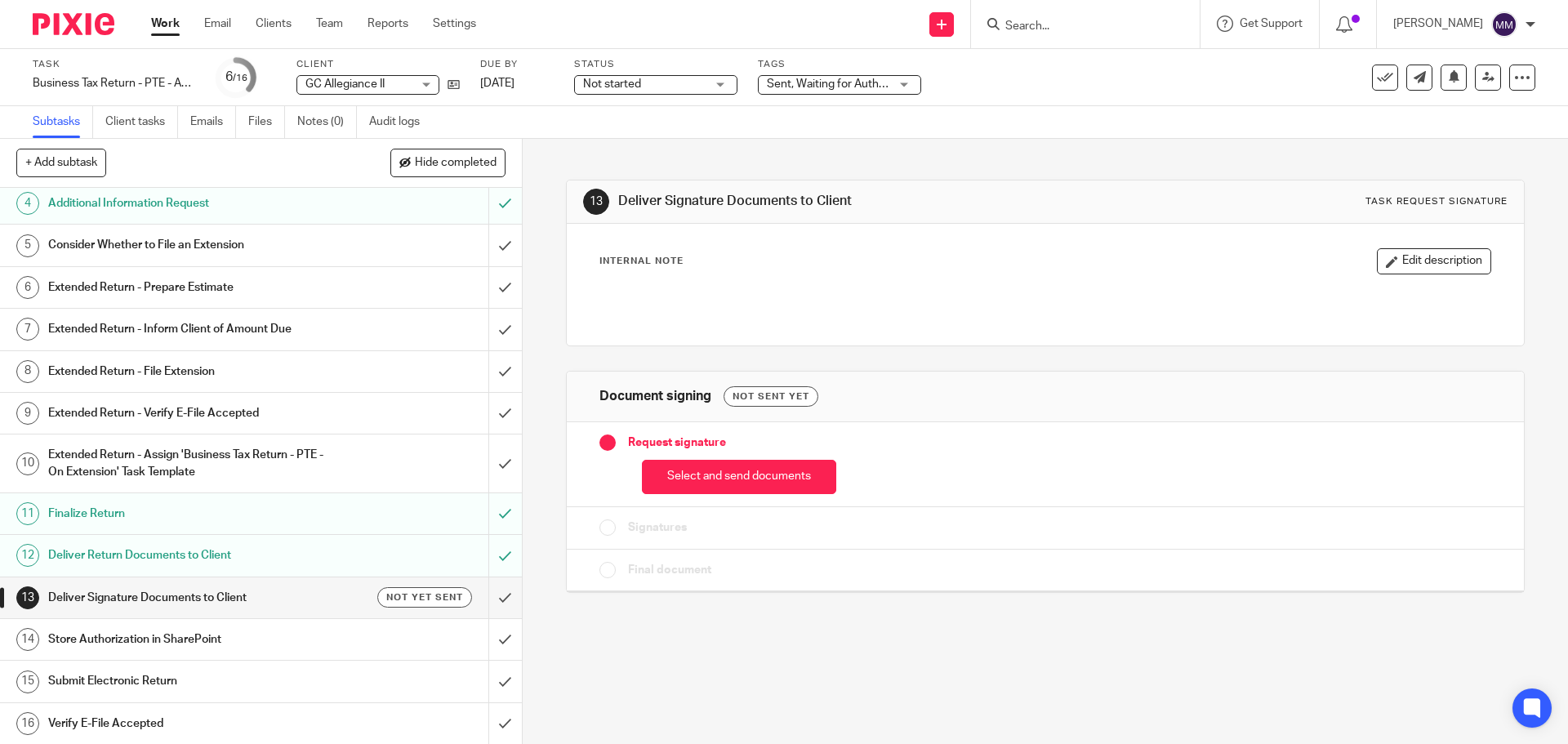
scroll to position [132, 0]
click at [779, 480] on button "Select and send documents" at bounding box center [740, 477] width 195 height 35
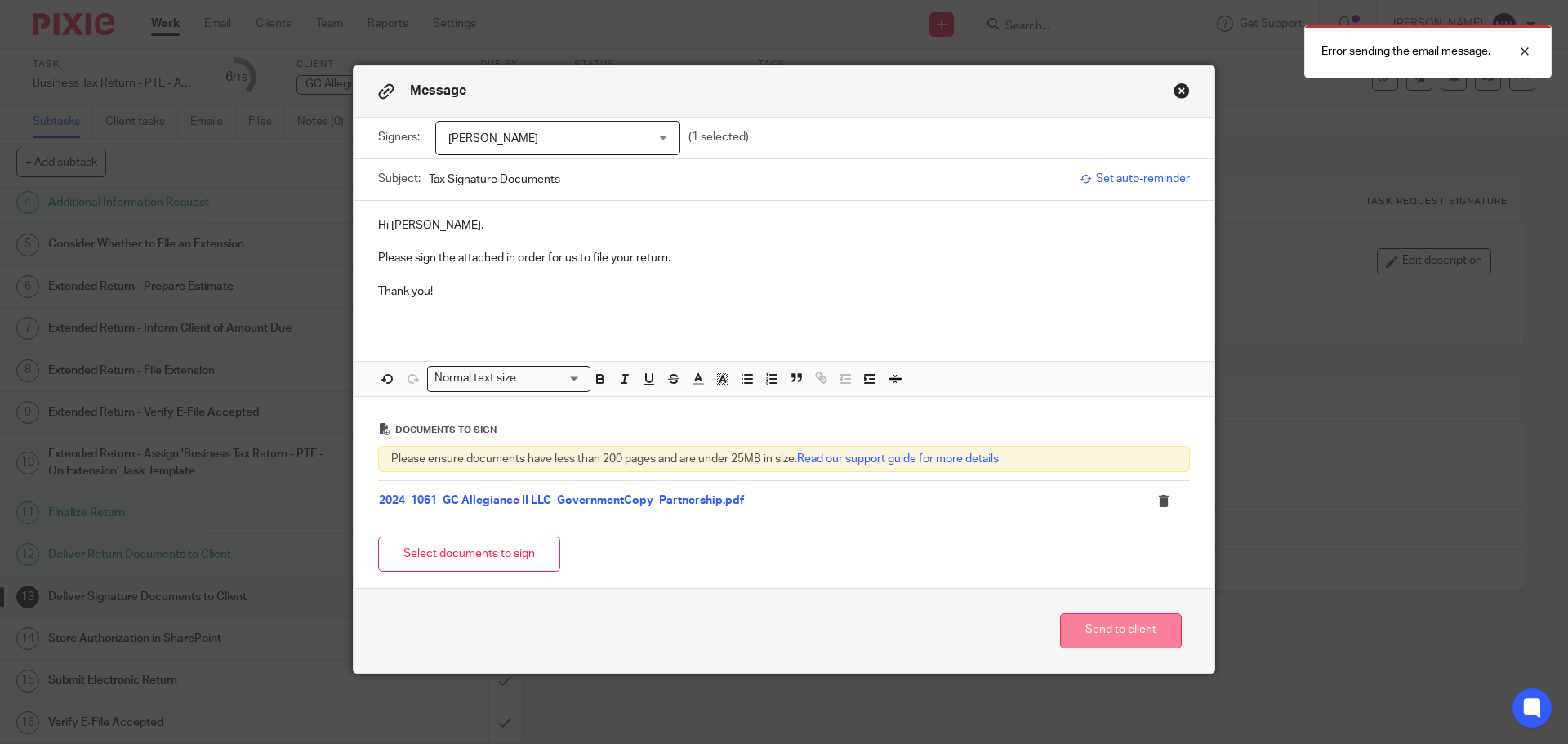
click at [1105, 625] on button "Send to client" at bounding box center [1121, 630] width 122 height 35
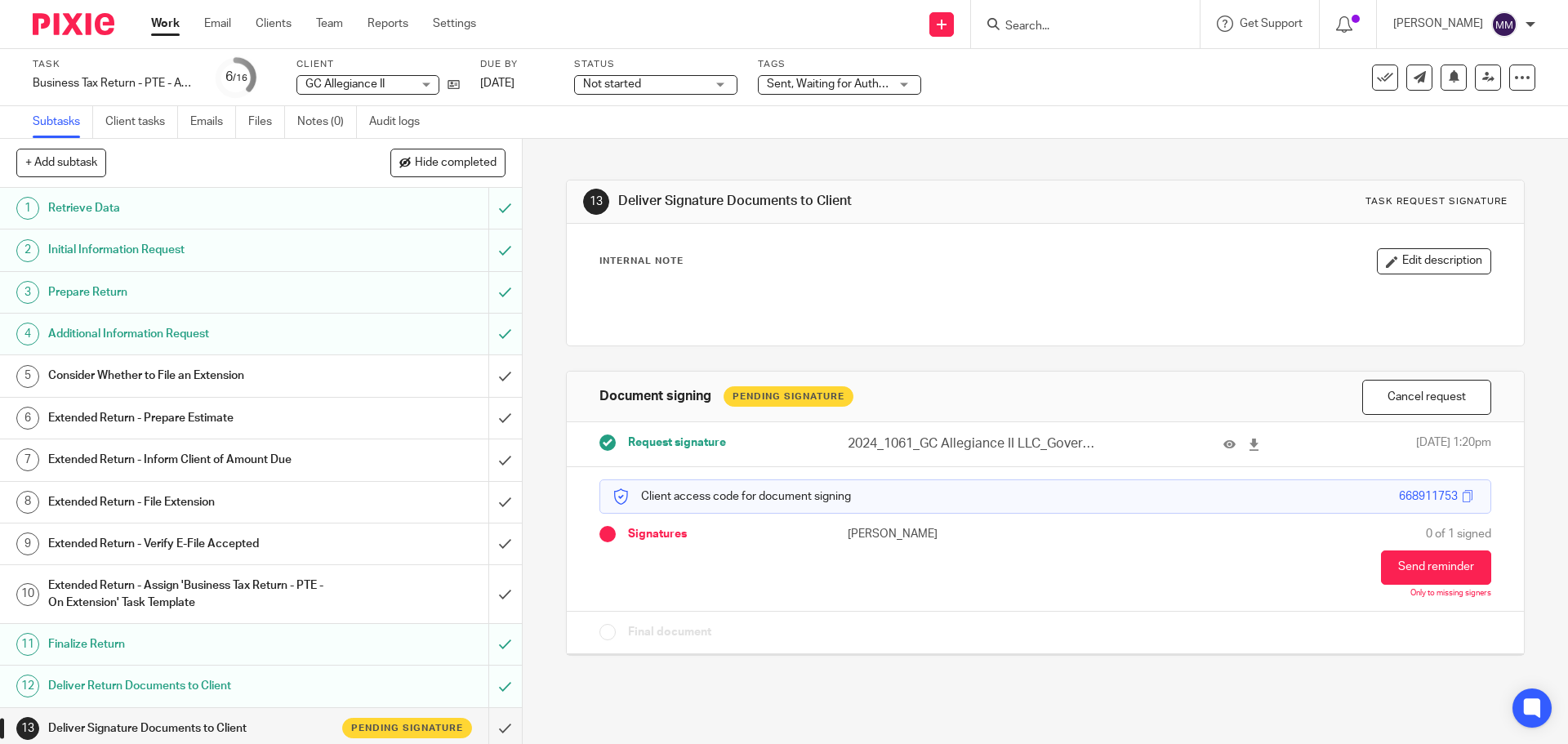
click at [176, 22] on link "Work" at bounding box center [165, 23] width 29 height 16
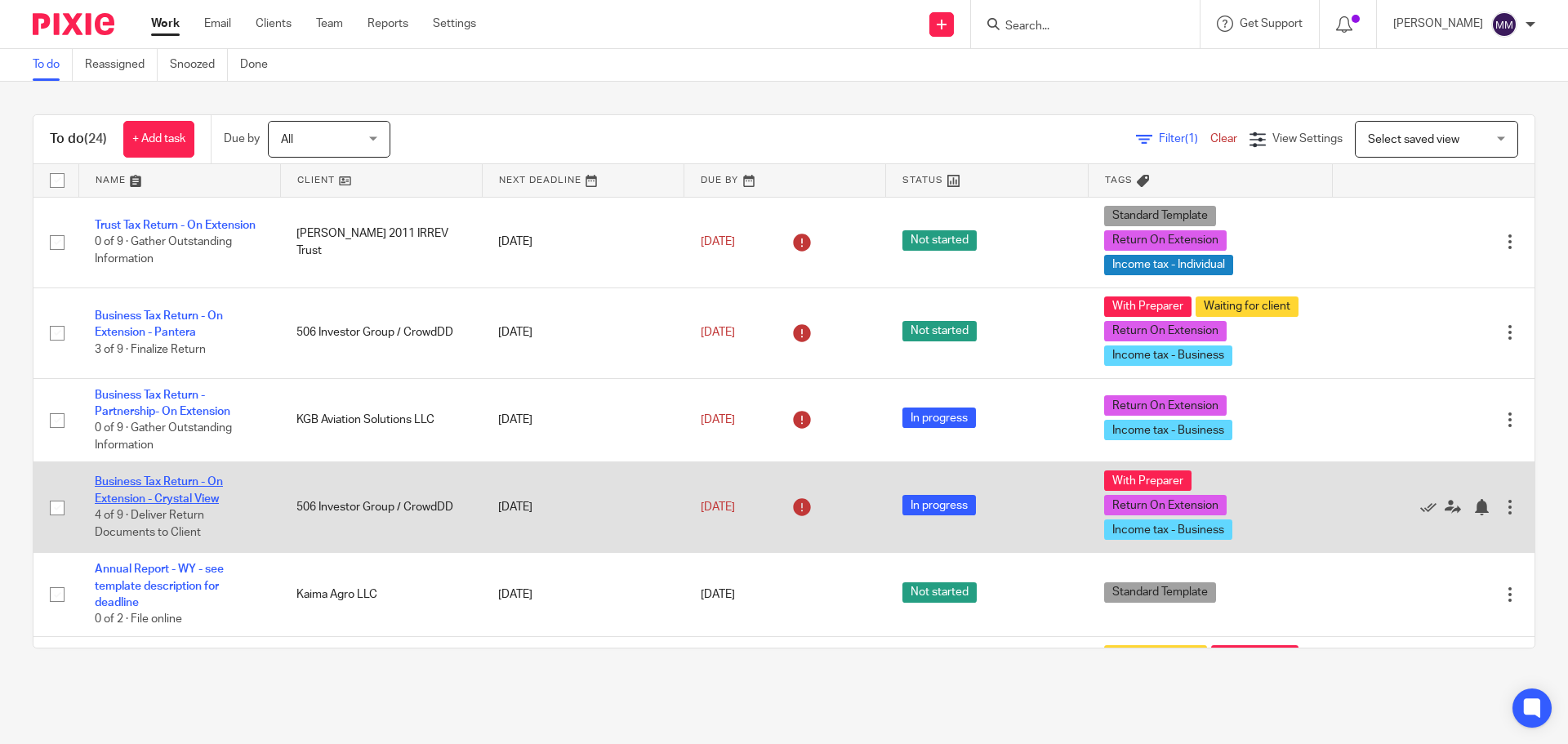
click at [175, 502] on link "Business Tax Return - On Extension - Crystal View" at bounding box center [158, 489] width 128 height 28
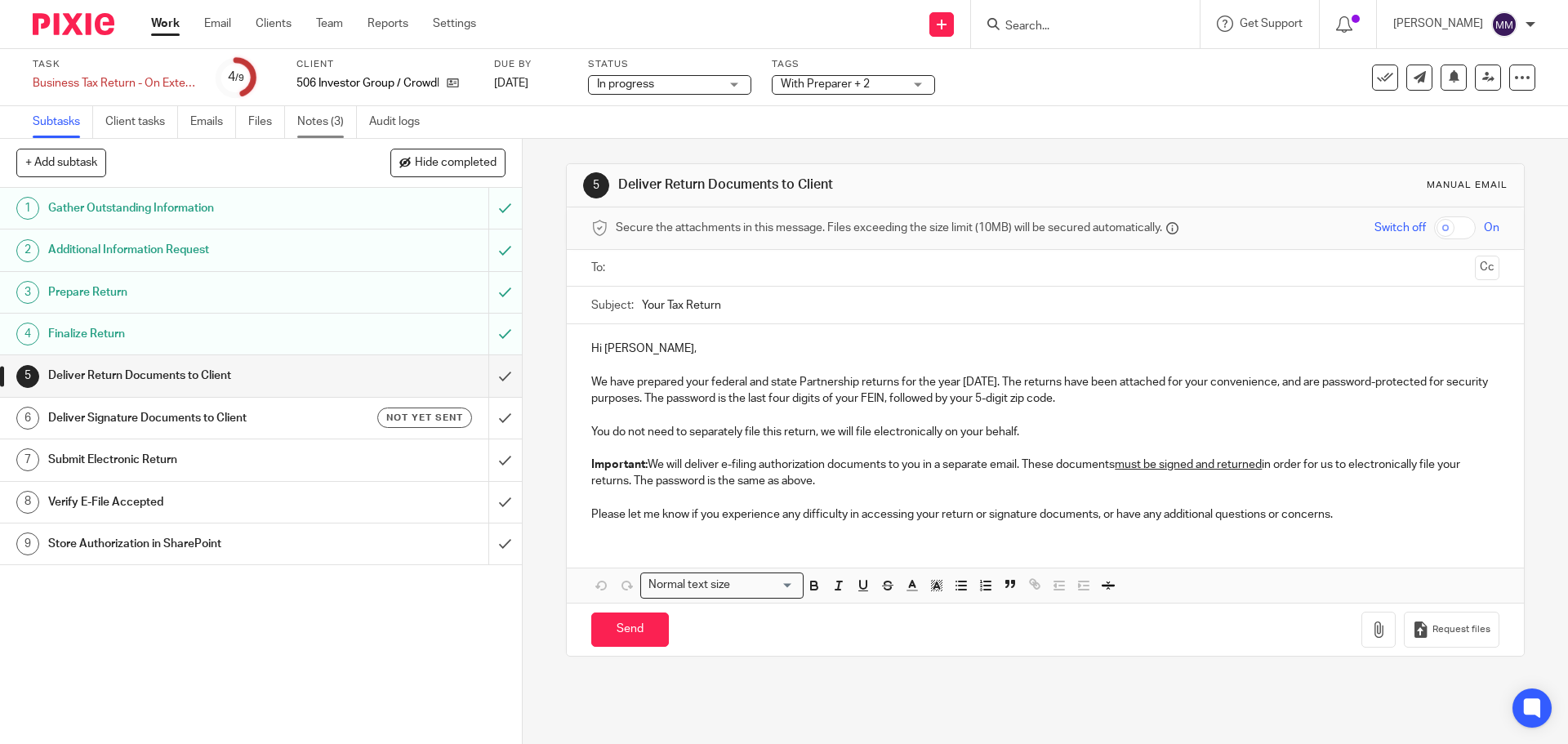
click at [332, 116] on link "Notes (3)" at bounding box center [326, 121] width 59 height 31
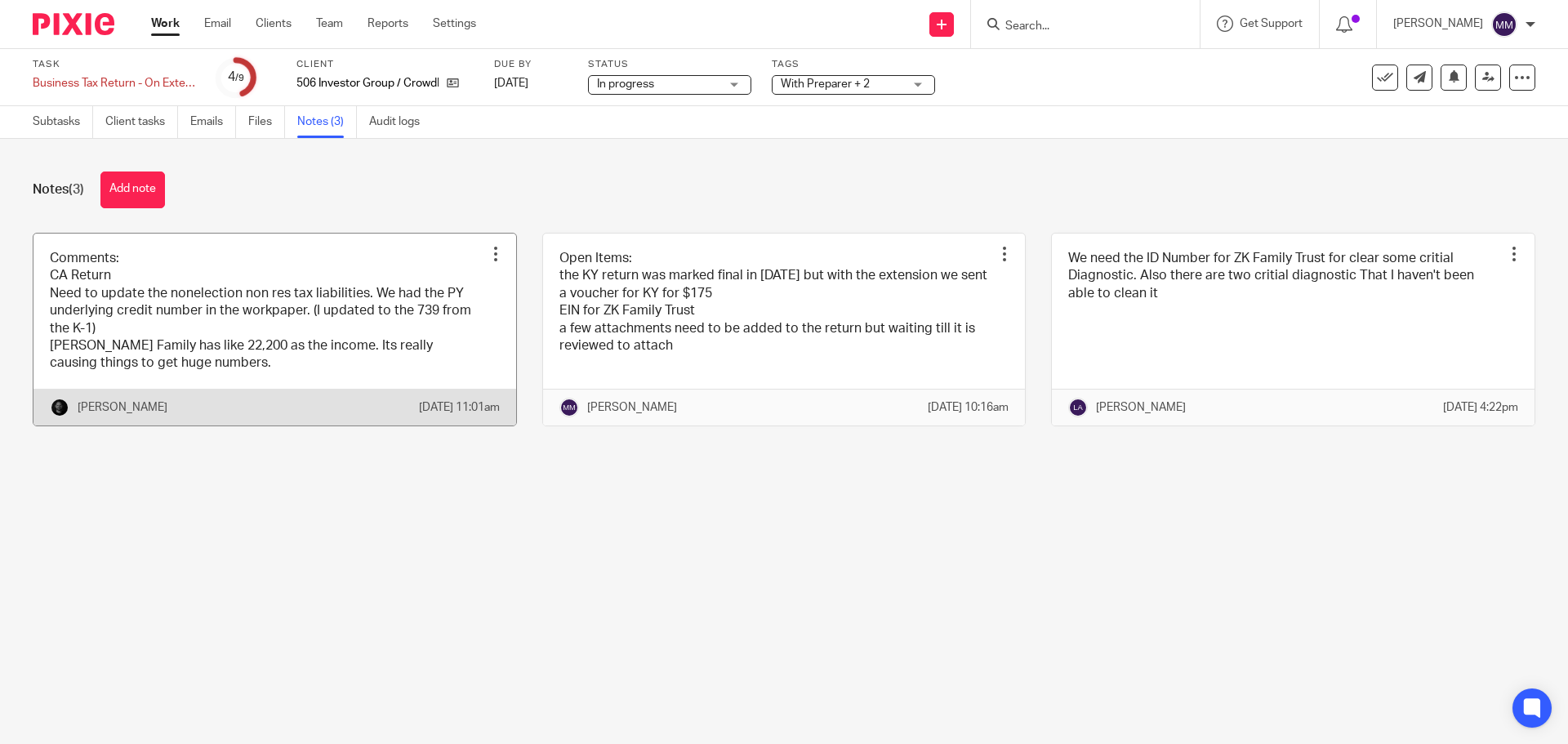
click at [209, 312] on link at bounding box center [275, 329] width 483 height 192
